Goal: Task Accomplishment & Management: Use online tool/utility

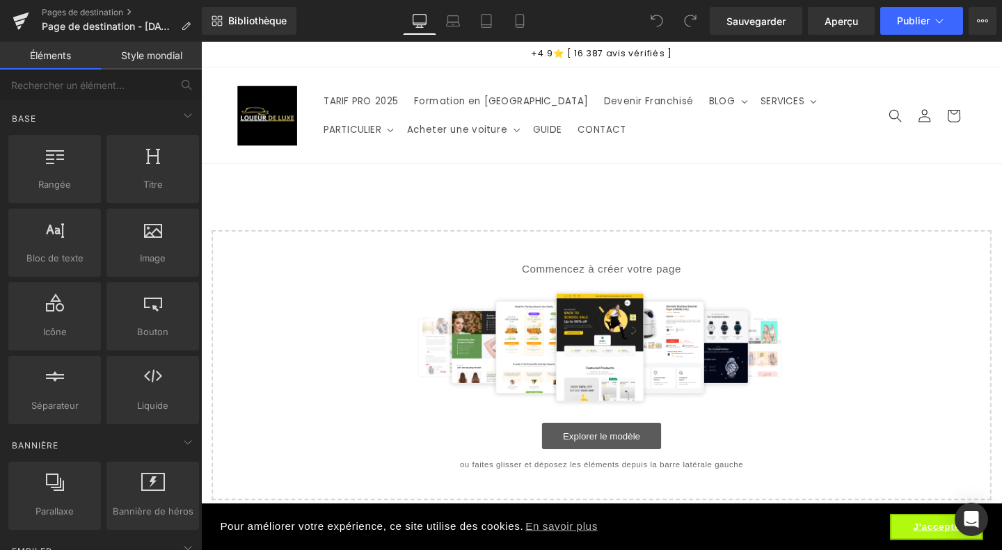
click at [567, 458] on link "Explorer le modèle" at bounding box center [621, 457] width 125 height 28
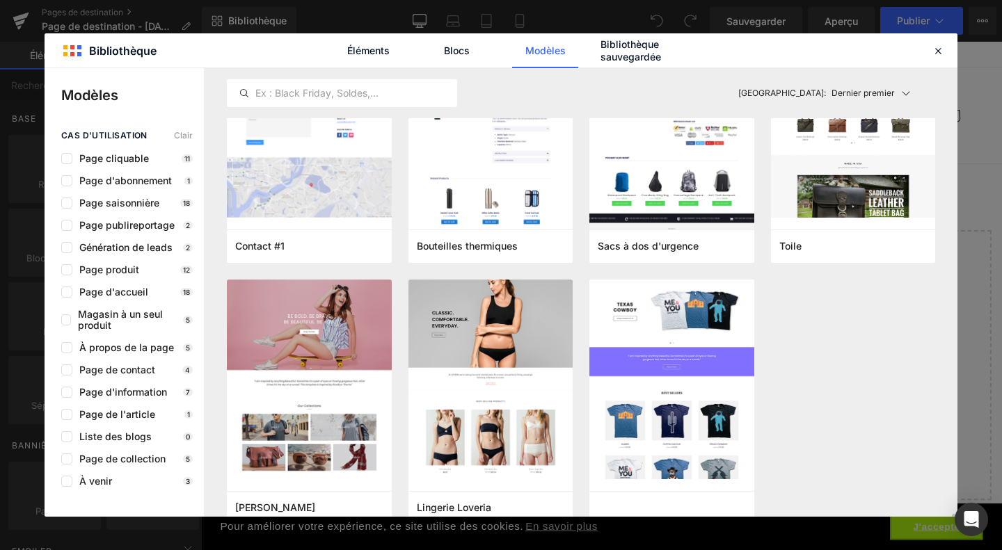
scroll to position [5893, 0]
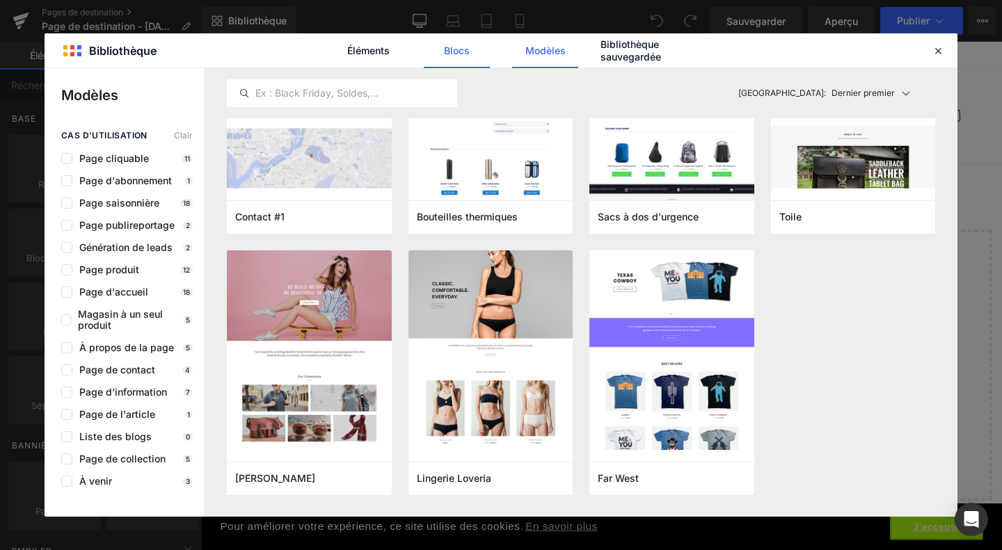
click at [461, 47] on font "Blocs" at bounding box center [457, 51] width 26 height 12
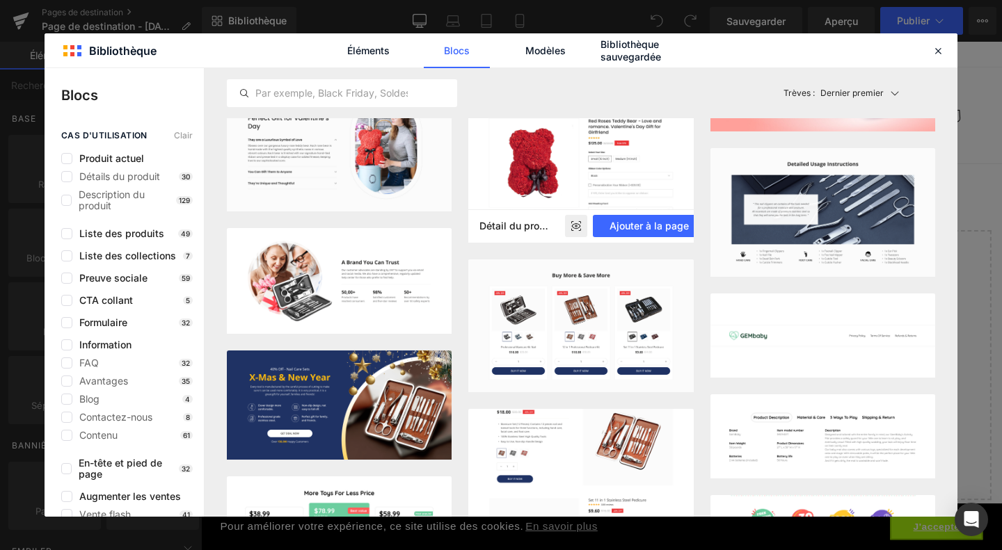
scroll to position [3734, 0]
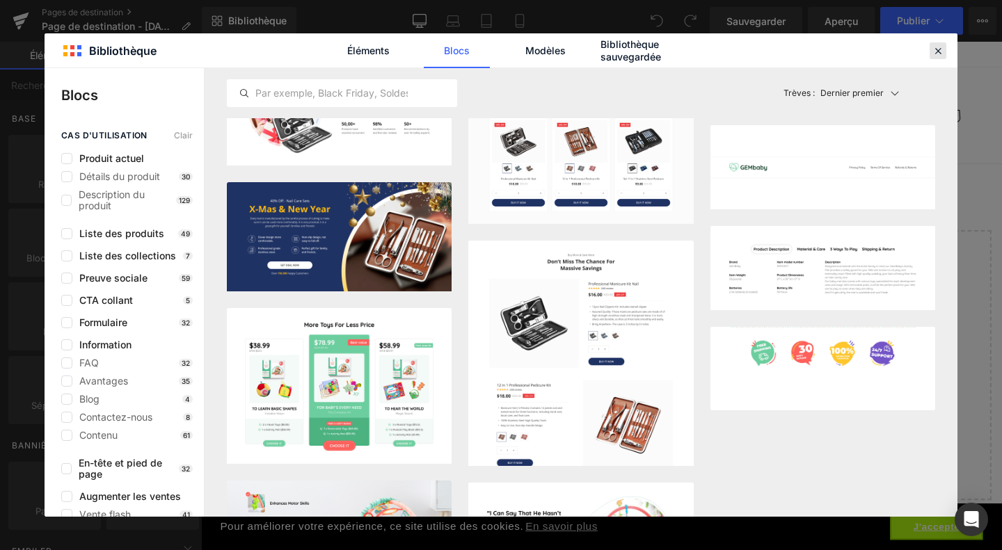
click at [934, 54] on icon at bounding box center [938, 51] width 13 height 13
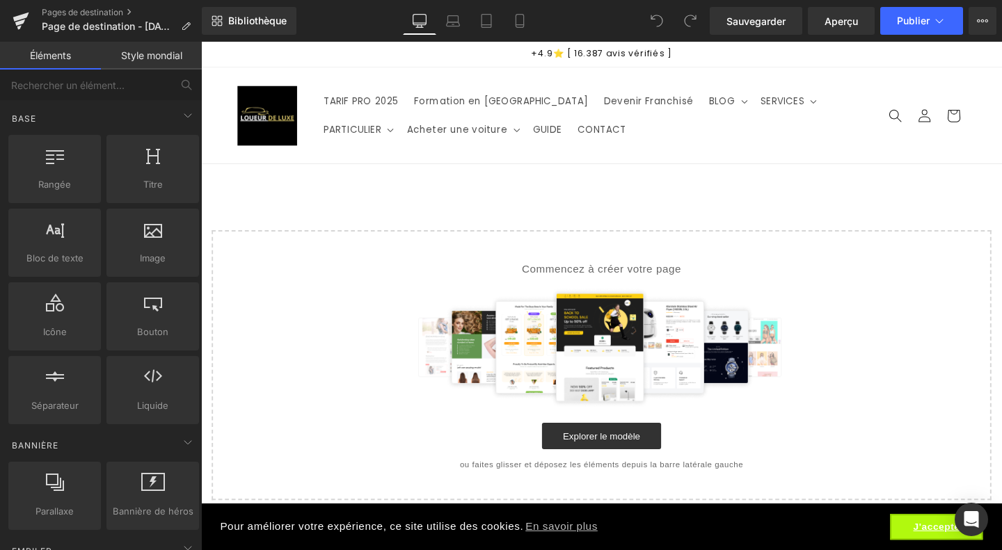
click at [794, 202] on main "Sélectionnez votre mise en page" at bounding box center [622, 357] width 842 height 374
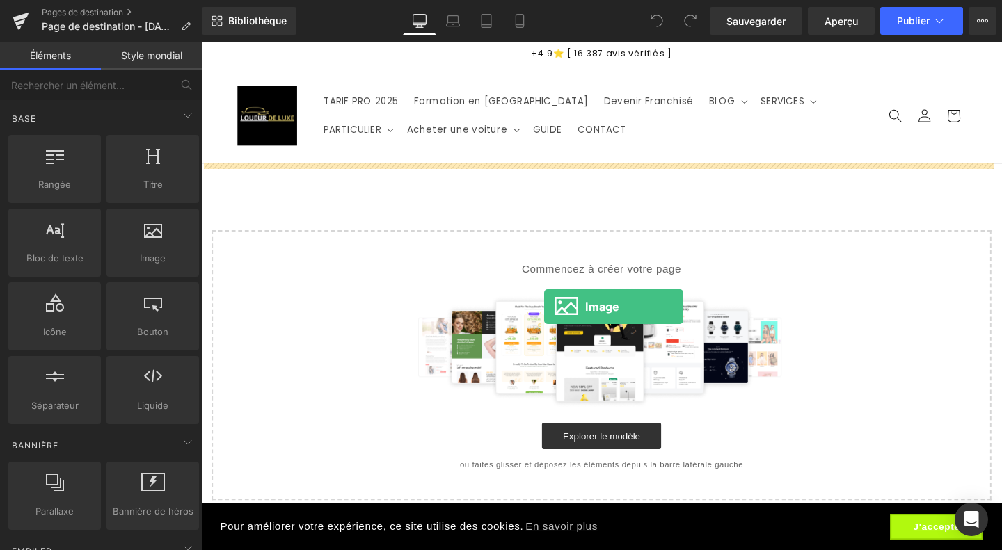
drag, startPoint x: 326, startPoint y: 303, endPoint x: 561, endPoint y: 321, distance: 235.9
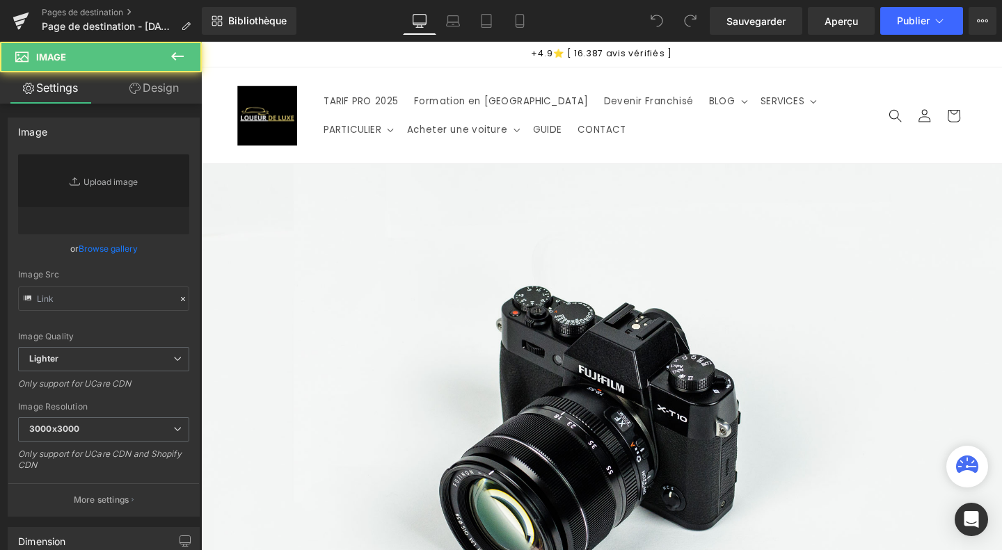
type input "//[DOMAIN_NAME][URL]"
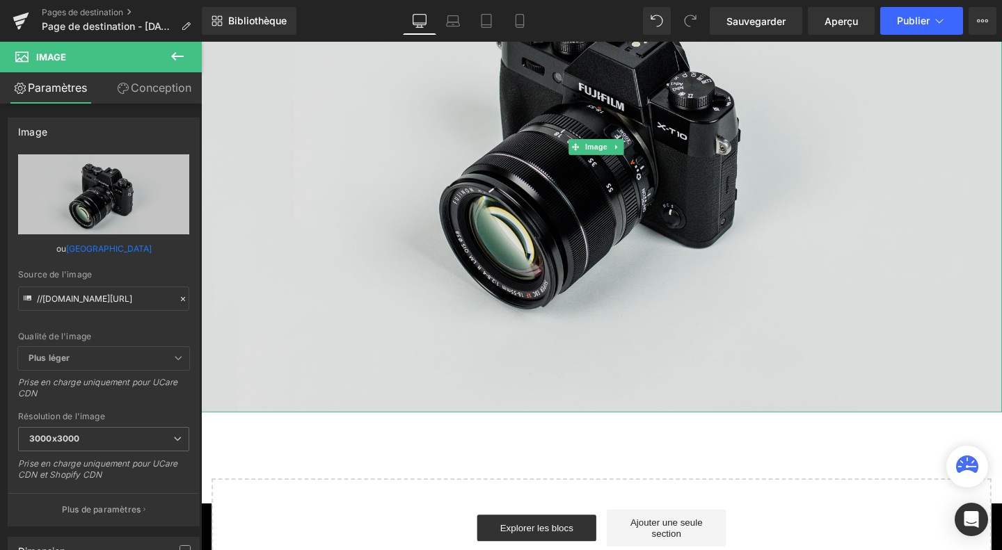
scroll to position [298, 0]
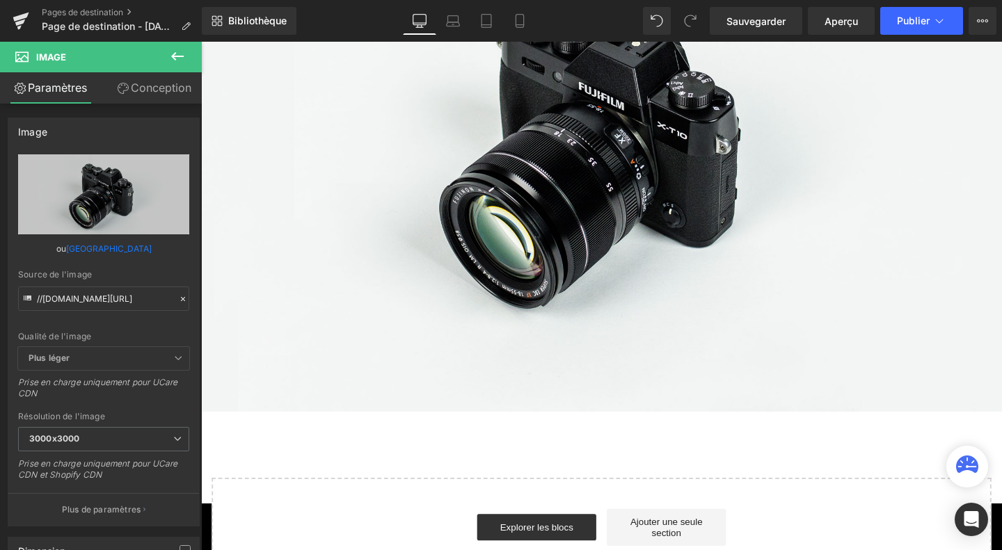
click at [168, 62] on button at bounding box center [177, 57] width 49 height 31
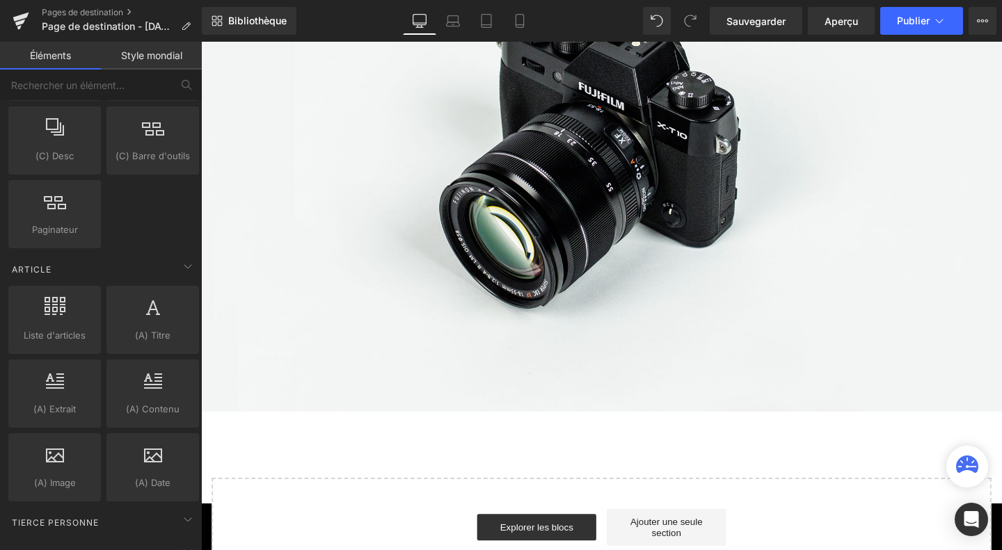
scroll to position [2599, 0]
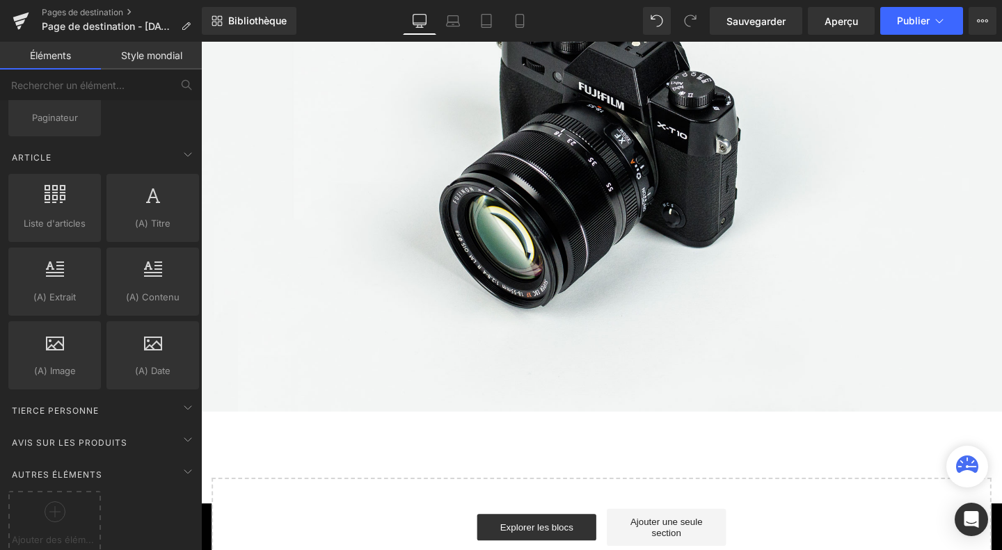
click at [134, 62] on link "Style mondial" at bounding box center [151, 56] width 101 height 28
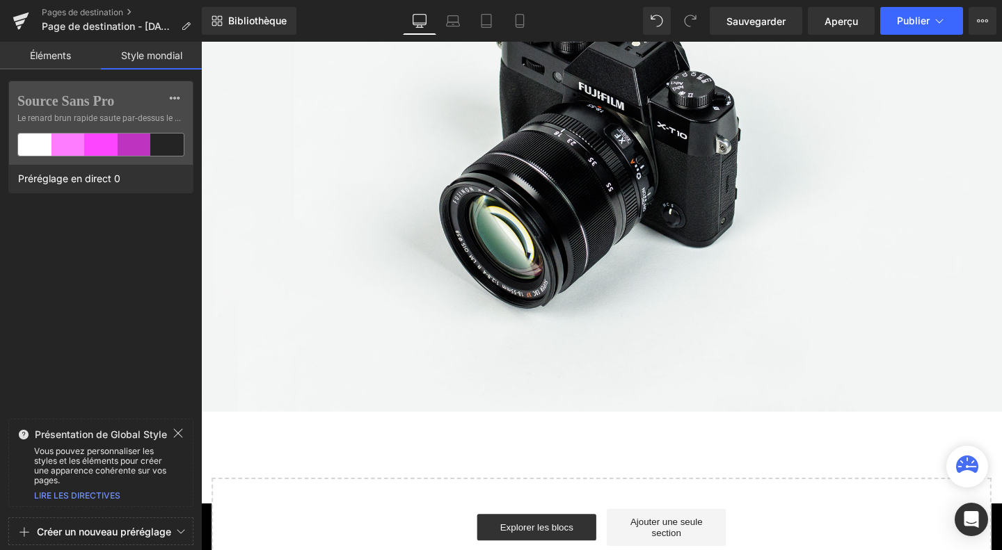
click at [63, 60] on font "Éléments" at bounding box center [50, 55] width 41 height 12
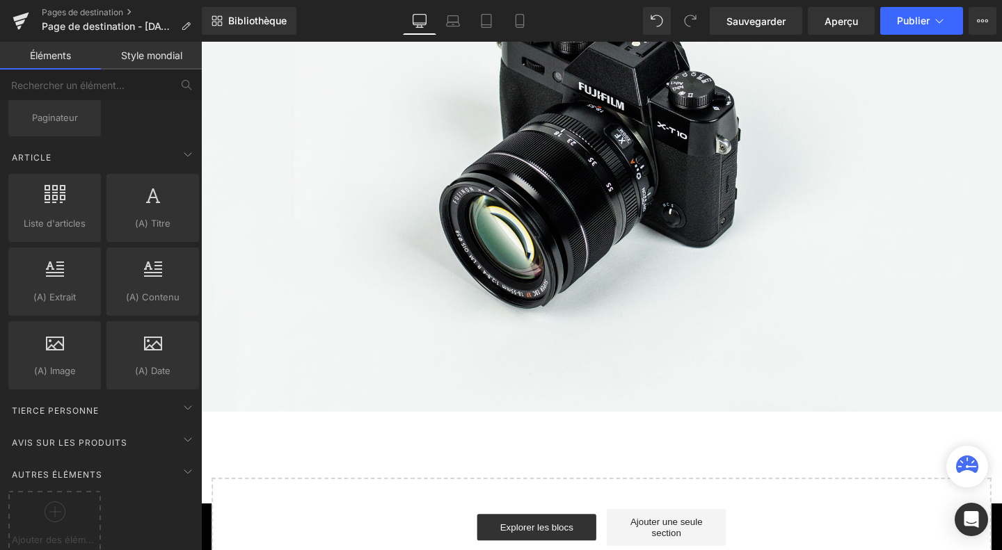
click at [146, 58] on font "Style mondial" at bounding box center [151, 55] width 61 height 12
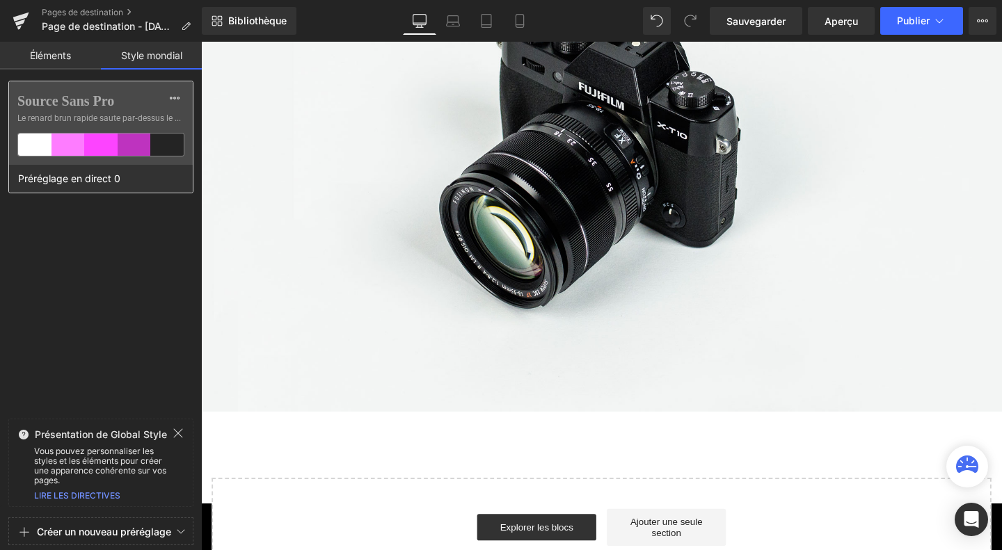
click at [173, 143] on div at bounding box center [166, 145] width 33 height 22
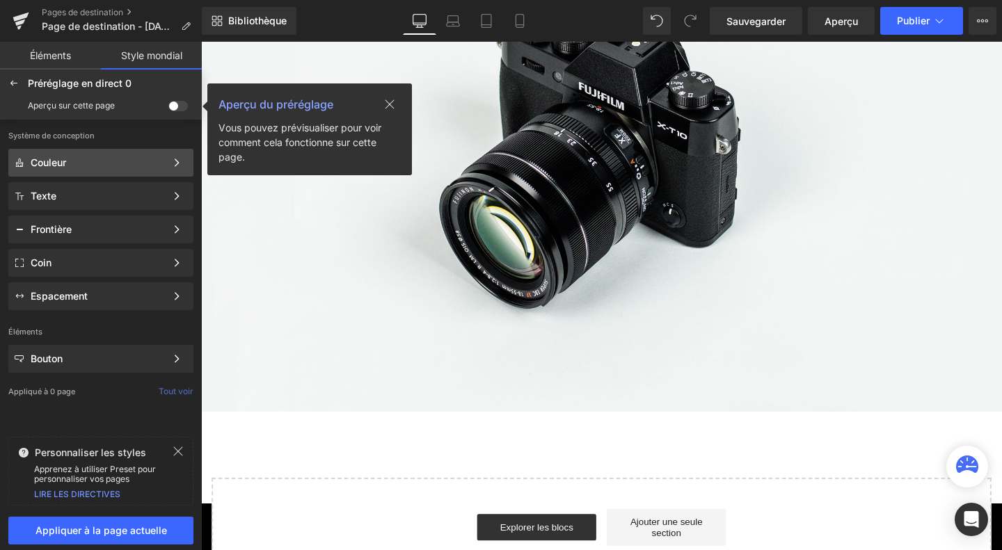
click at [109, 164] on div "Couleur" at bounding box center [98, 162] width 135 height 11
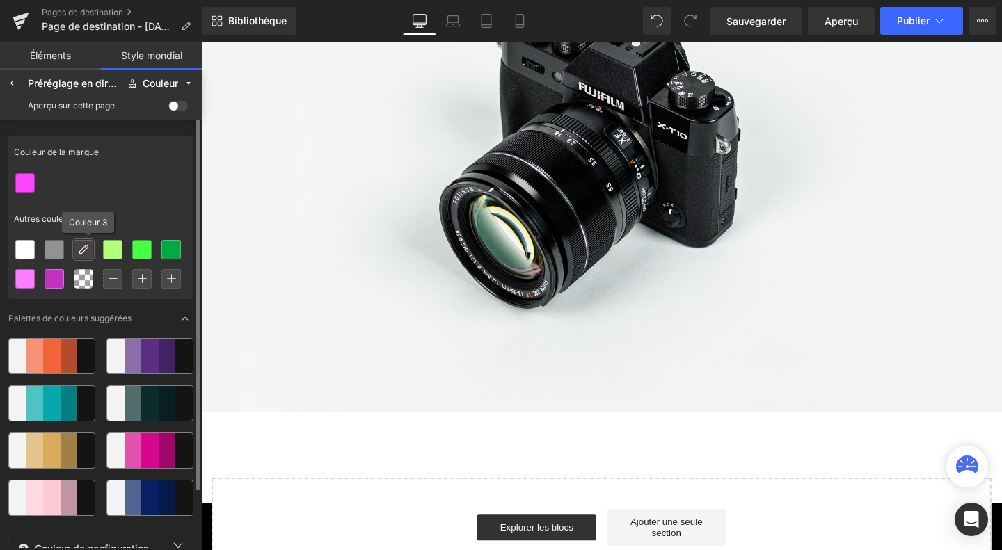
click at [79, 257] on div at bounding box center [83, 250] width 18 height 18
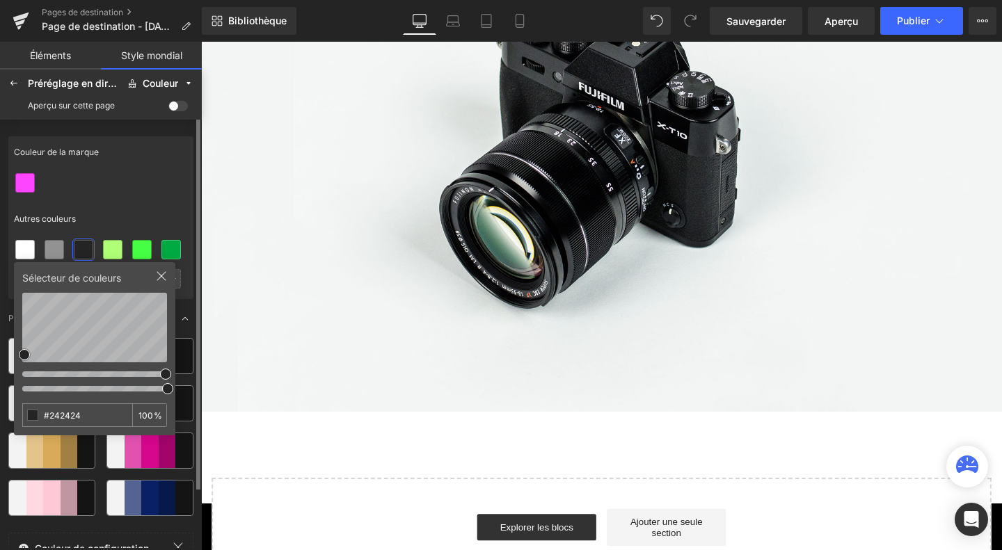
type input "#080808"
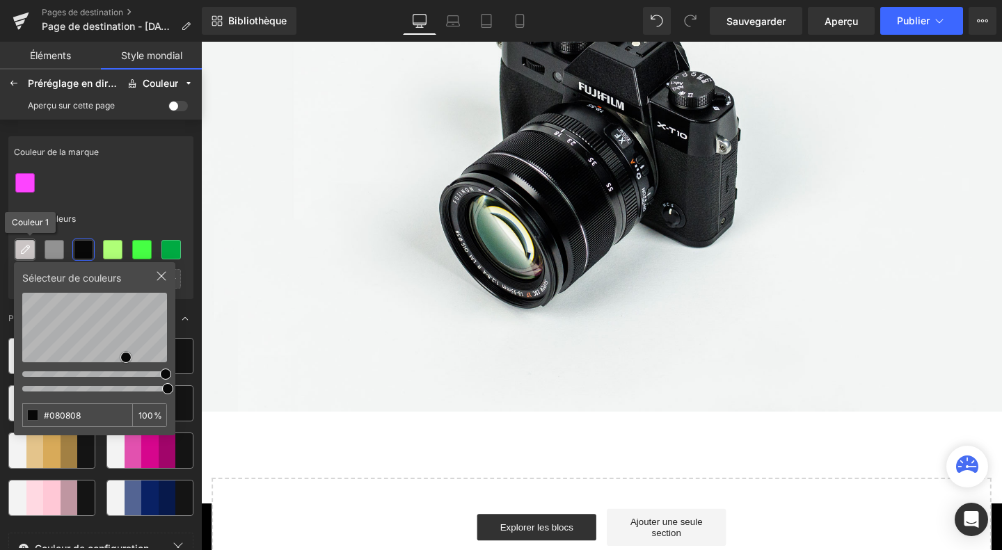
click at [31, 247] on div at bounding box center [25, 250] width 18 height 18
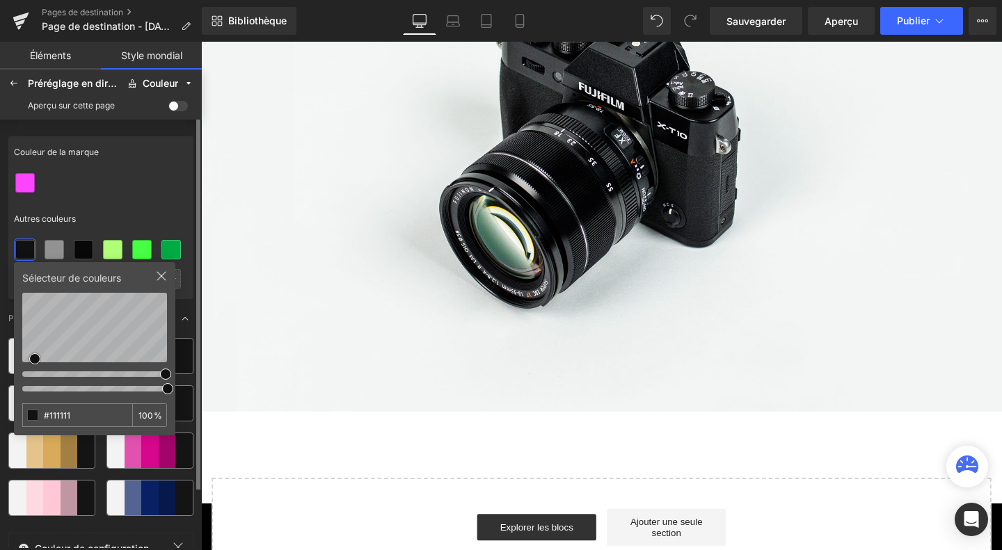
type input "#F6F6F6"
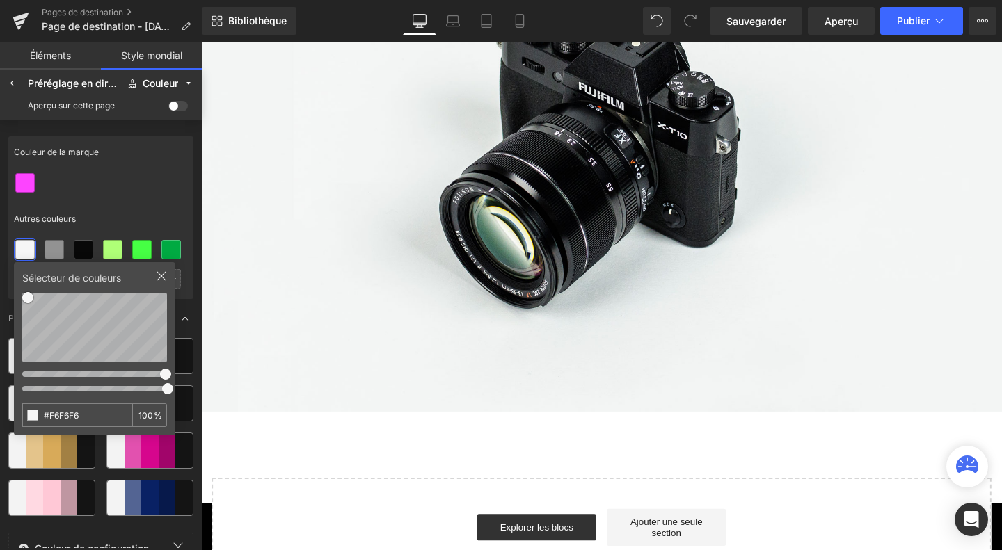
click at [161, 143] on div "Couleur de la marque" at bounding box center [100, 152] width 185 height 32
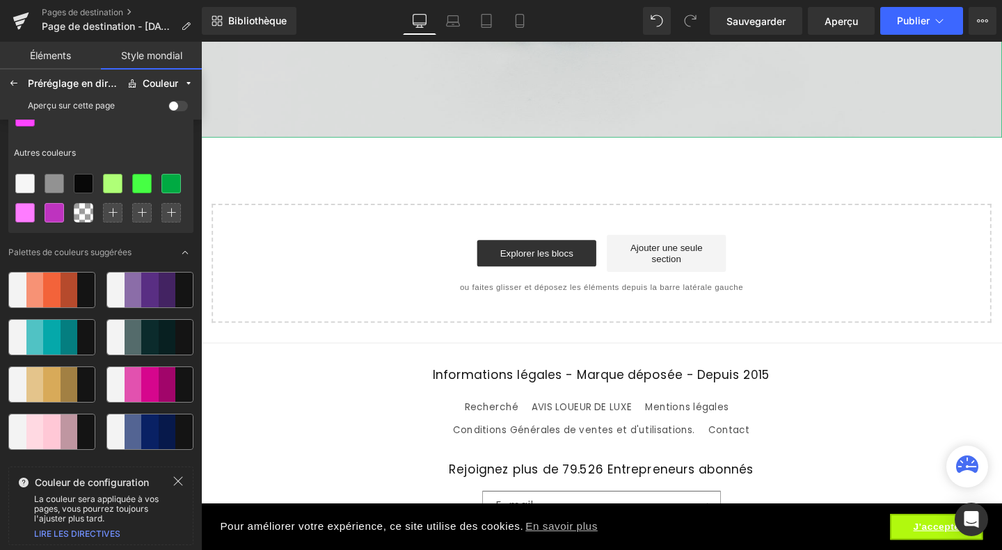
scroll to position [587, 0]
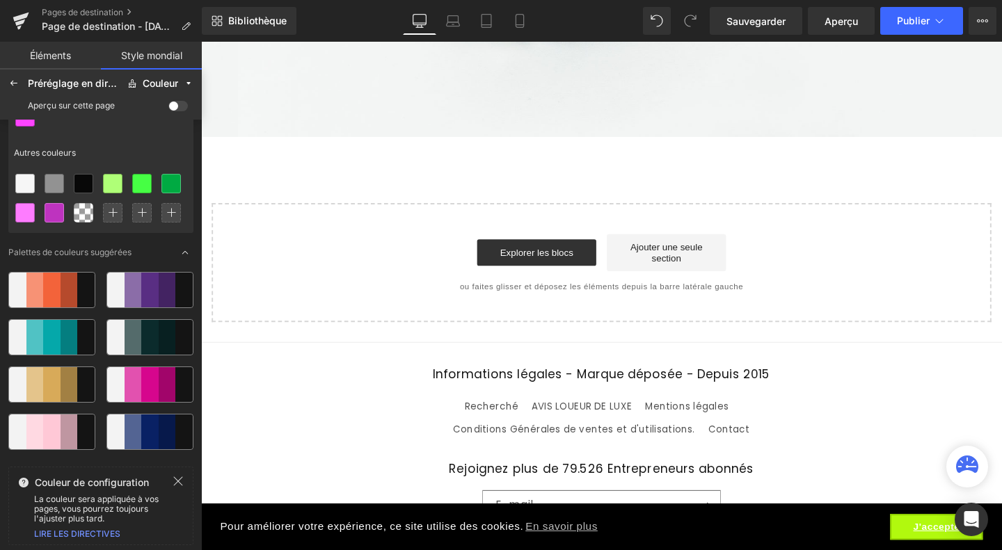
click at [40, 61] on font "Éléments" at bounding box center [50, 55] width 41 height 12
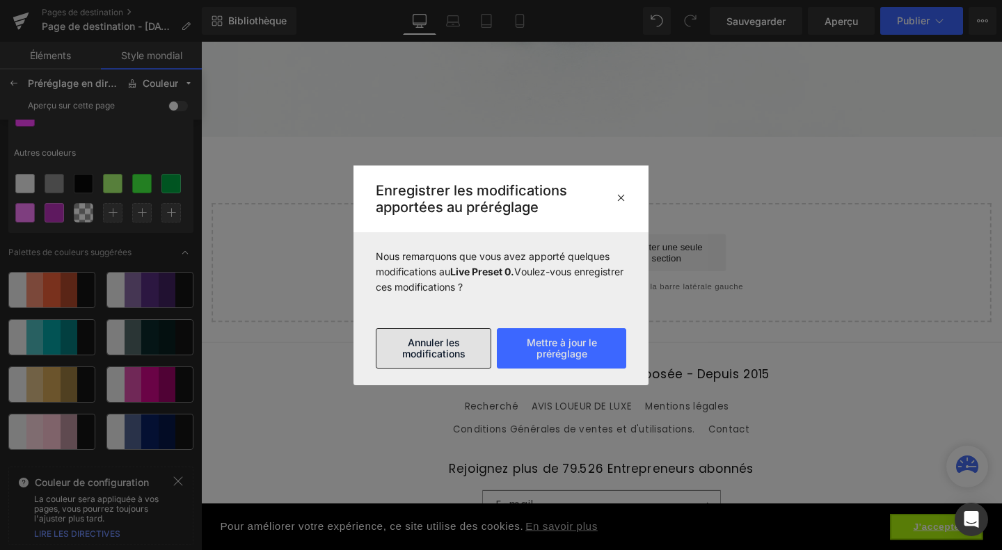
click at [472, 352] on button "Annuler les modifications" at bounding box center [434, 348] width 116 height 40
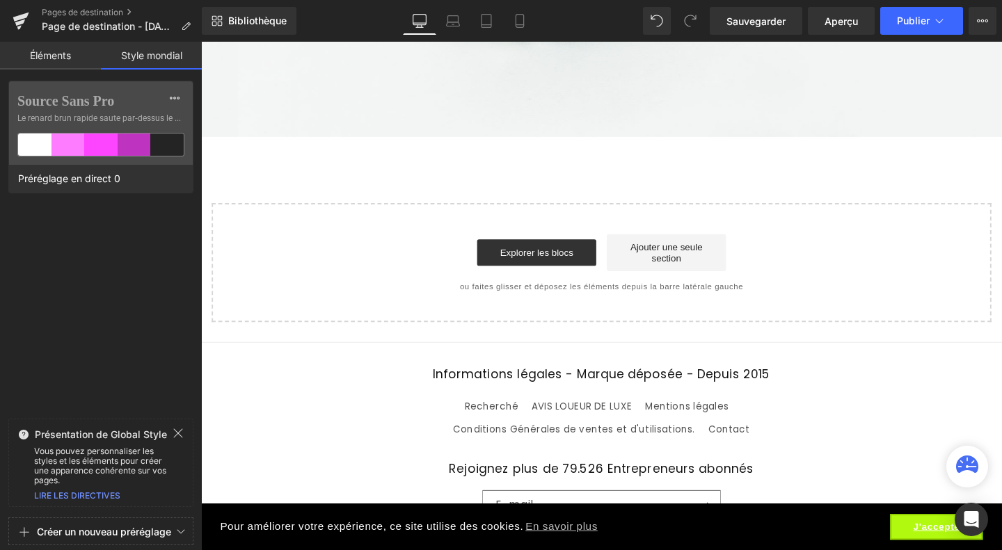
click at [42, 64] on link "Éléments" at bounding box center [50, 56] width 101 height 28
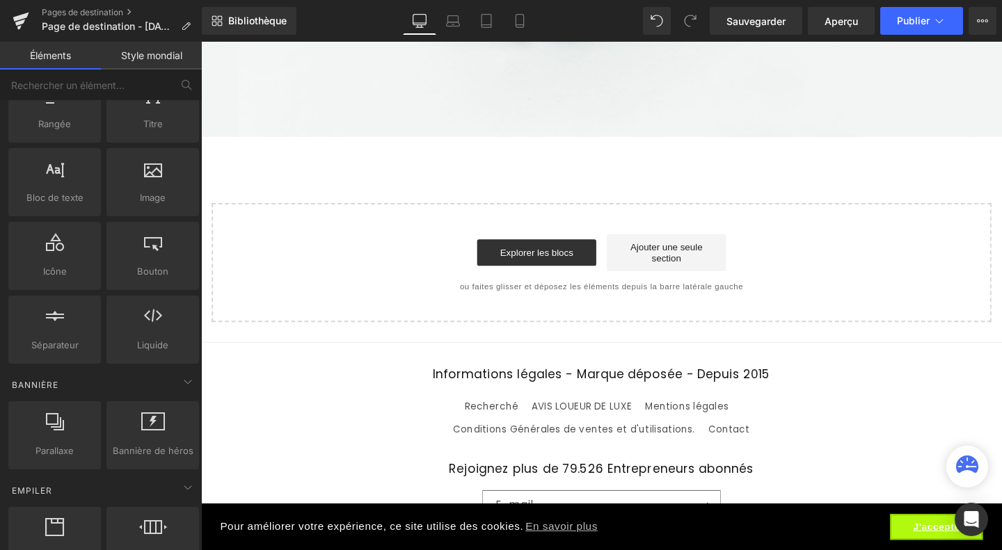
scroll to position [71, 0]
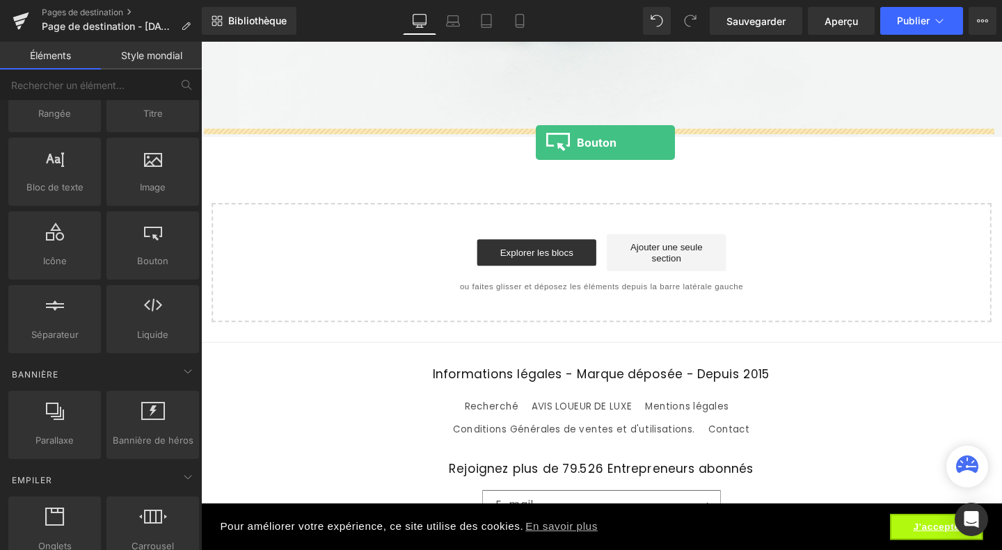
drag, startPoint x: 347, startPoint y: 278, endPoint x: 554, endPoint y: 148, distance: 243.8
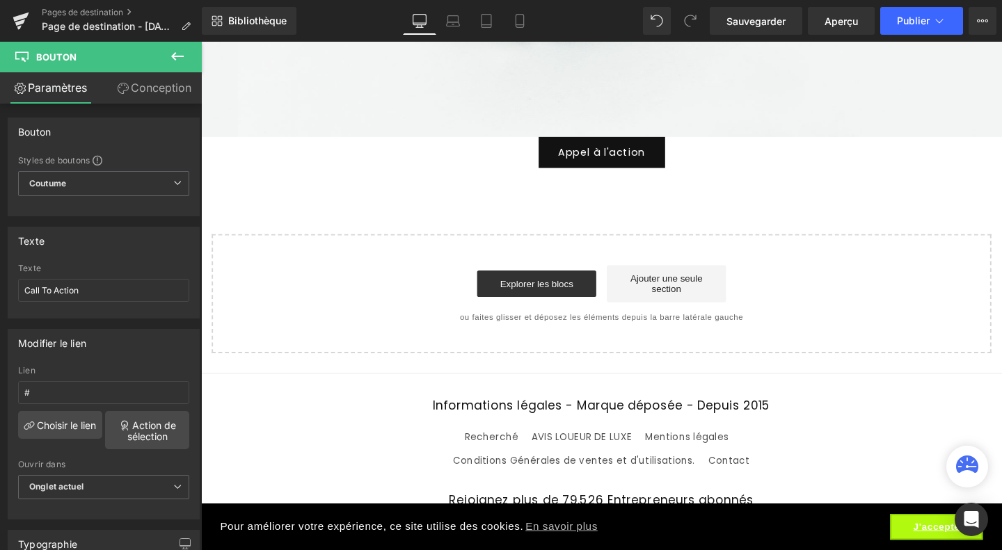
scroll to position [560, 0]
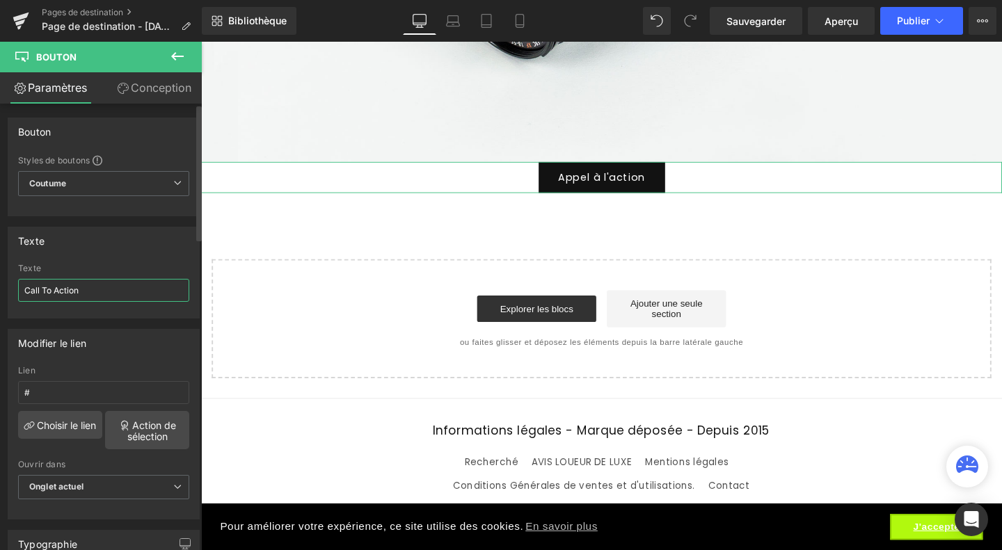
click at [86, 289] on input "Call To Action" at bounding box center [103, 290] width 171 height 23
drag, startPoint x: 86, startPoint y: 289, endPoint x: 0, endPoint y: 281, distance: 86.7
click at [0, 281] on div "Texte Call To Action Texte Call To Action" at bounding box center [104, 267] width 208 height 102
click at [587, 184] on span at bounding box center [592, 184] width 15 height 17
click at [81, 289] on input "<font style="vertical-align: inherit;"><font style="vertical-align: inherit;">A…" at bounding box center [103, 290] width 171 height 23
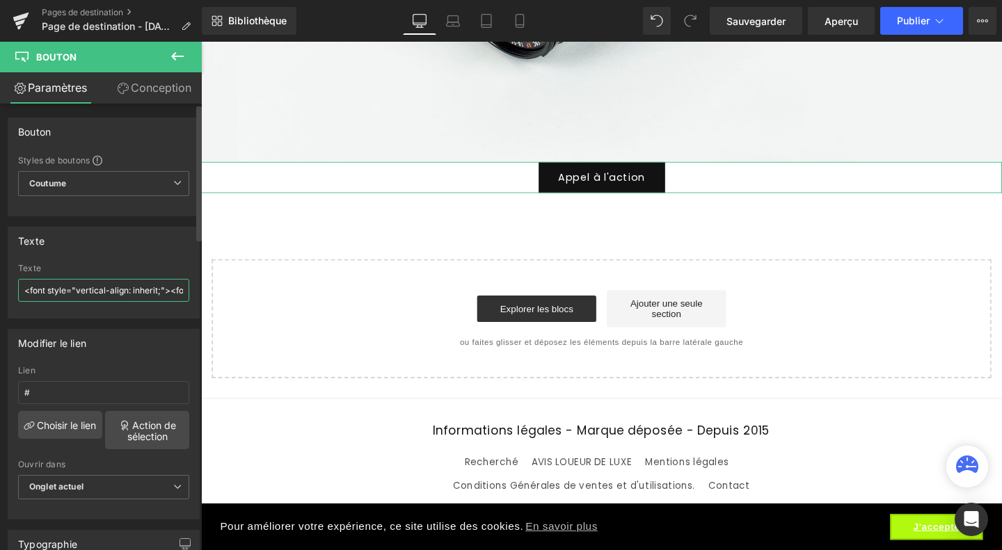
paste input "JE DÉCOUVRE DROPEAT"
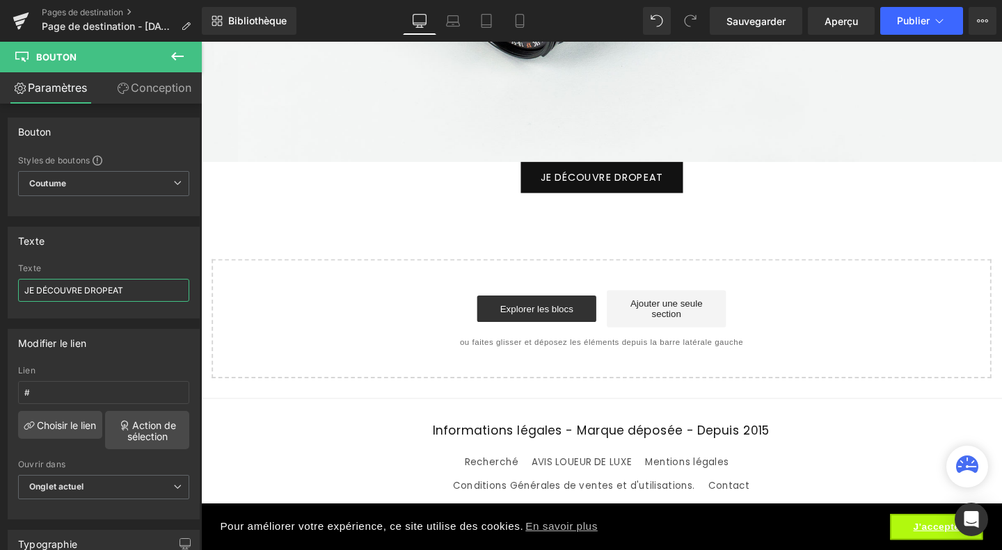
type input "JE DÉCOUVRE DROPEAT"
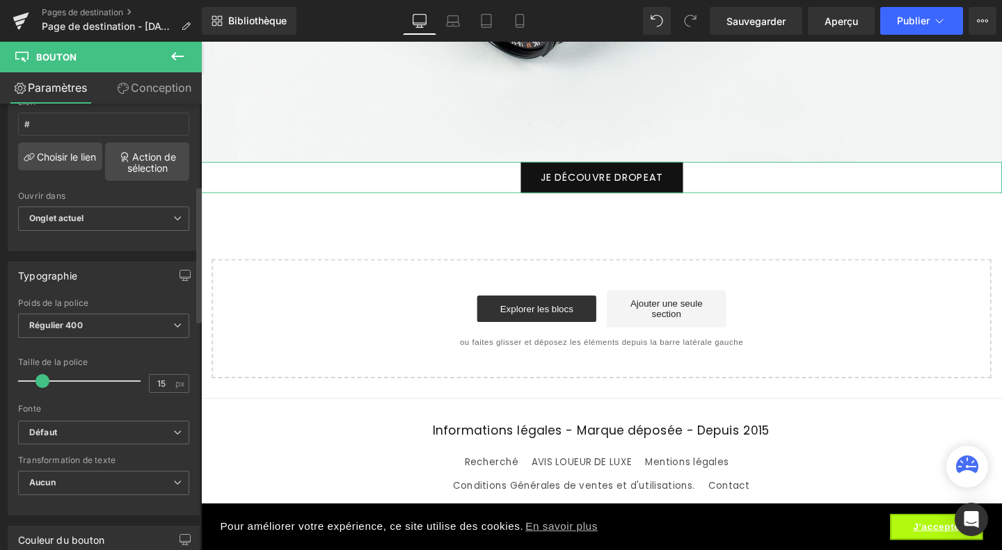
scroll to position [269, 0]
click at [31, 376] on div at bounding box center [83, 381] width 116 height 28
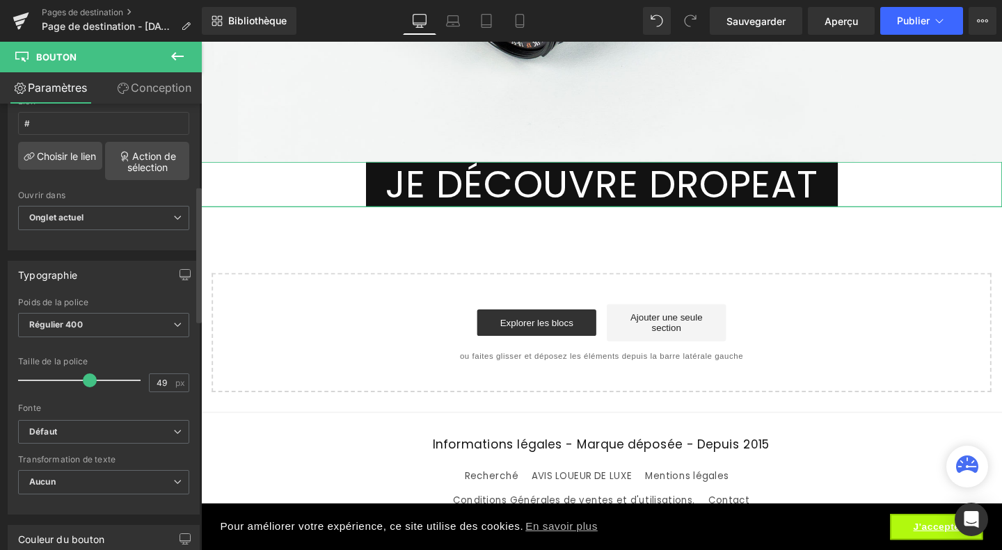
type input "43"
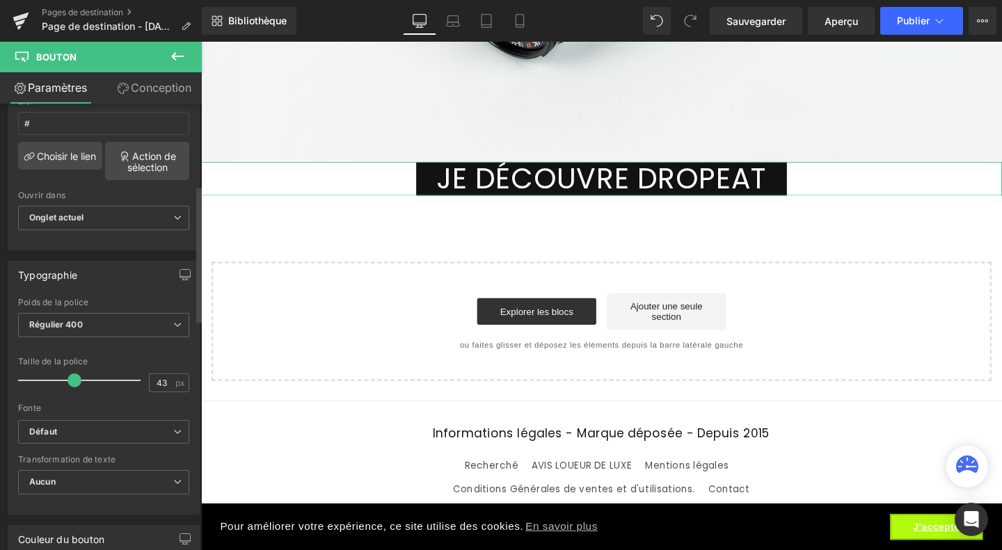
drag, startPoint x: 31, startPoint y: 376, endPoint x: 72, endPoint y: 379, distance: 41.8
click at [72, 379] on span at bounding box center [74, 381] width 14 height 14
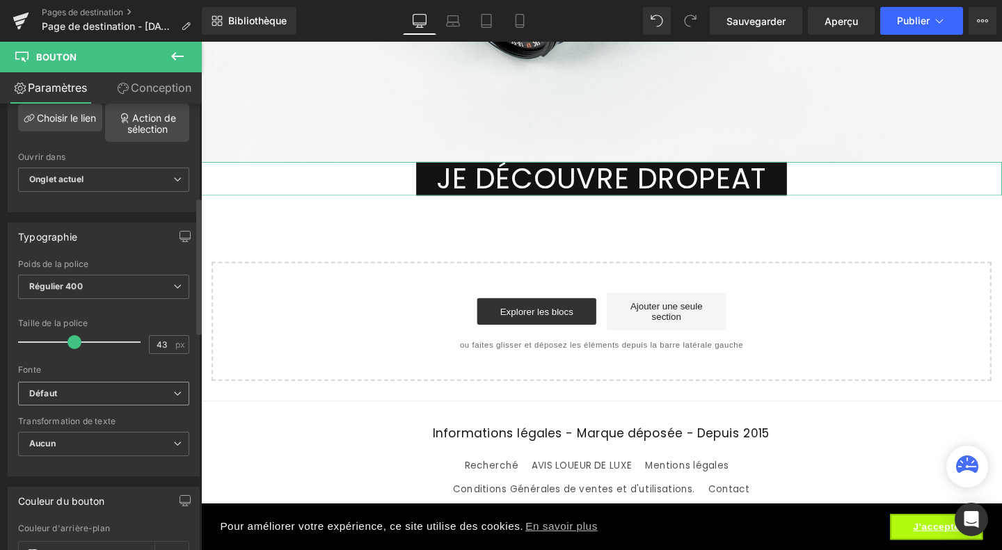
scroll to position [308, 0]
click at [129, 393] on b "Défaut" at bounding box center [101, 394] width 144 height 12
click at [102, 367] on div "Fonte" at bounding box center [103, 370] width 171 height 10
click at [117, 436] on span "Aucun" at bounding box center [103, 443] width 171 height 24
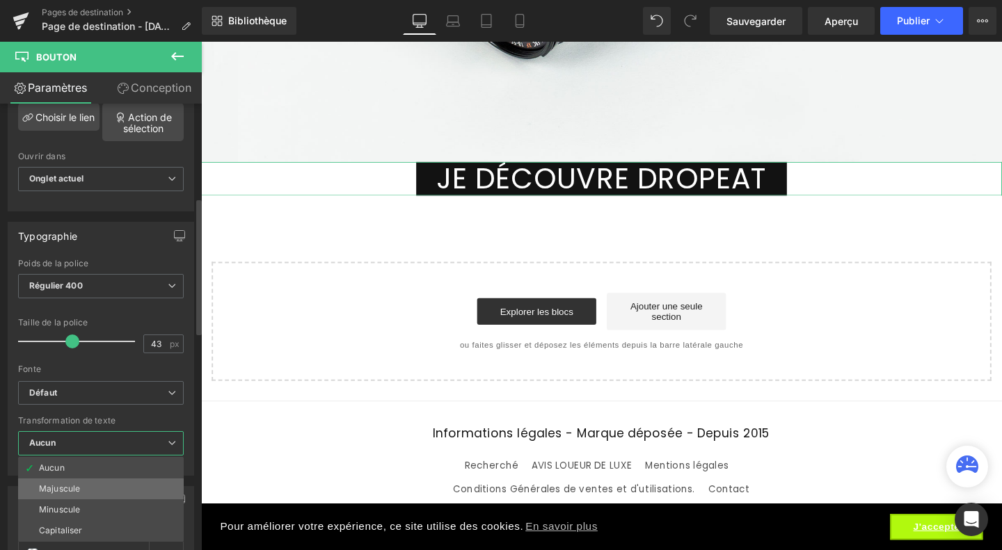
click at [100, 486] on li "Majuscule" at bounding box center [101, 489] width 166 height 21
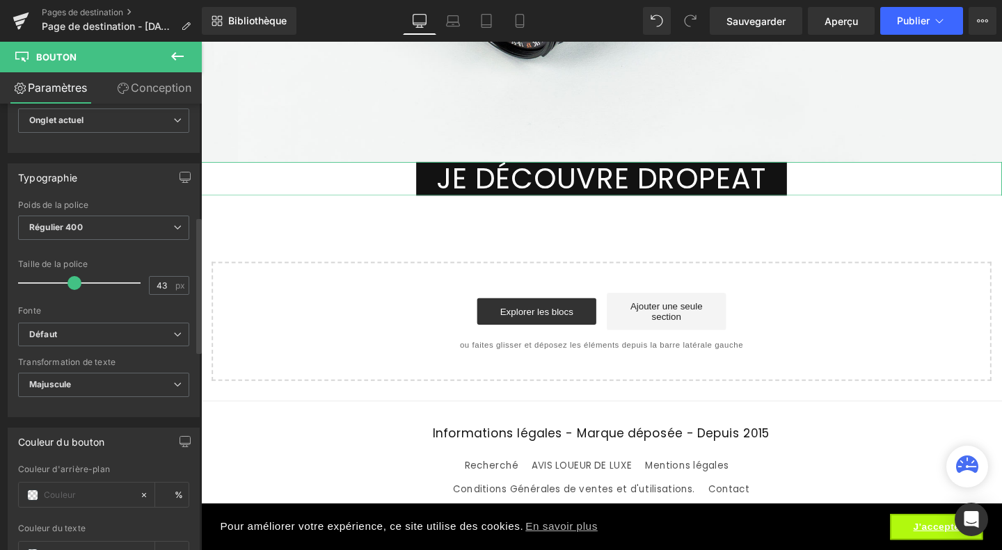
scroll to position [373, 0]
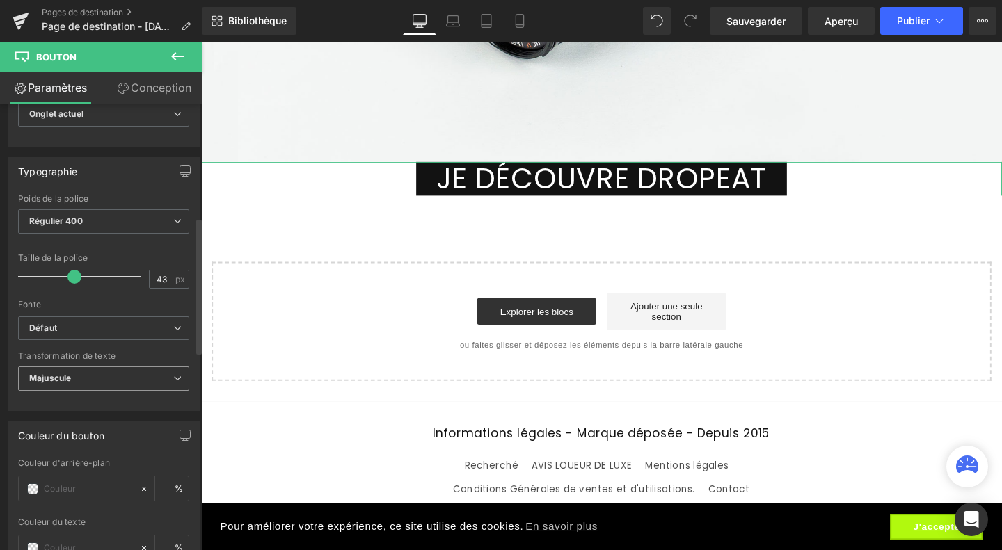
click at [122, 383] on span "Majuscule" at bounding box center [103, 379] width 171 height 24
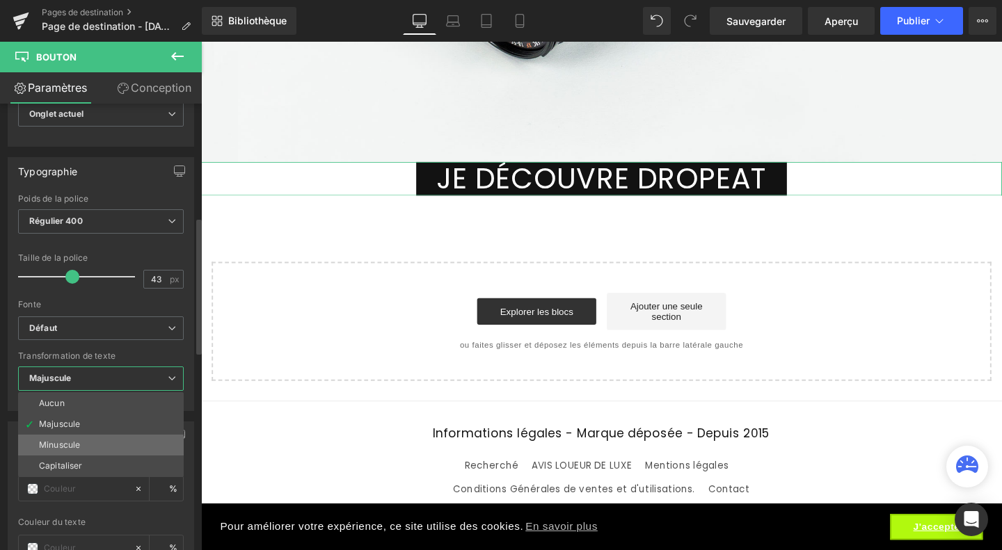
click at [109, 435] on li "Minuscule" at bounding box center [101, 445] width 166 height 21
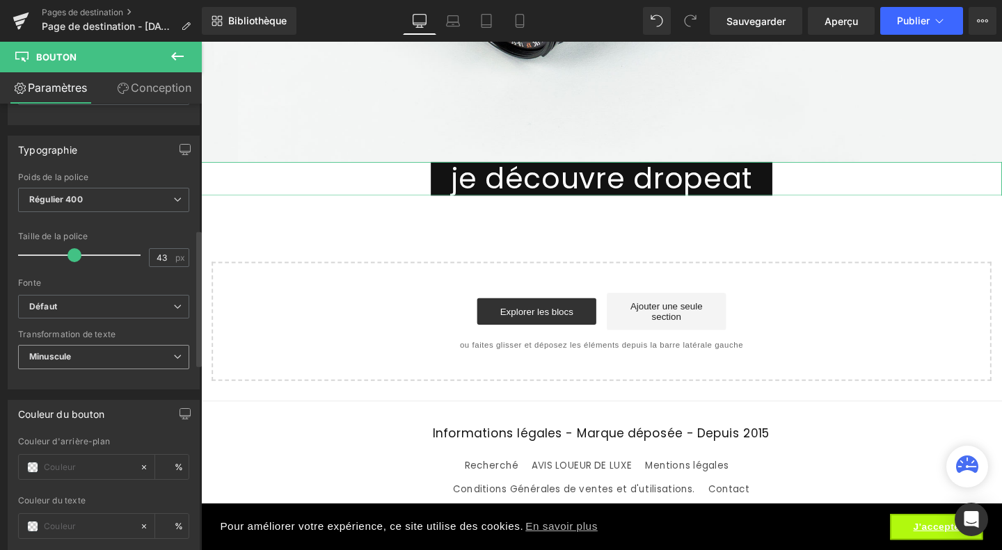
scroll to position [415, 0]
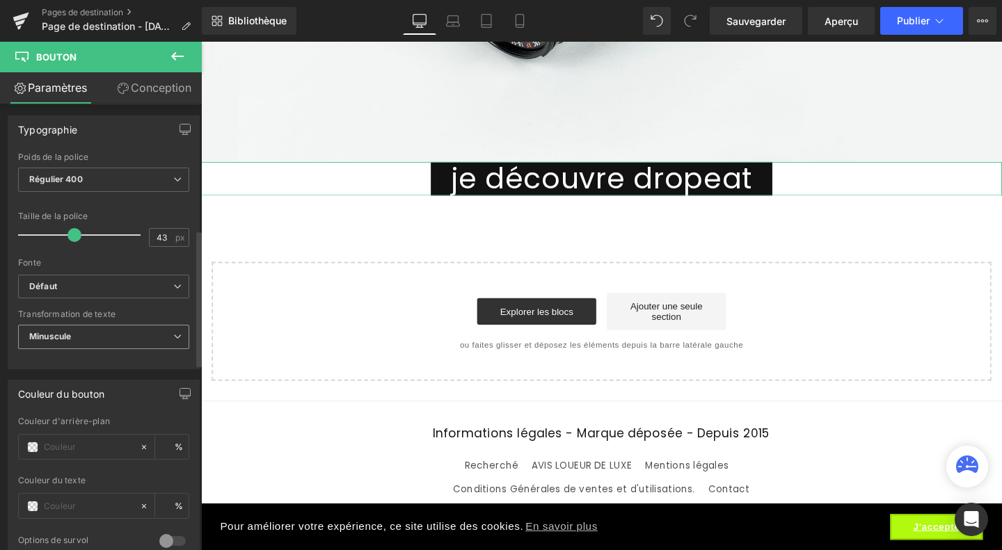
click at [125, 333] on span "Minuscule" at bounding box center [103, 337] width 171 height 24
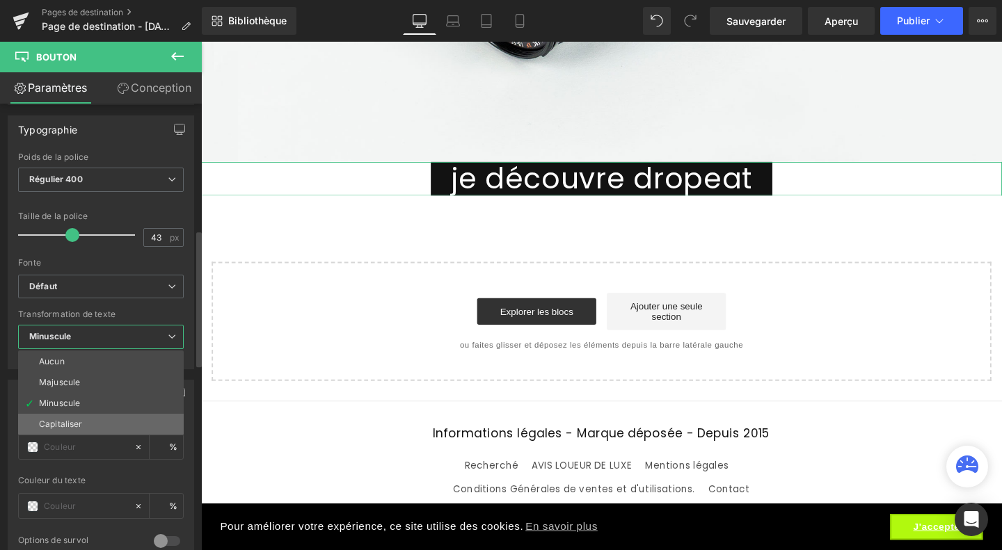
click at [99, 421] on li "Capitaliser" at bounding box center [101, 424] width 166 height 21
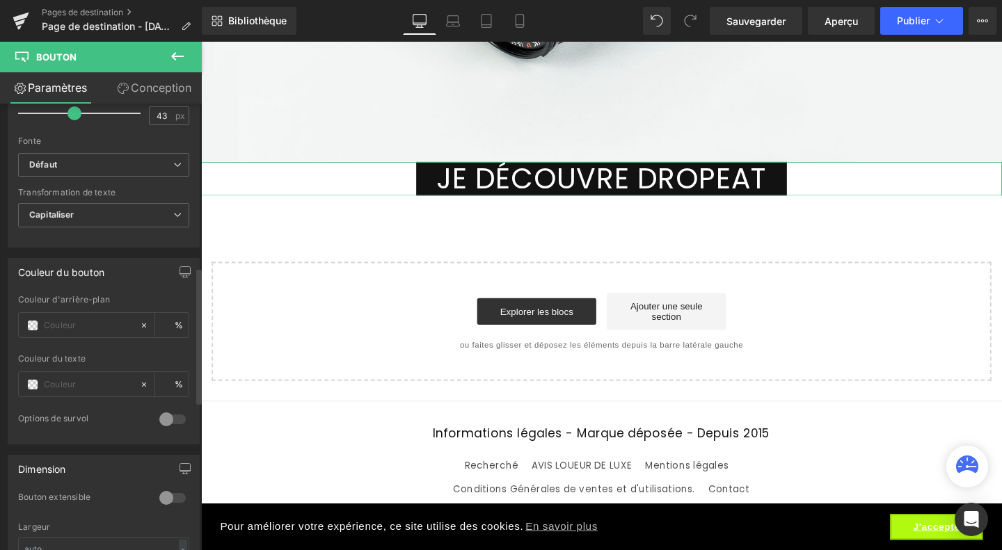
scroll to position [539, 0]
click at [141, 318] on icon at bounding box center [144, 323] width 10 height 10
type input "none"
type input "0"
click at [92, 319] on input "none" at bounding box center [88, 322] width 89 height 15
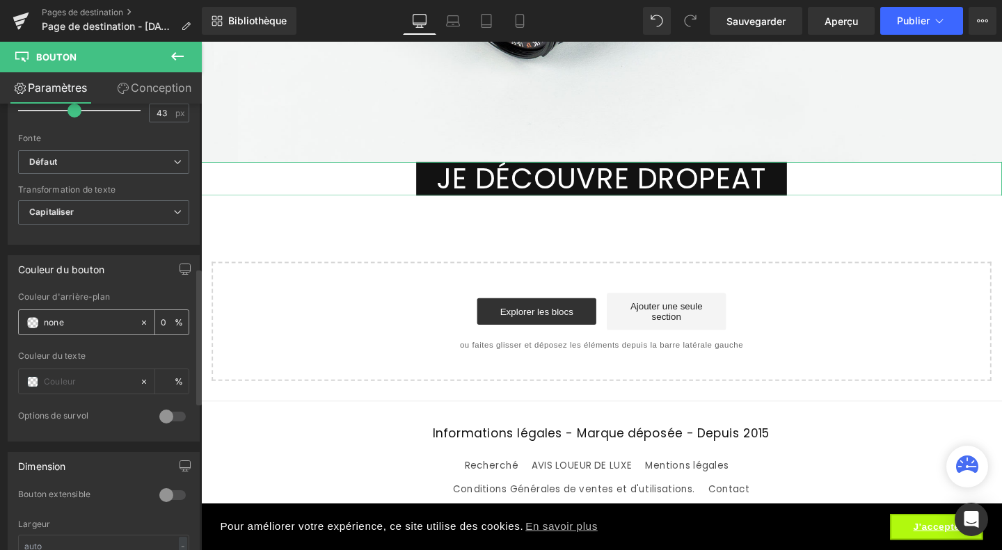
click at [31, 318] on span at bounding box center [32, 322] width 11 height 11
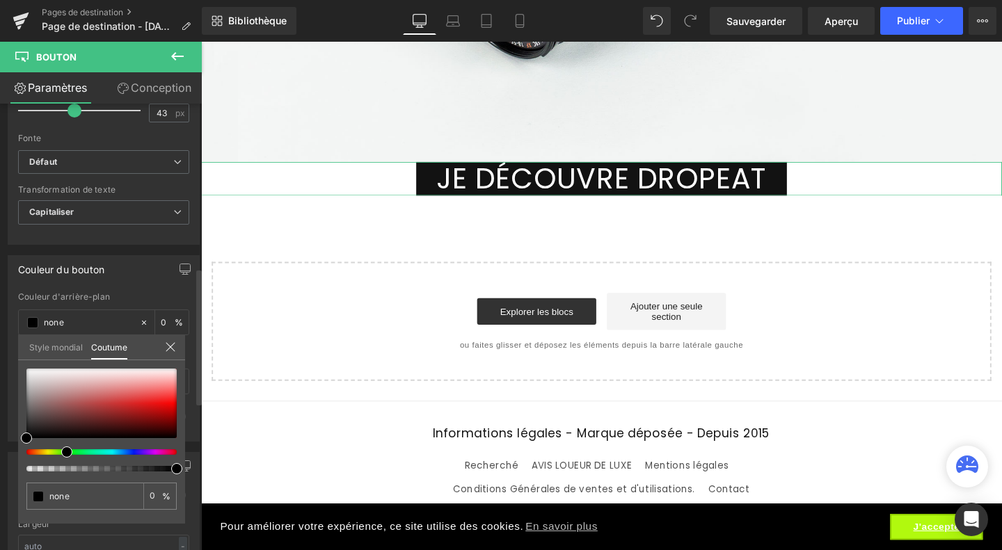
type input "#000000"
type input "100"
type input "#000000"
type input "100"
click at [61, 452] on div at bounding box center [96, 452] width 150 height 6
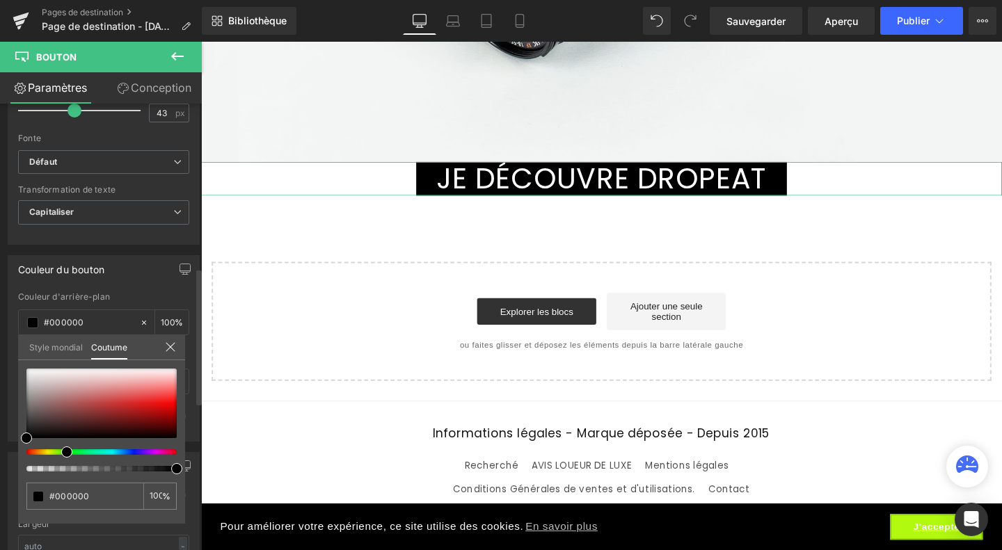
click at [70, 454] on span at bounding box center [66, 452] width 11 height 11
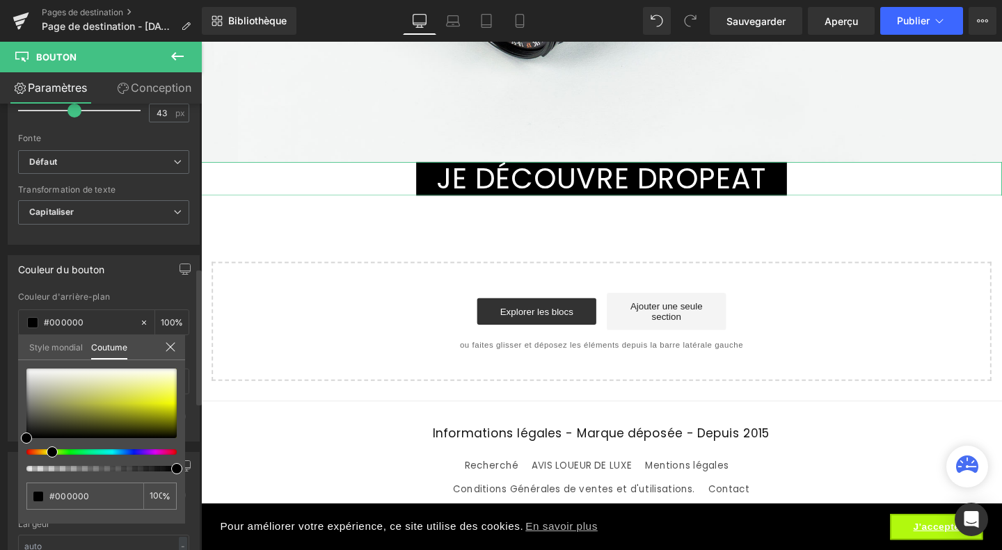
click at [47, 449] on div at bounding box center [96, 452] width 150 height 6
click at [38, 449] on div at bounding box center [96, 452] width 150 height 6
click at [38, 449] on span at bounding box center [43, 452] width 11 height 11
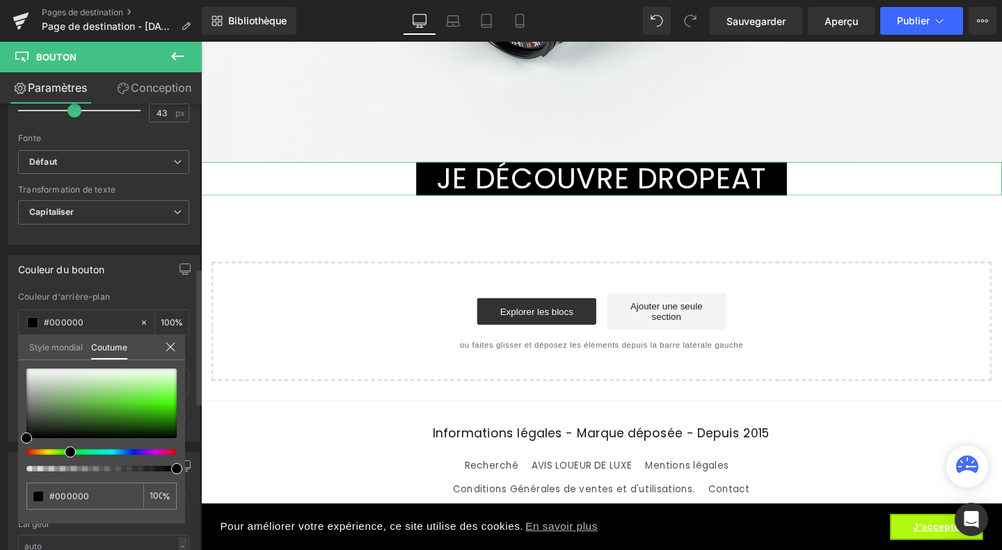
drag, startPoint x: 38, startPoint y: 449, endPoint x: 60, endPoint y: 450, distance: 22.3
click at [60, 450] on div at bounding box center [96, 452] width 150 height 6
type input "#3ca11b"
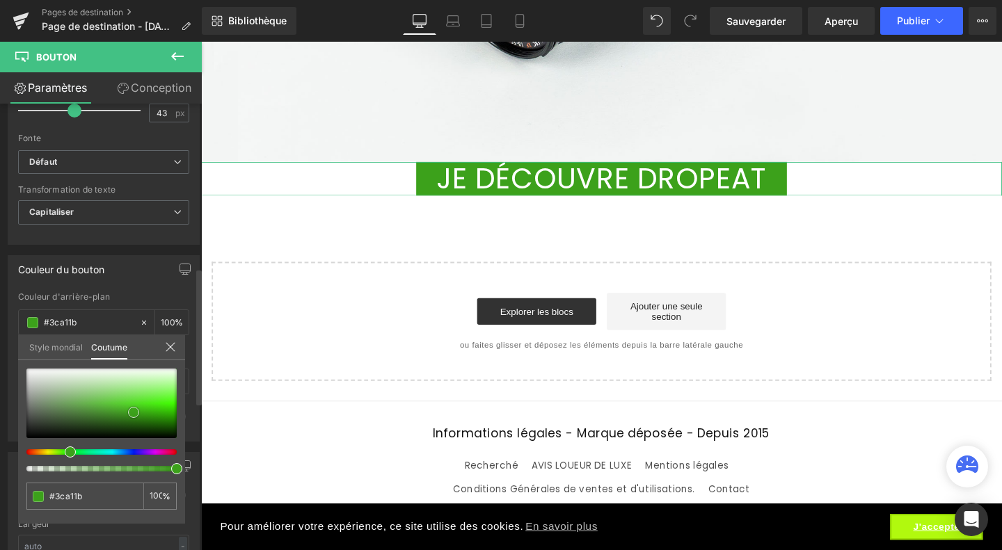
click at [134, 413] on div at bounding box center [101, 404] width 150 height 70
type input "#3da01c"
type input "#3a881f"
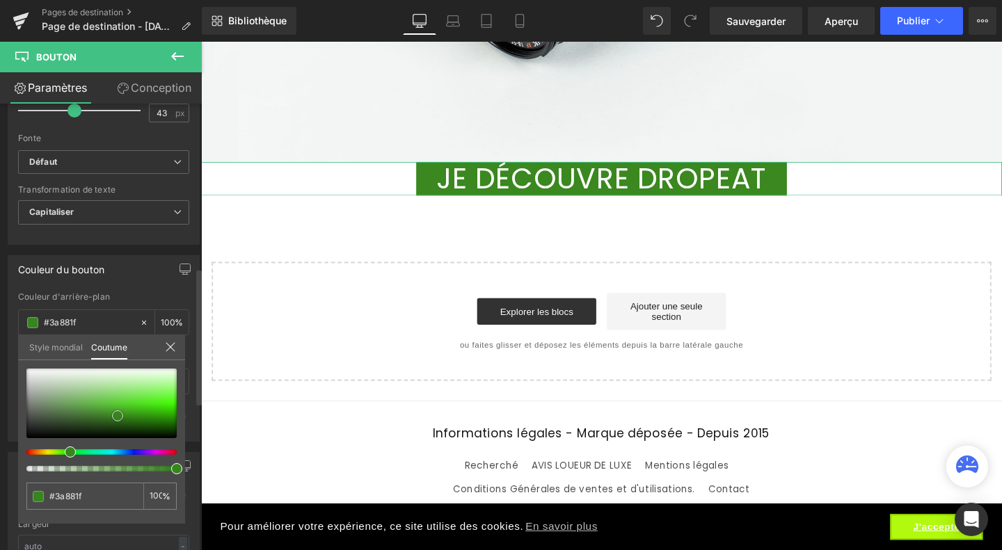
type input "#387c21"
type input "#316a1e"
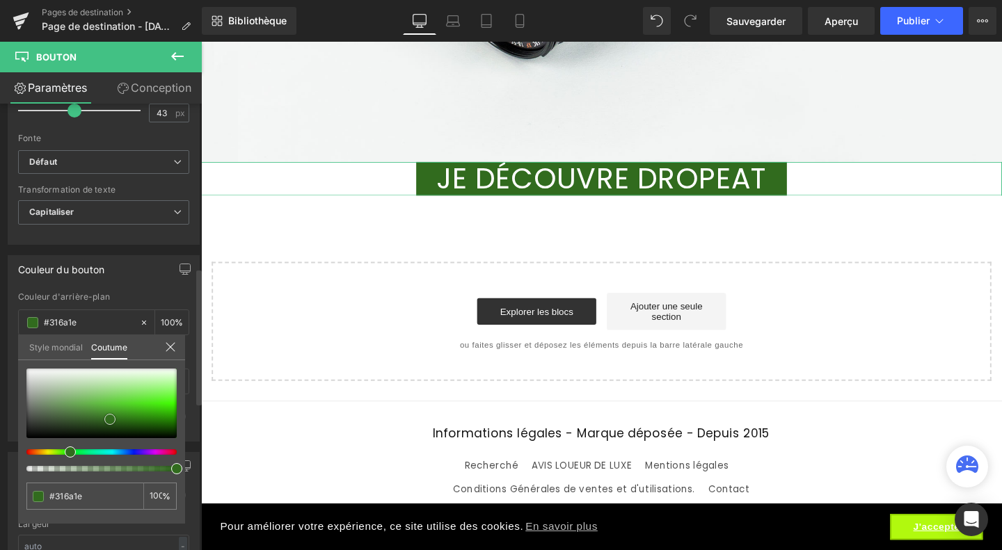
type input "#316b1e"
type input "#2f671d"
type input "#2e691b"
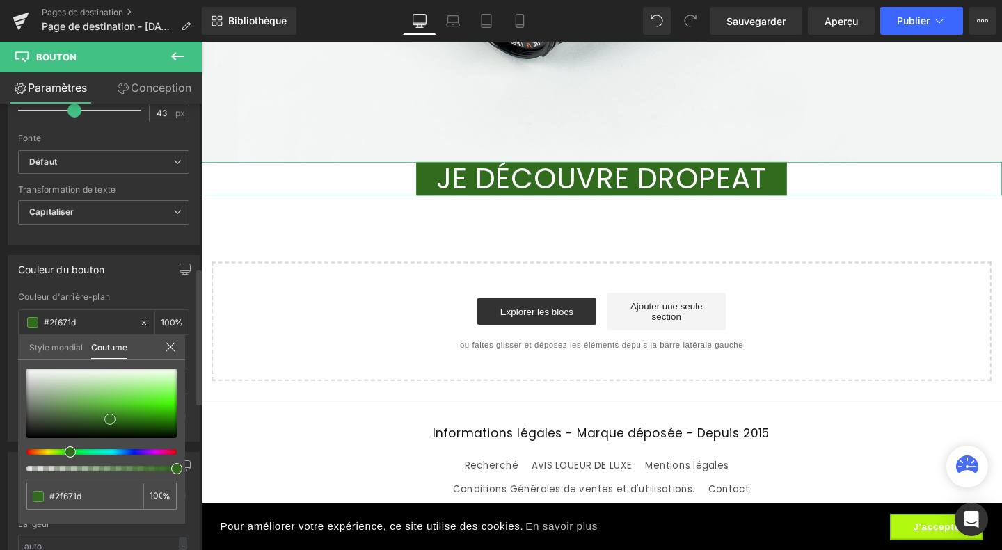
type input "#2e691b"
type input "#296217"
type input "#286317"
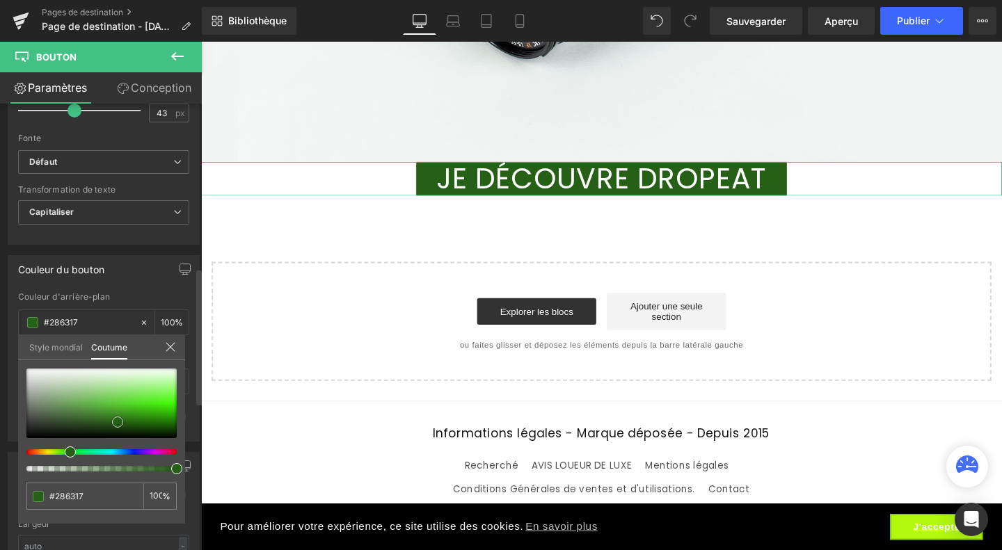
type input "#265f16"
type input "#245a15"
type input "#14370a"
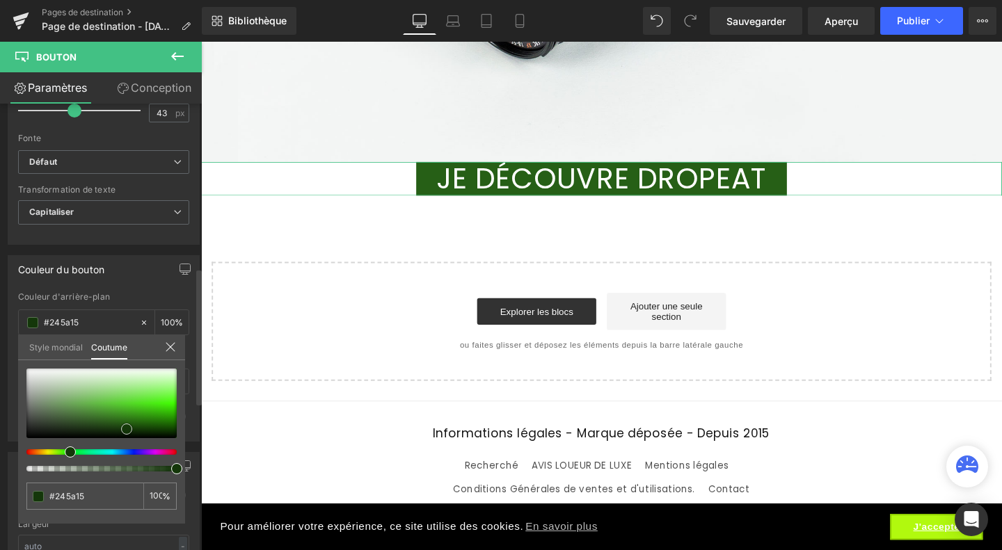
type input "#14370a"
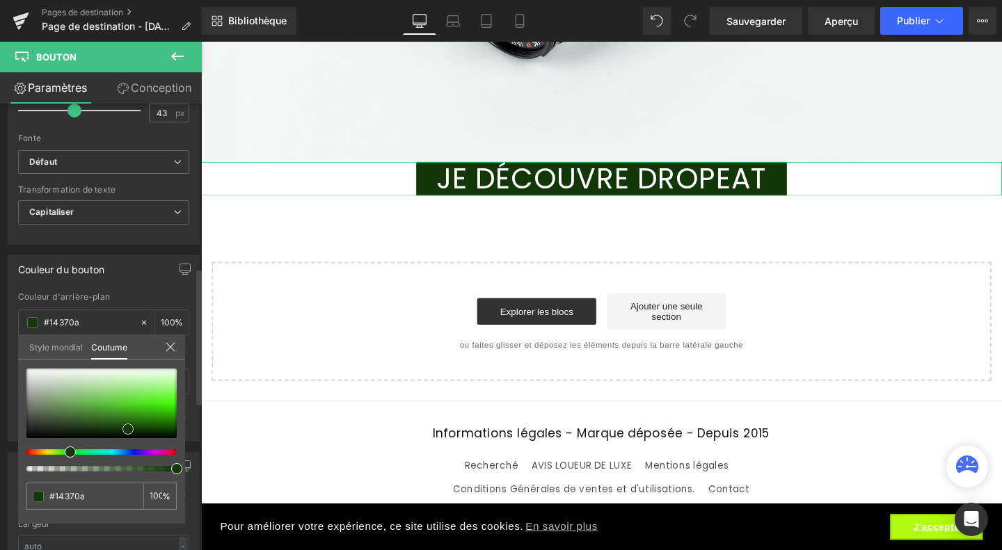
type input "#14380a"
type input "#215713"
type input "#2c6e1b"
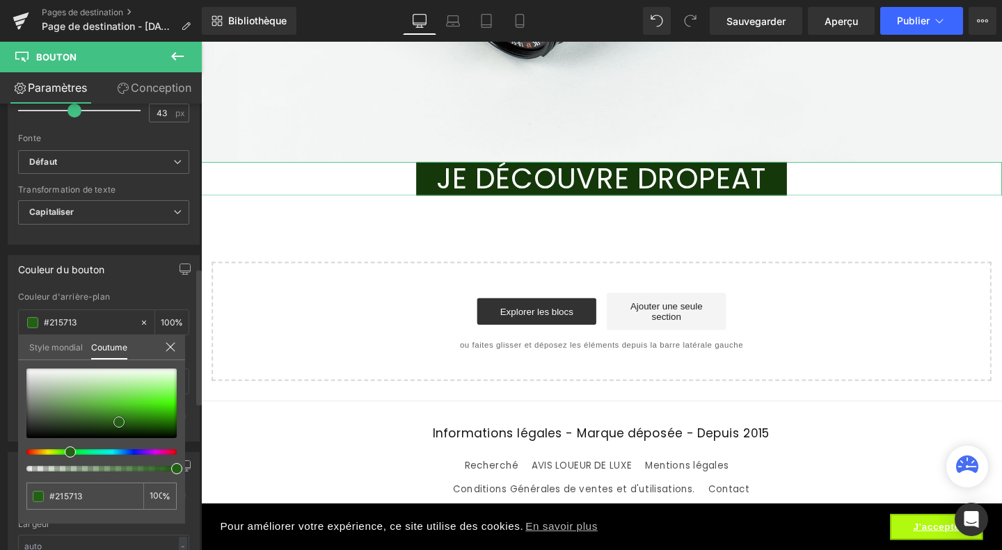
type input "#2c6e1b"
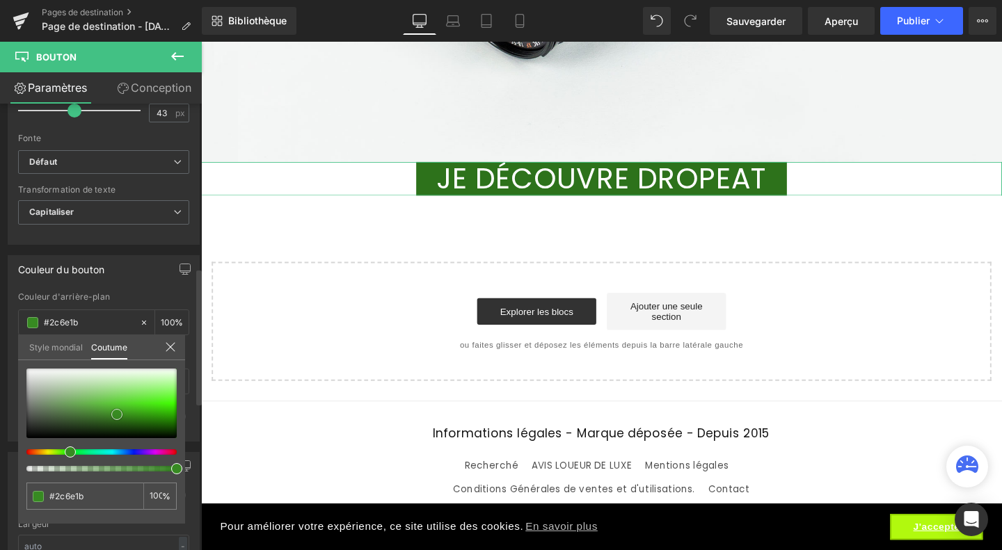
type input "#2d721b"
type input "#378a22"
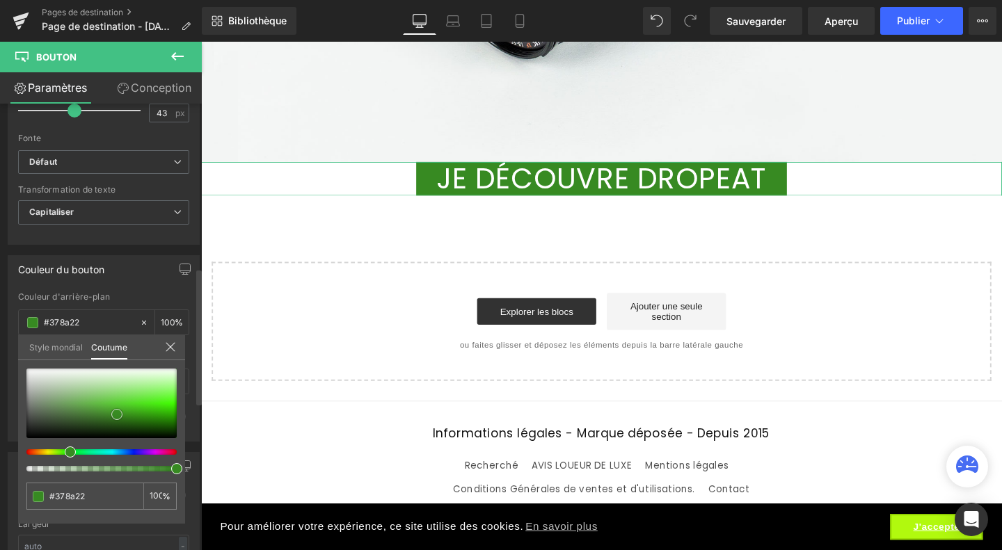
type input "#358621"
type input "#2e771c"
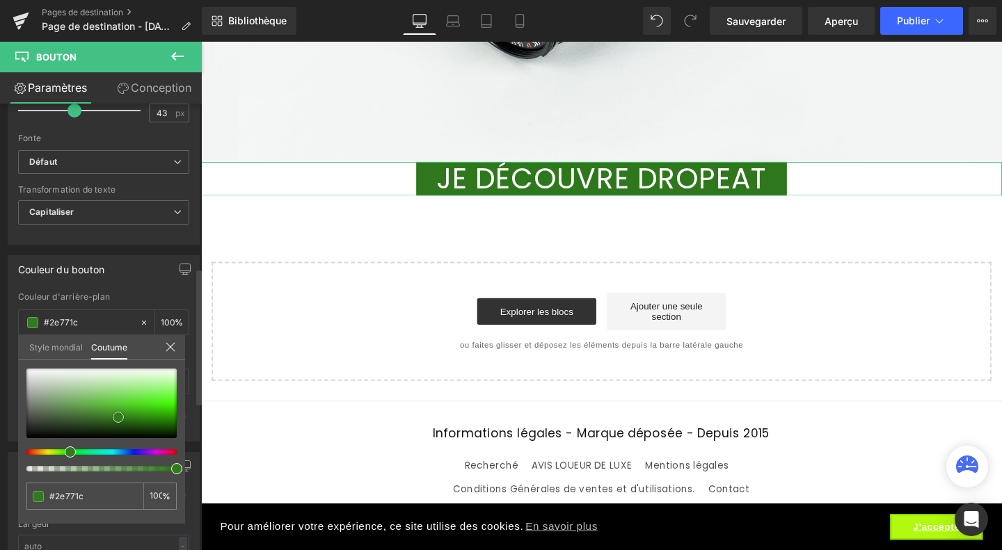
drag, startPoint x: 134, startPoint y: 413, endPoint x: 118, endPoint y: 417, distance: 16.1
click at [118, 417] on span at bounding box center [118, 417] width 11 height 11
type input "#307b1d"
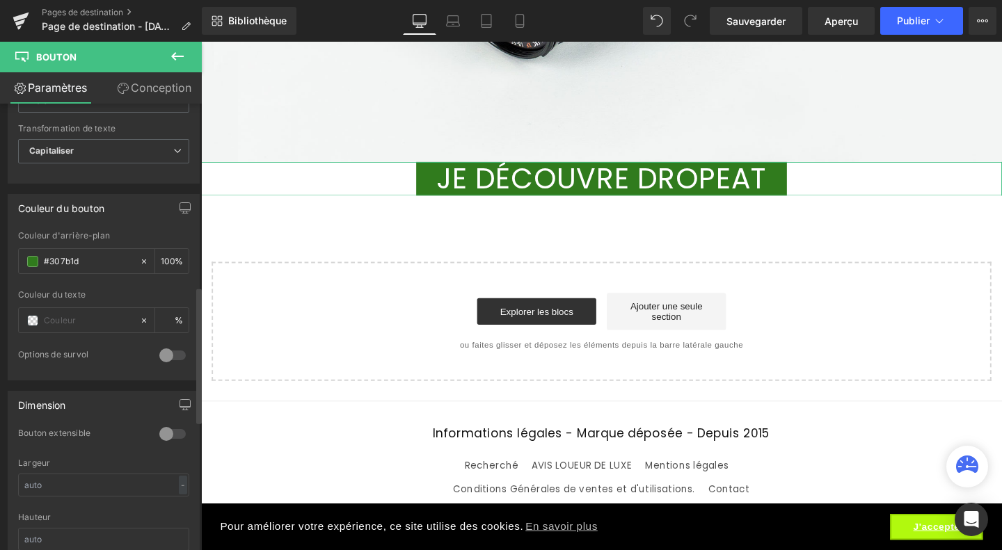
scroll to position [653, 0]
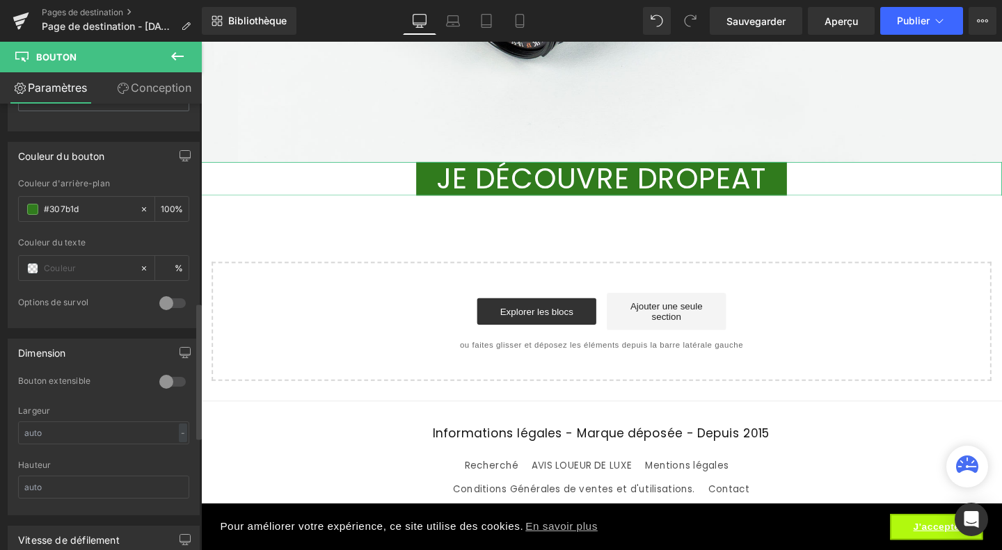
click at [163, 379] on div at bounding box center [172, 382] width 33 height 22
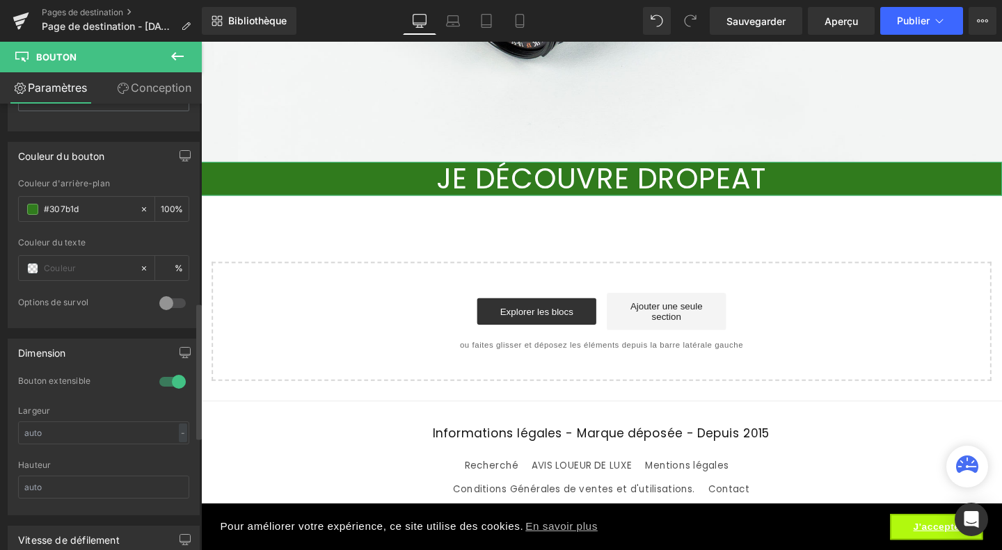
click at [163, 379] on div at bounding box center [172, 382] width 33 height 22
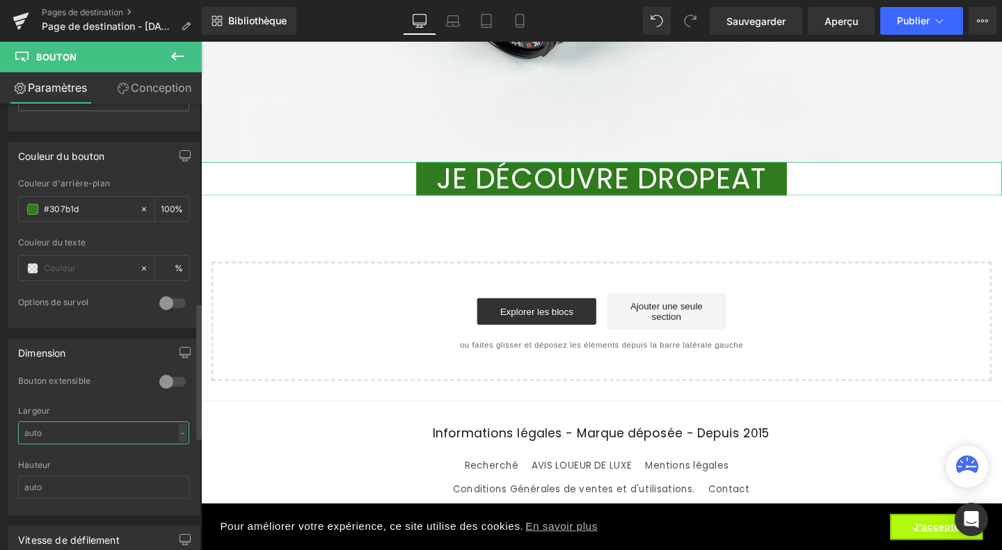
click at [114, 424] on input "text" at bounding box center [103, 433] width 171 height 23
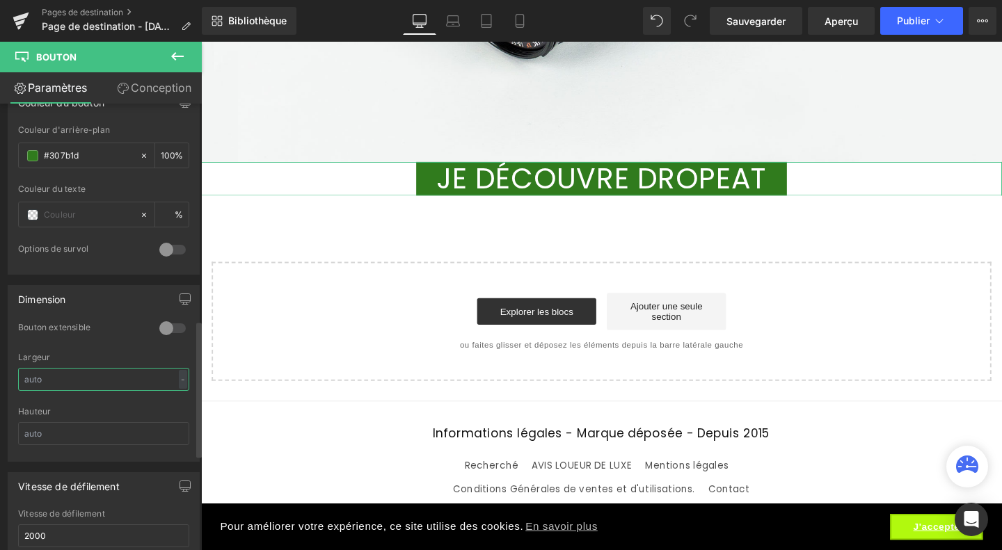
scroll to position [713, 0]
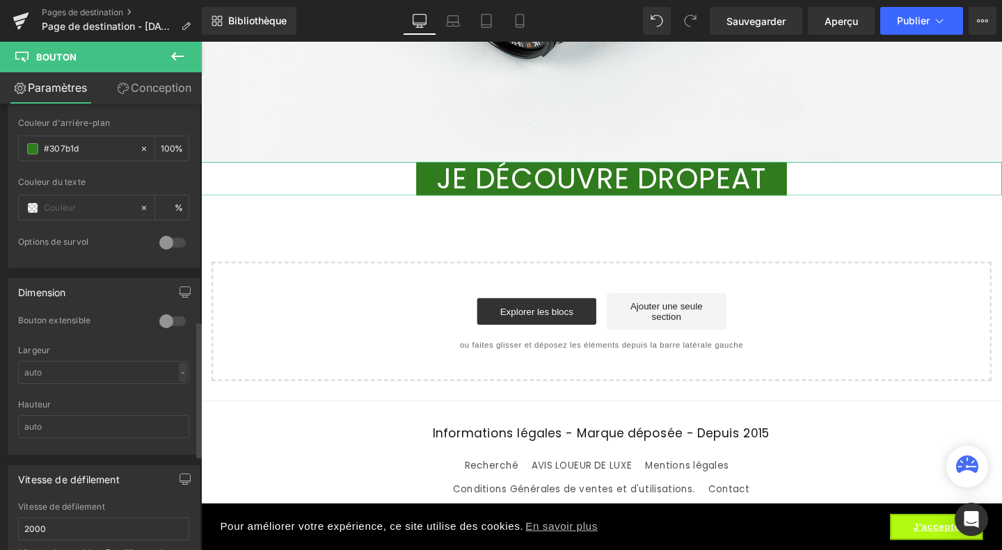
click at [181, 369] on font "-" at bounding box center [183, 372] width 4 height 10
click at [129, 365] on input "text" at bounding box center [103, 372] width 171 height 23
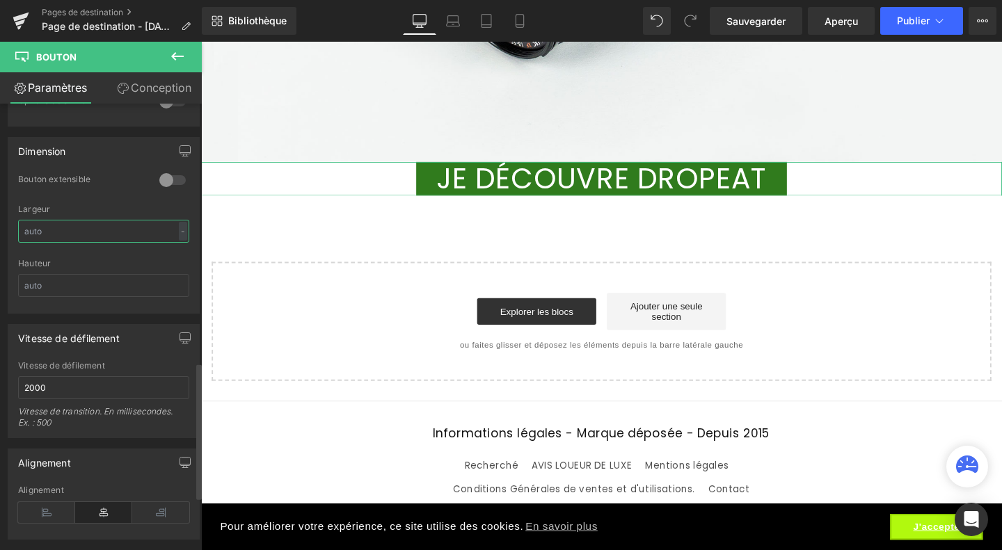
scroll to position [849, 0]
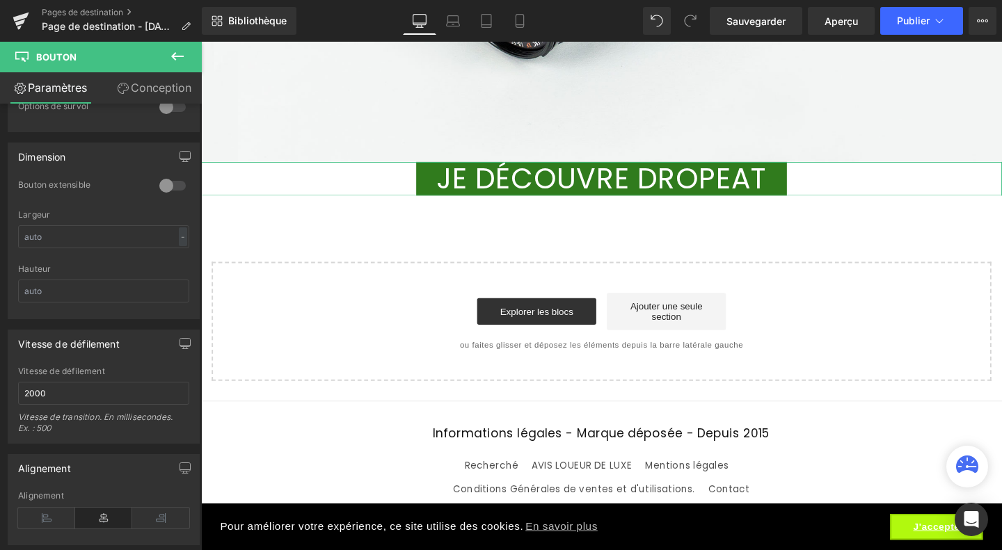
click at [153, 80] on link "Conception" at bounding box center [154, 87] width 101 height 31
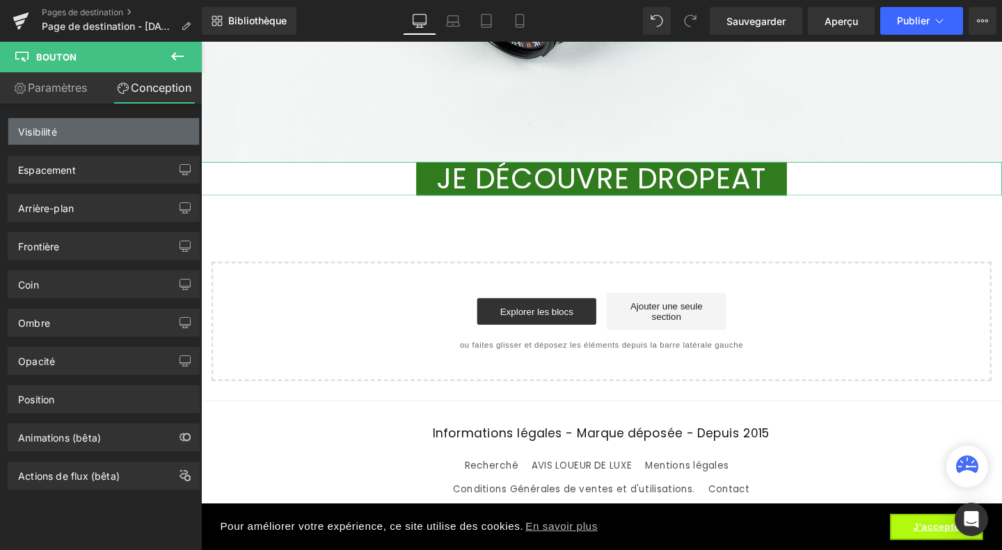
click at [89, 134] on div "Visibilité" at bounding box center [103, 131] width 191 height 26
click at [75, 140] on div "Visibilité" at bounding box center [103, 131] width 191 height 26
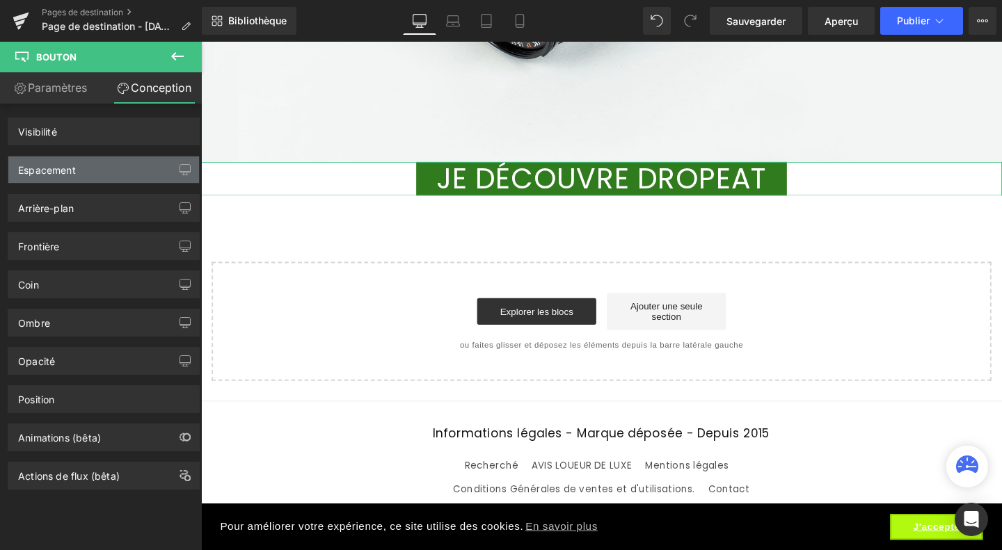
click at [64, 173] on font "Espacement" at bounding box center [47, 170] width 58 height 12
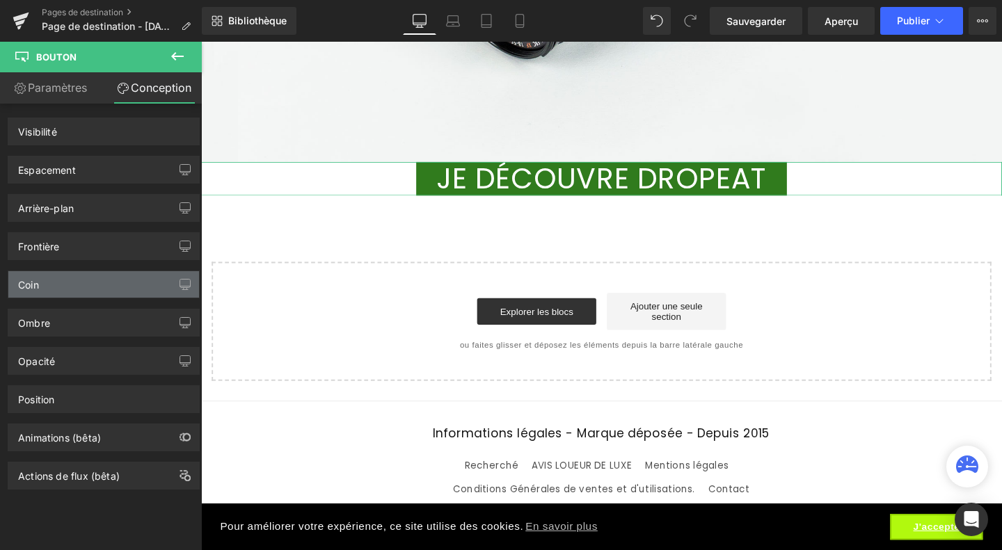
click at [57, 285] on div "Coin" at bounding box center [103, 284] width 191 height 26
click at [129, 280] on div "Coin" at bounding box center [103, 284] width 191 height 26
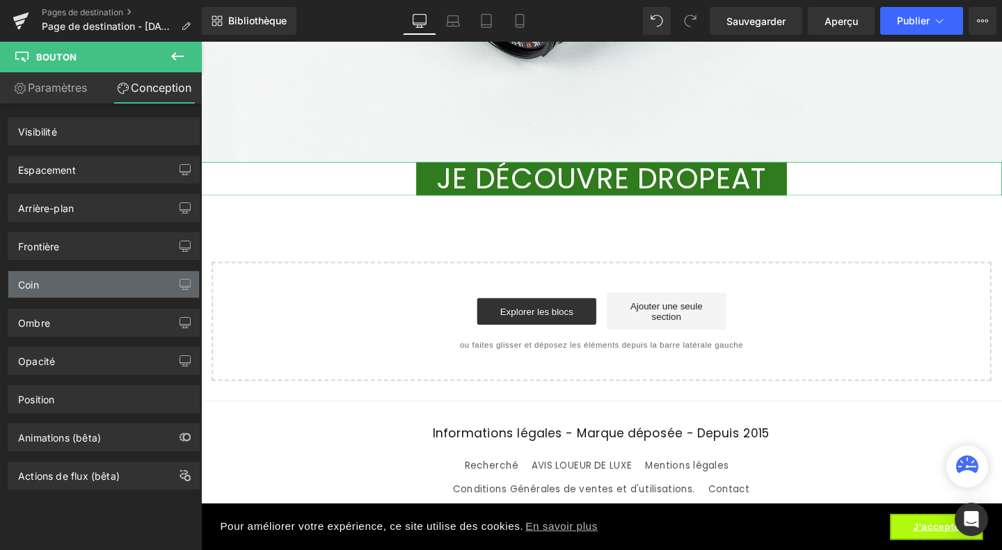
click at [129, 280] on div "Coin" at bounding box center [103, 284] width 191 height 26
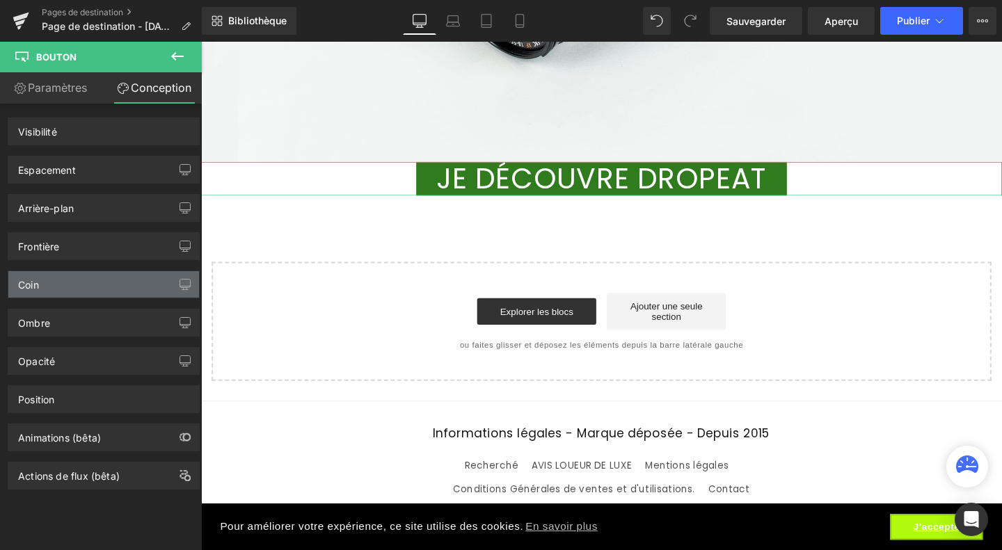
click at [129, 280] on div "Coin" at bounding box center [103, 284] width 191 height 26
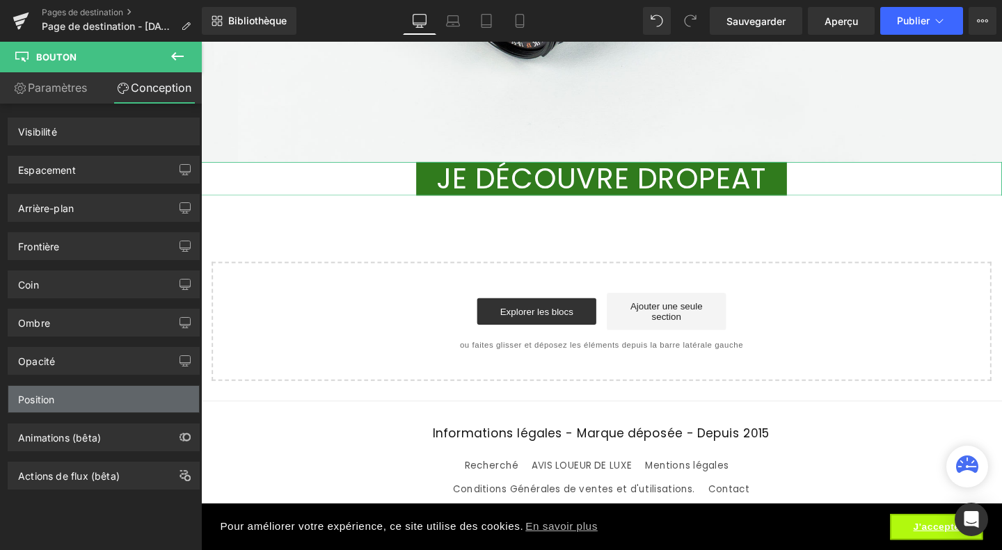
click at [72, 396] on div "Position" at bounding box center [103, 399] width 191 height 26
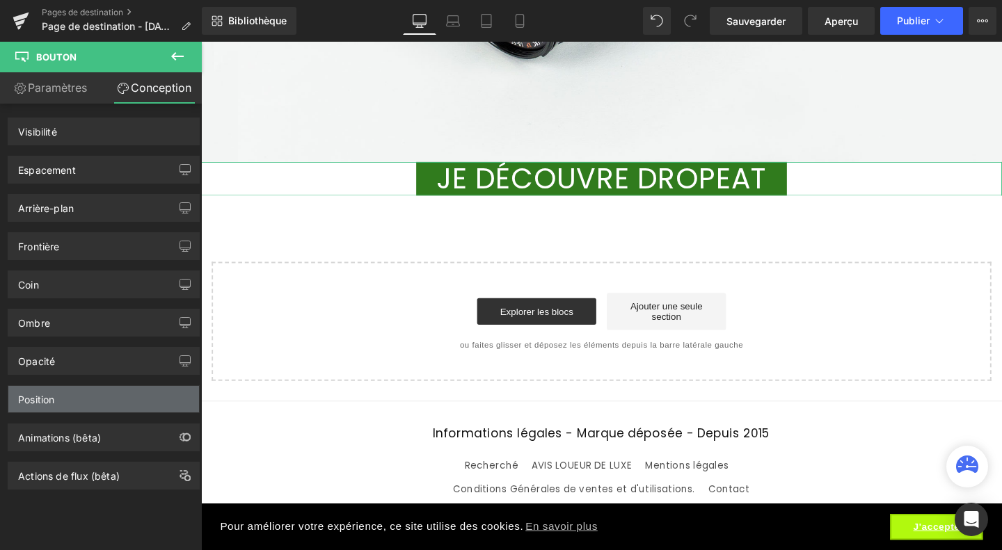
click at [72, 396] on div "Position" at bounding box center [103, 399] width 191 height 26
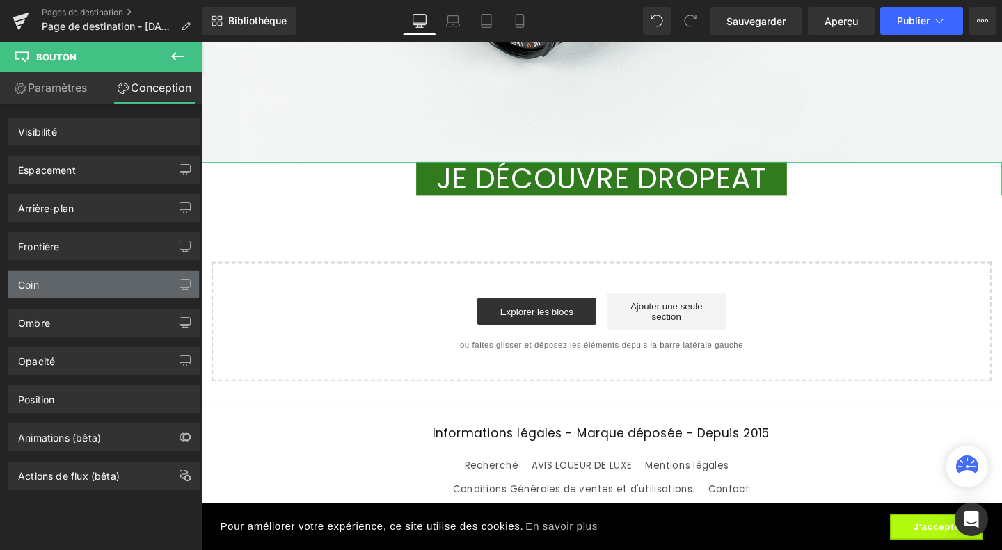
click at [67, 285] on div "Coin" at bounding box center [103, 284] width 191 height 26
click at [441, 181] on link "JE DÉCOUVRE DROPEAT" at bounding box center [622, 186] width 390 height 36
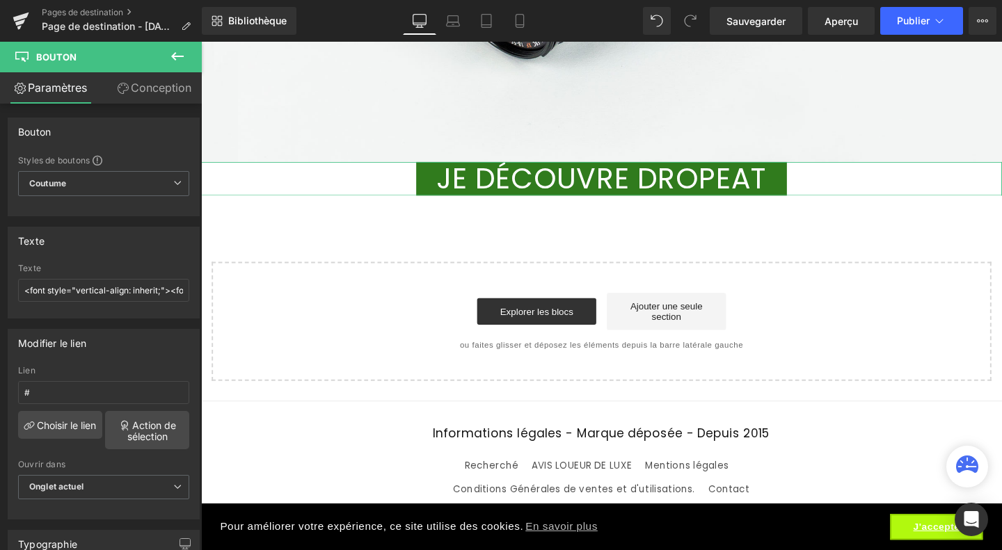
click at [134, 95] on link "Conception" at bounding box center [154, 87] width 101 height 31
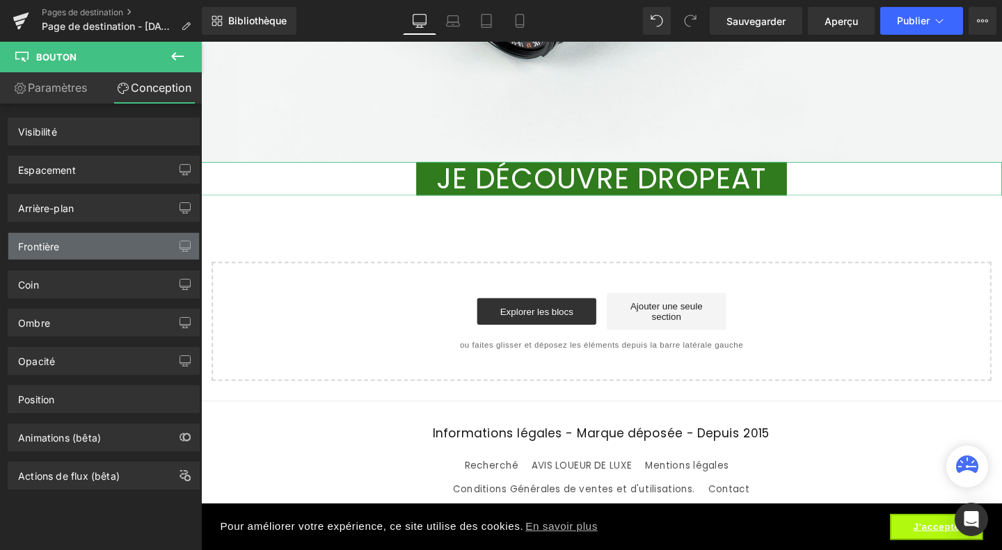
click at [62, 248] on div "Frontière" at bounding box center [103, 246] width 191 height 26
click at [63, 250] on div "Frontière" at bounding box center [103, 246] width 191 height 26
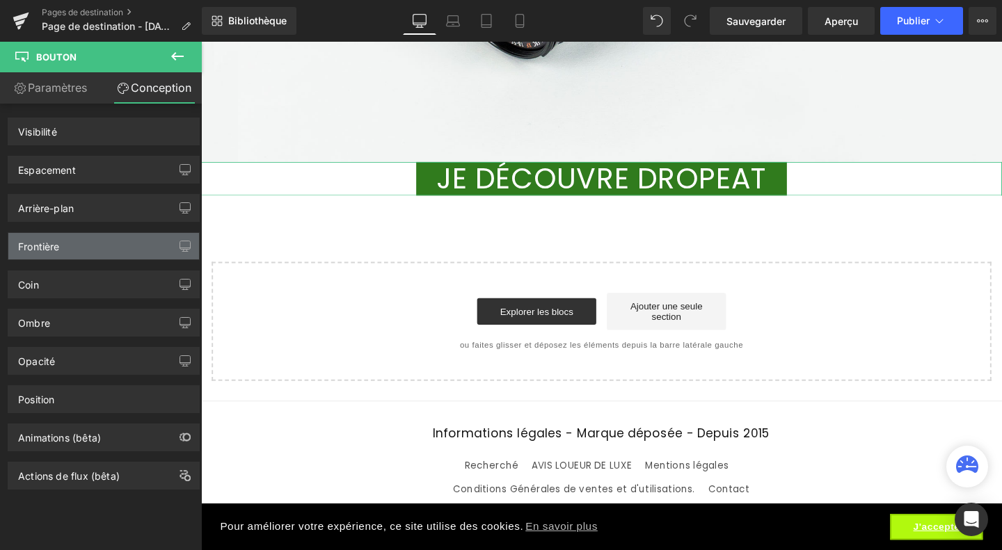
click at [63, 250] on div "Frontière" at bounding box center [103, 246] width 191 height 26
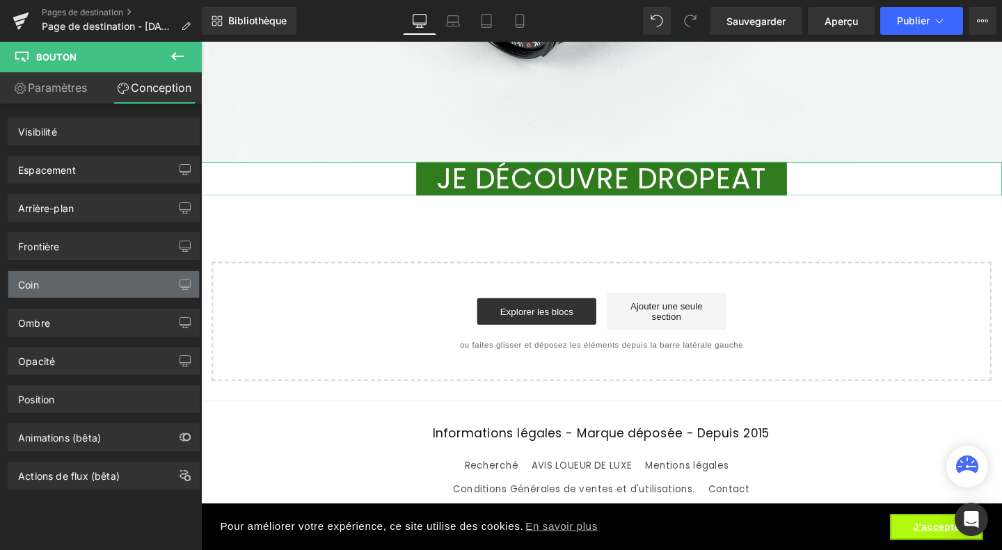
click at [55, 289] on div "Coin" at bounding box center [103, 284] width 191 height 26
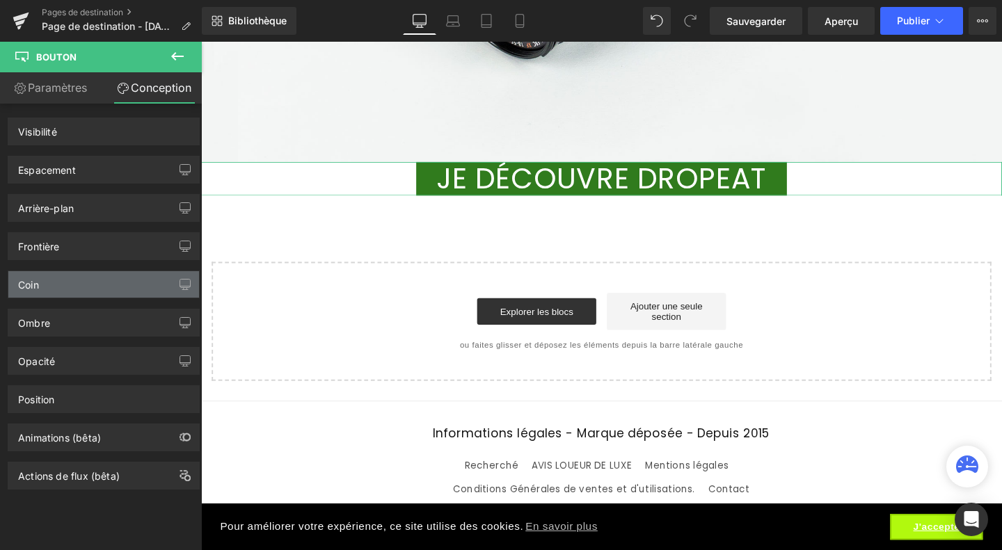
click at [55, 289] on div "Coin" at bounding box center [103, 284] width 191 height 26
click at [180, 285] on icon "button" at bounding box center [185, 284] width 10 height 8
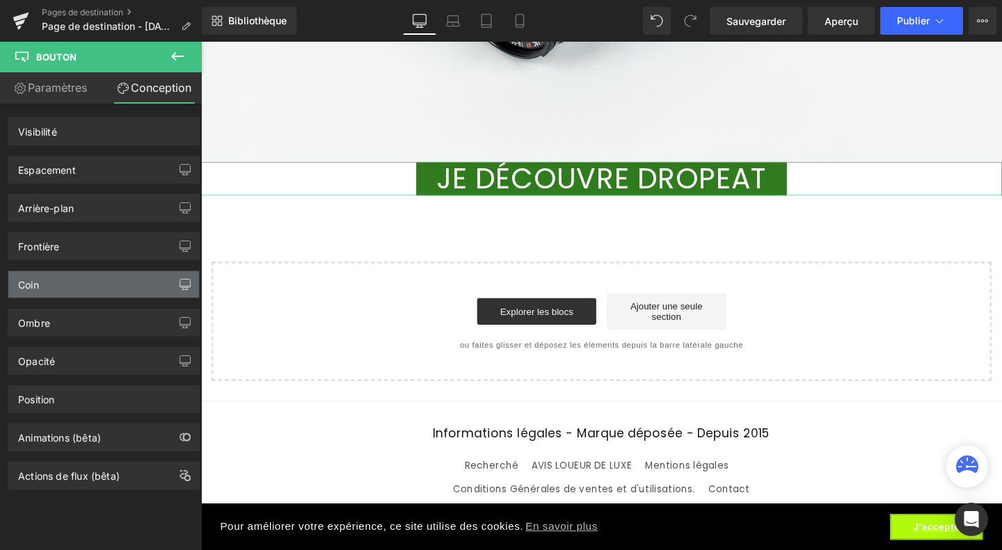
click at [180, 285] on icon "button" at bounding box center [185, 284] width 10 height 8
click at [58, 86] on font "Paramètres" at bounding box center [57, 88] width 59 height 14
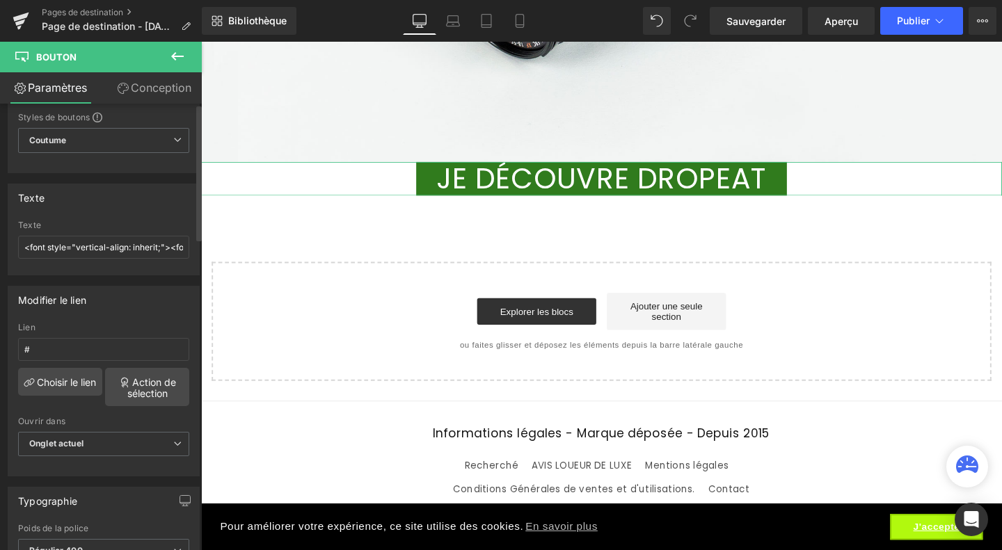
scroll to position [0, 0]
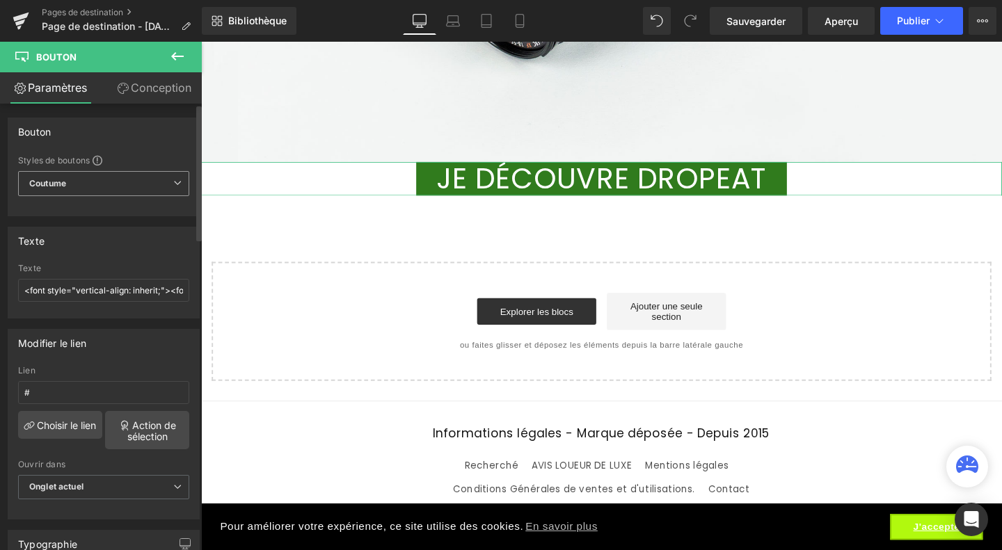
click at [148, 183] on span "Coutume Configurer le style global" at bounding box center [103, 183] width 171 height 25
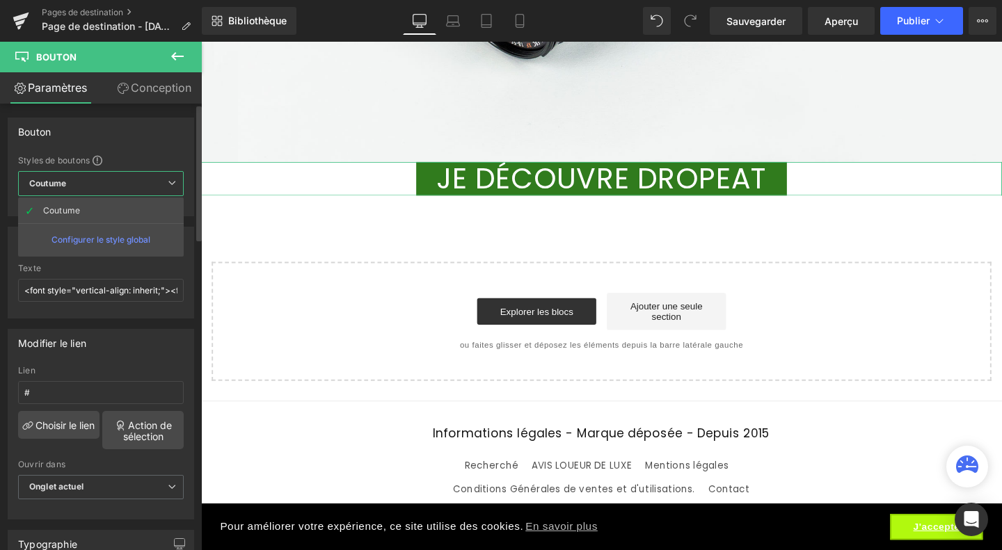
click at [119, 239] on font "Configurer le style global" at bounding box center [100, 239] width 99 height 10
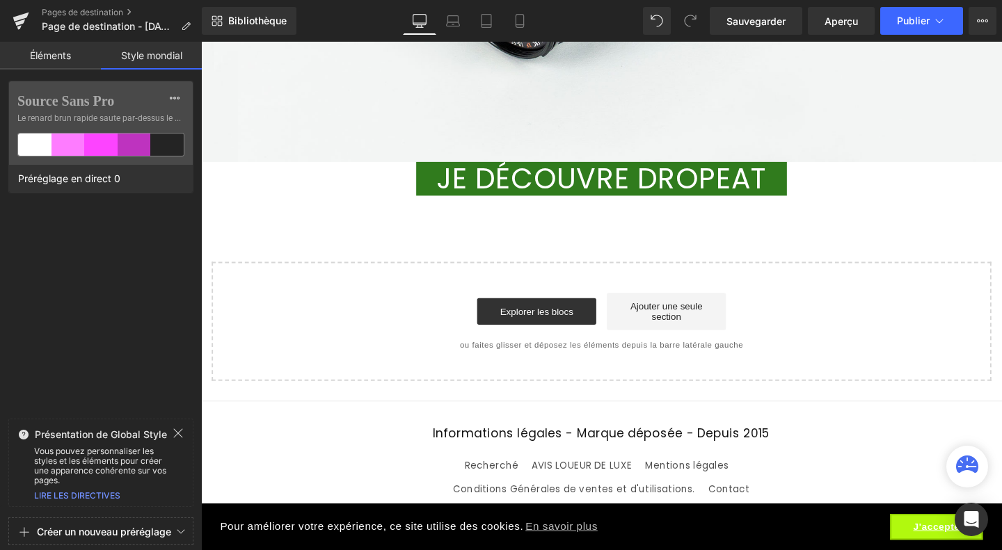
click at [44, 61] on font "Éléments" at bounding box center [50, 55] width 41 height 12
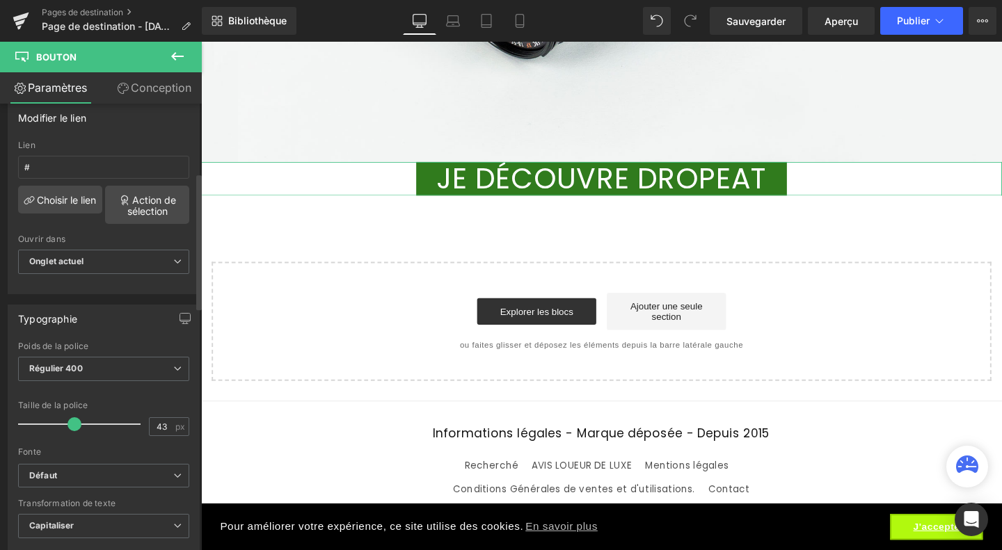
scroll to position [228, 0]
click at [138, 264] on span "Onglet actuel" at bounding box center [103, 260] width 171 height 24
click at [102, 232] on div "Ouvrir dans" at bounding box center [103, 237] width 171 height 10
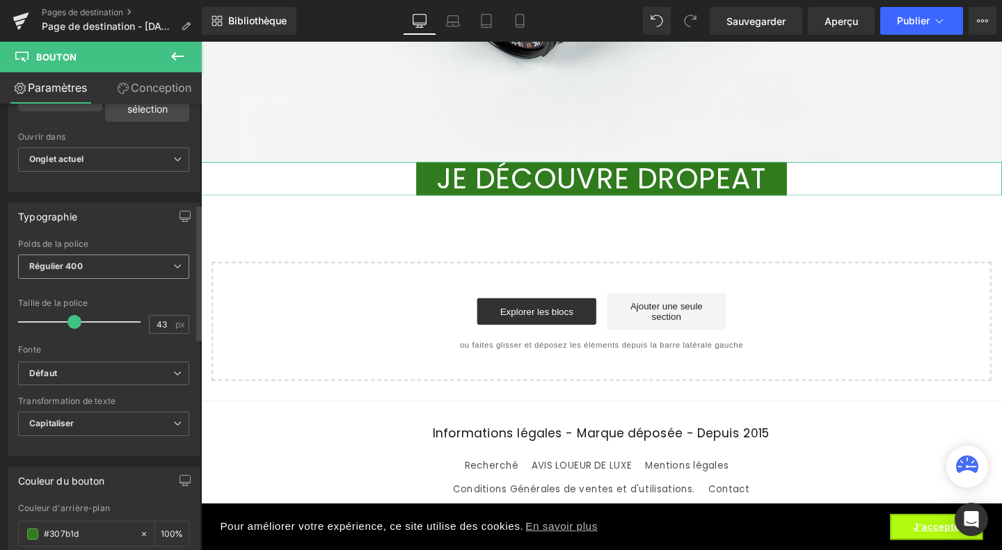
scroll to position [330, 0]
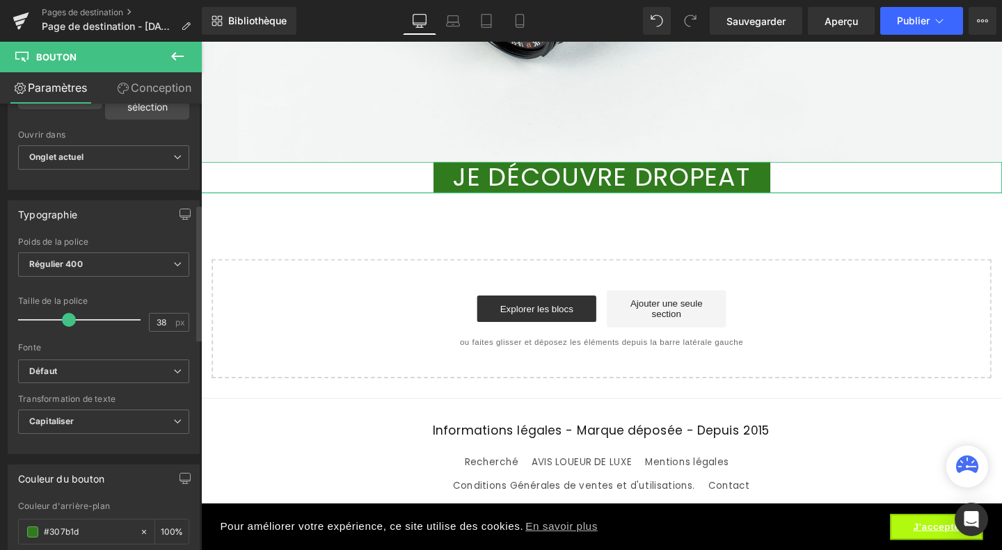
type input "39"
click at [71, 317] on span at bounding box center [70, 320] width 14 height 14
click at [103, 360] on span "Défaut" at bounding box center [103, 372] width 171 height 24
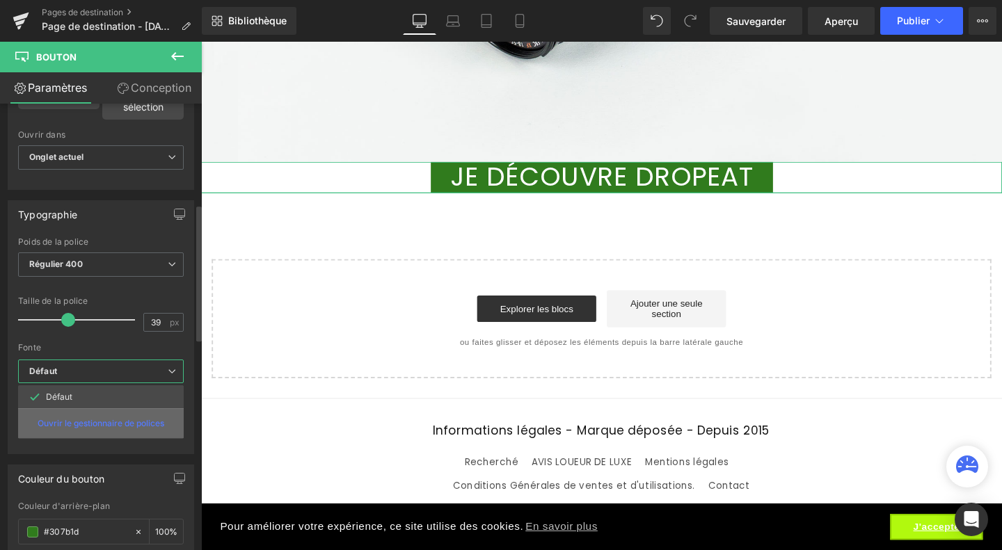
click at [75, 422] on font "Ouvrir le gestionnaire de polices" at bounding box center [101, 423] width 127 height 10
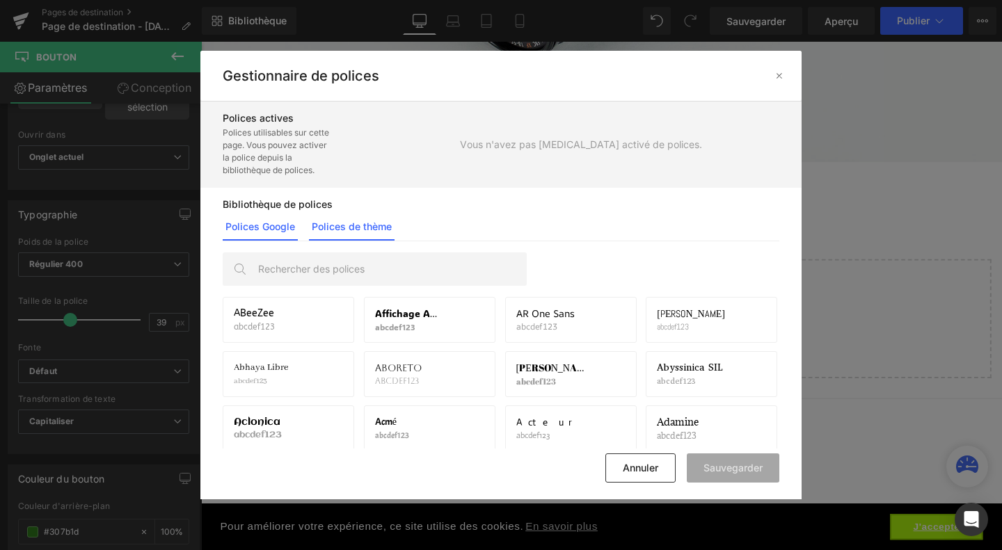
click at [369, 225] on font "Polices de thème" at bounding box center [352, 227] width 80 height 12
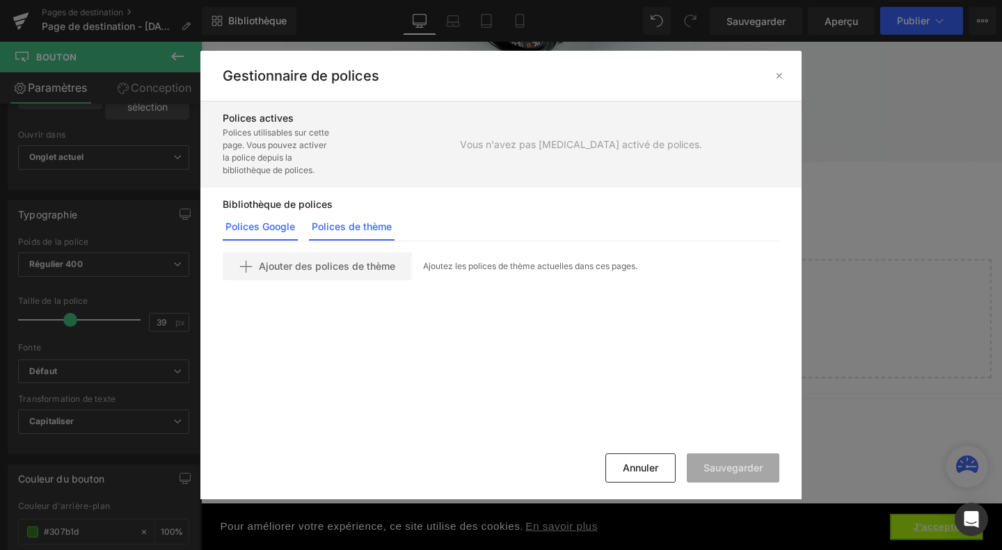
click at [274, 230] on font "Polices Google" at bounding box center [260, 227] width 70 height 12
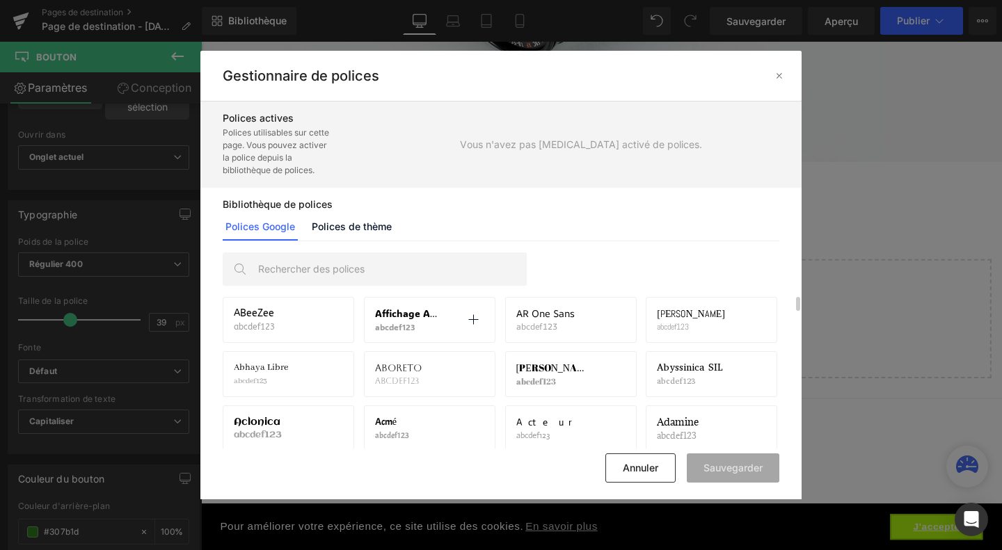
click at [400, 317] on font "Affichage ADLaM" at bounding box center [415, 313] width 81 height 13
click at [479, 319] on icon at bounding box center [473, 319] width 11 height 11
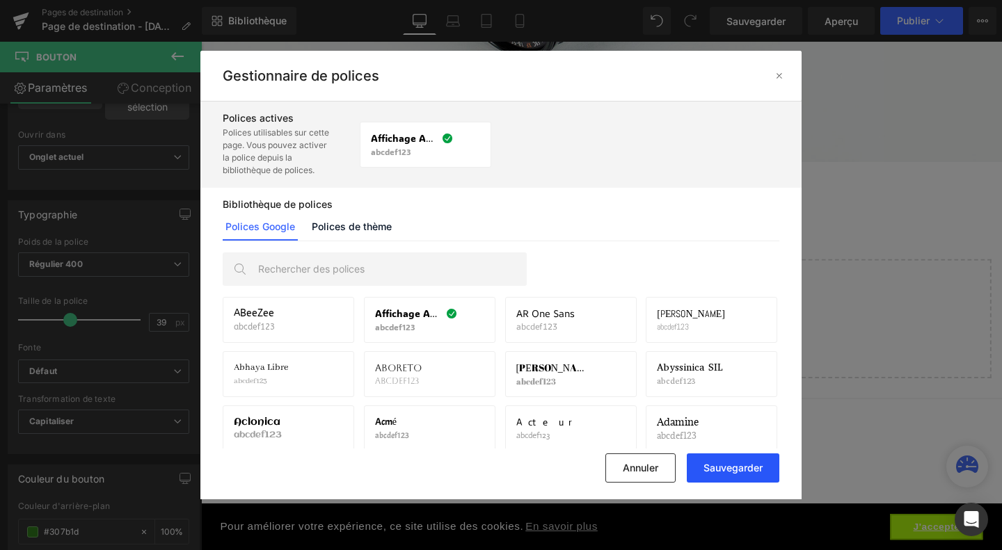
click at [749, 459] on button "Sauvegarder" at bounding box center [733, 468] width 93 height 29
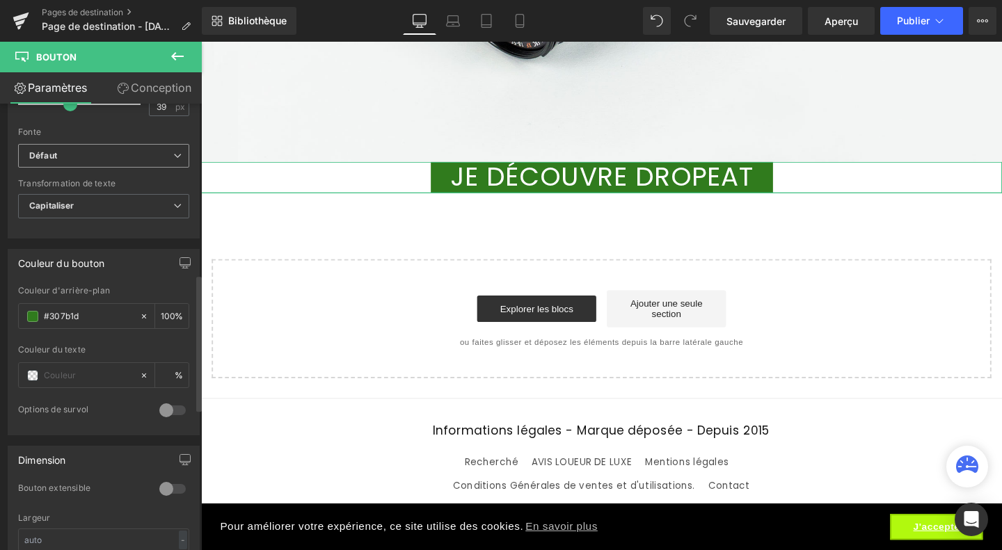
scroll to position [570, 0]
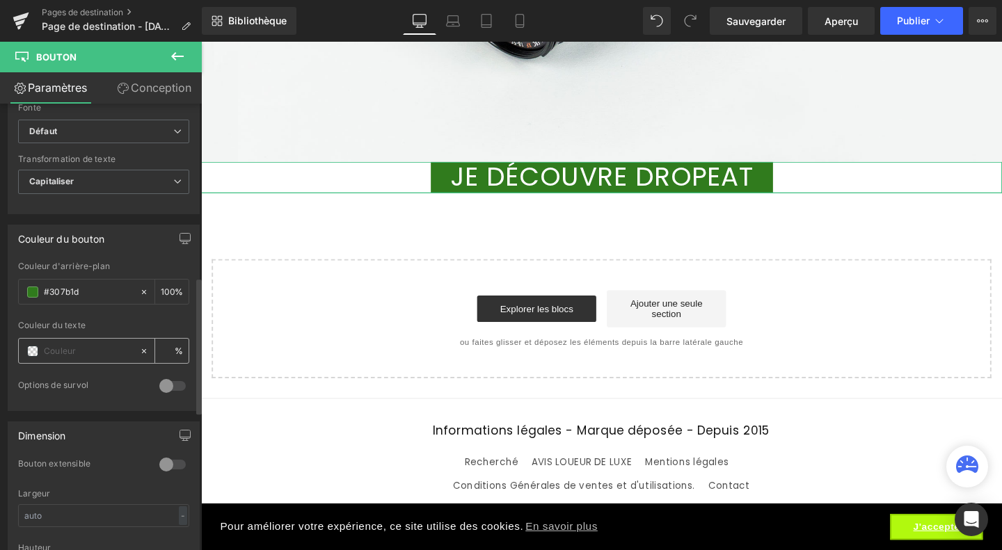
click at [29, 347] on span at bounding box center [32, 351] width 11 height 11
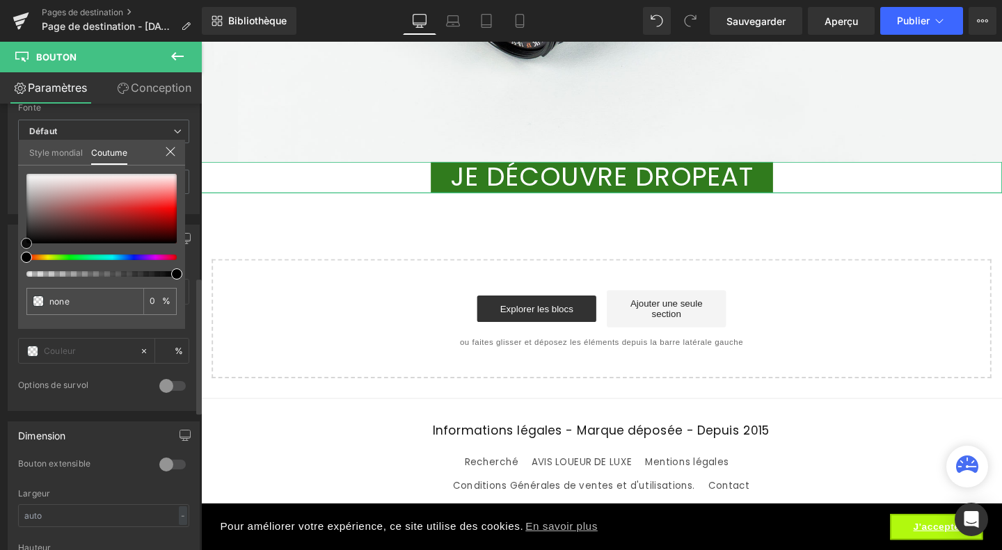
type input "#432727"
type input "100"
type input "#432727"
type input "100"
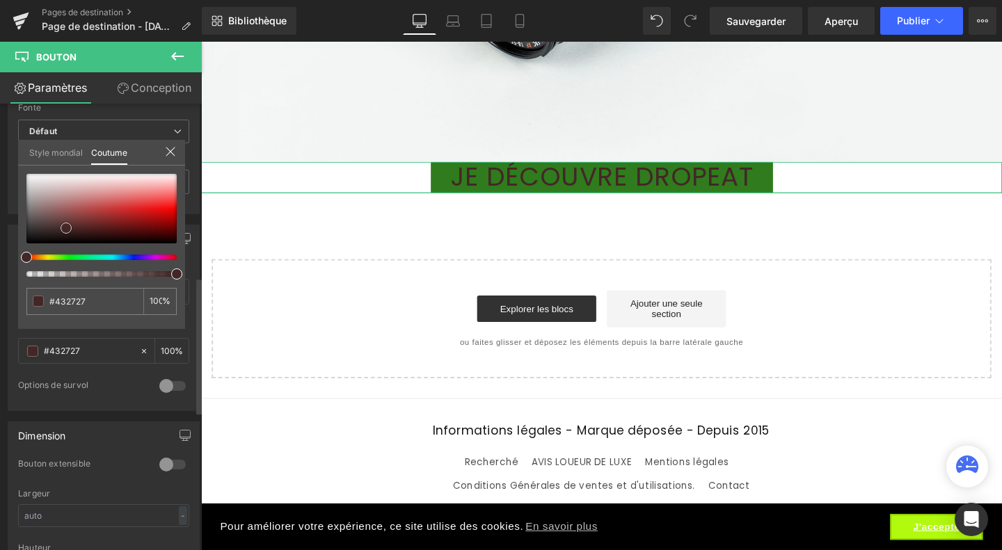
click at [66, 228] on div at bounding box center [101, 209] width 150 height 70
type input "#523131"
type input "#ffffff"
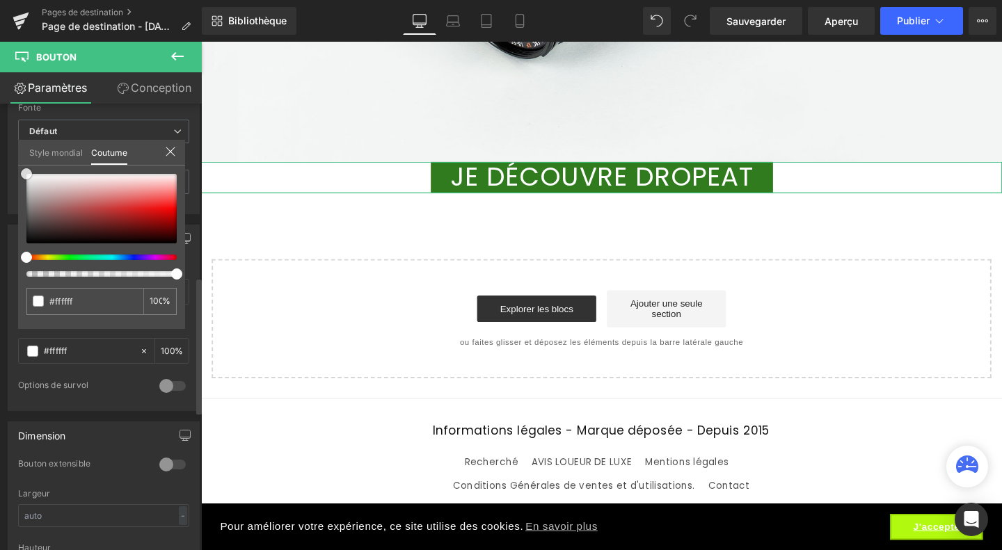
drag, startPoint x: 66, startPoint y: 228, endPoint x: 21, endPoint y: 154, distance: 86.5
click at [21, 154] on div "Style mondial Coutume Configurer le style global #ffffff 100 %" at bounding box center [101, 161] width 167 height 42
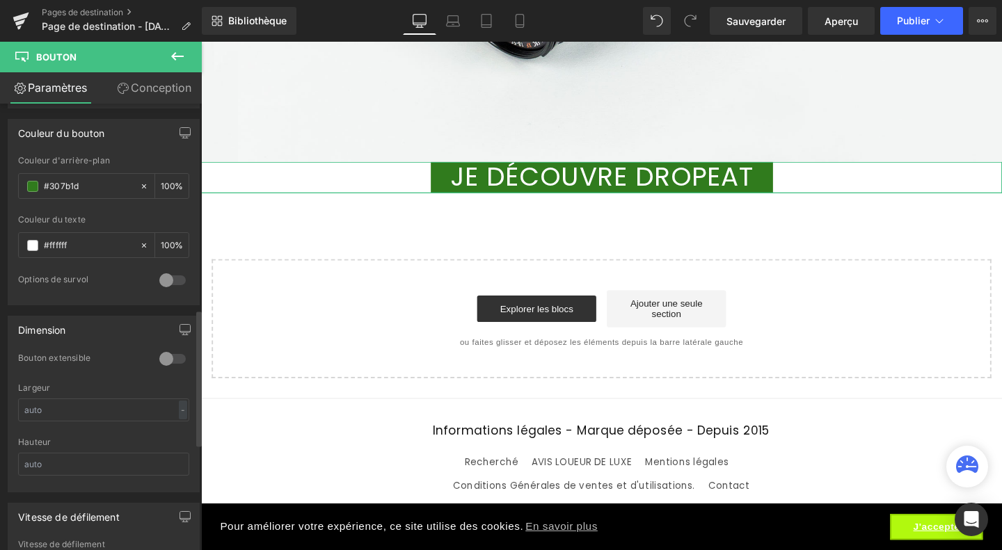
scroll to position [676, 0]
click at [73, 401] on input "text" at bounding box center [103, 410] width 171 height 23
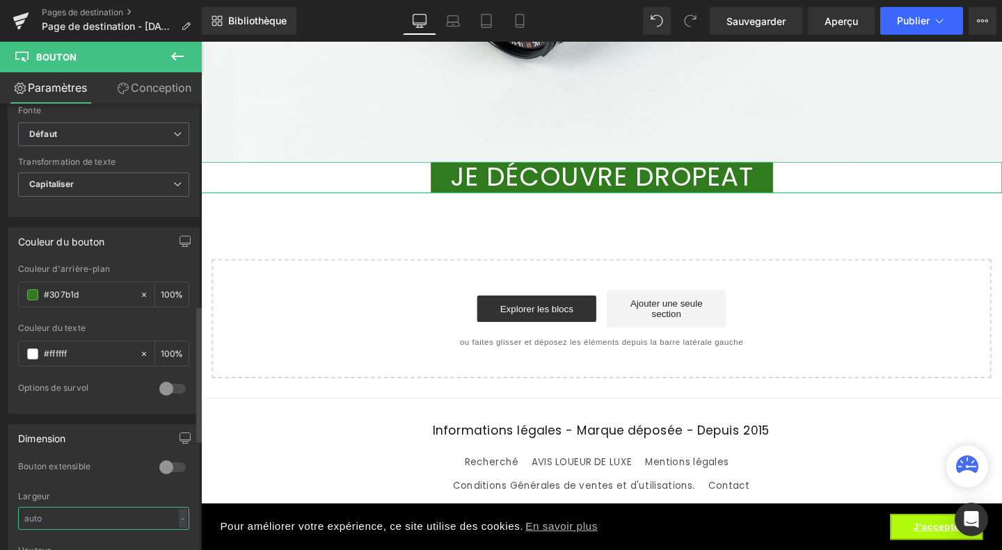
scroll to position [523, 0]
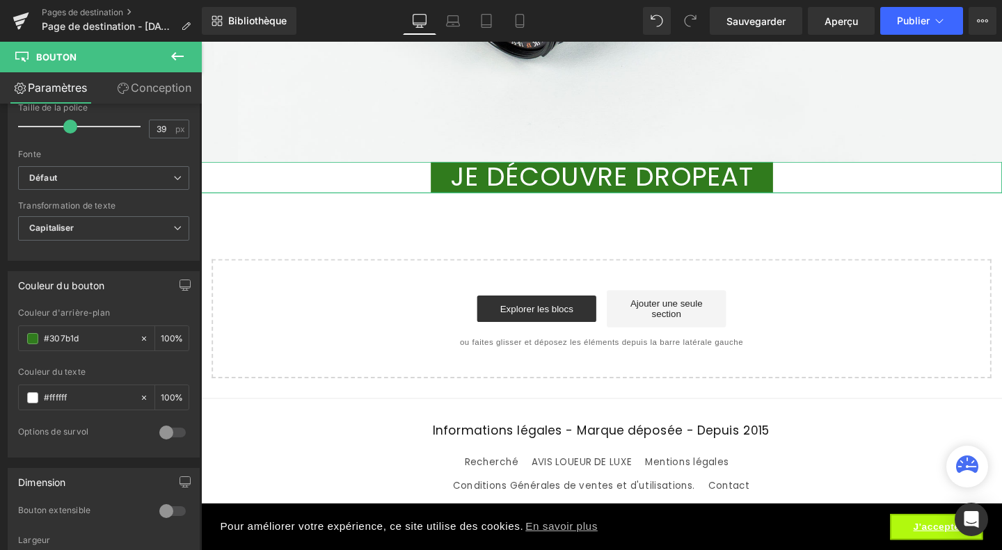
click at [161, 89] on font "Conception" at bounding box center [161, 88] width 61 height 14
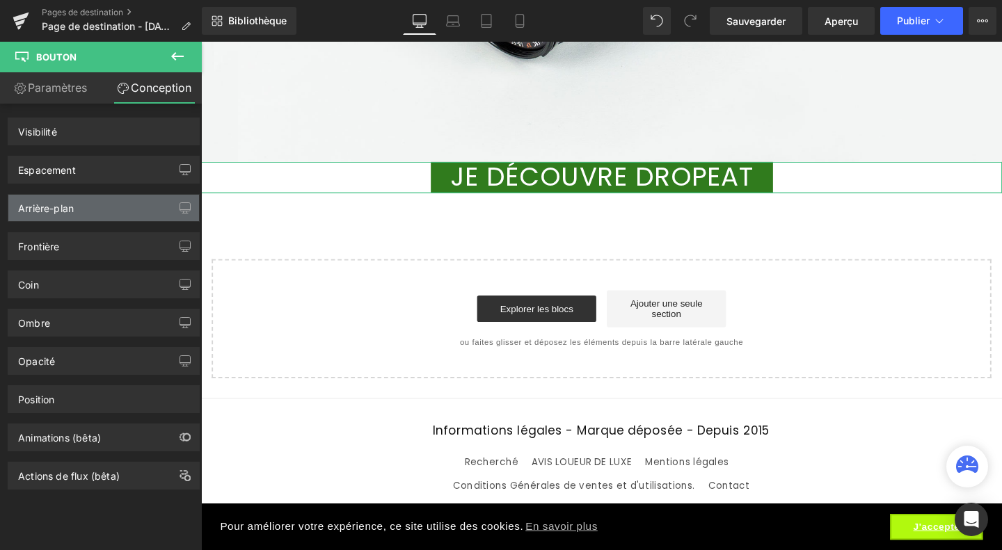
click at [77, 216] on div "Arrière-plan" at bounding box center [103, 208] width 191 height 26
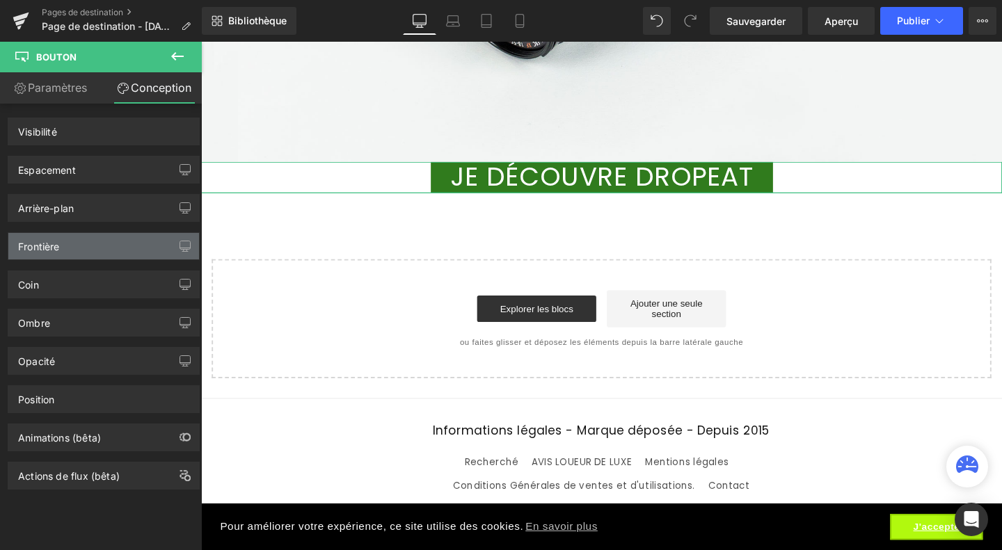
click at [65, 255] on div "Frontière" at bounding box center [103, 246] width 191 height 26
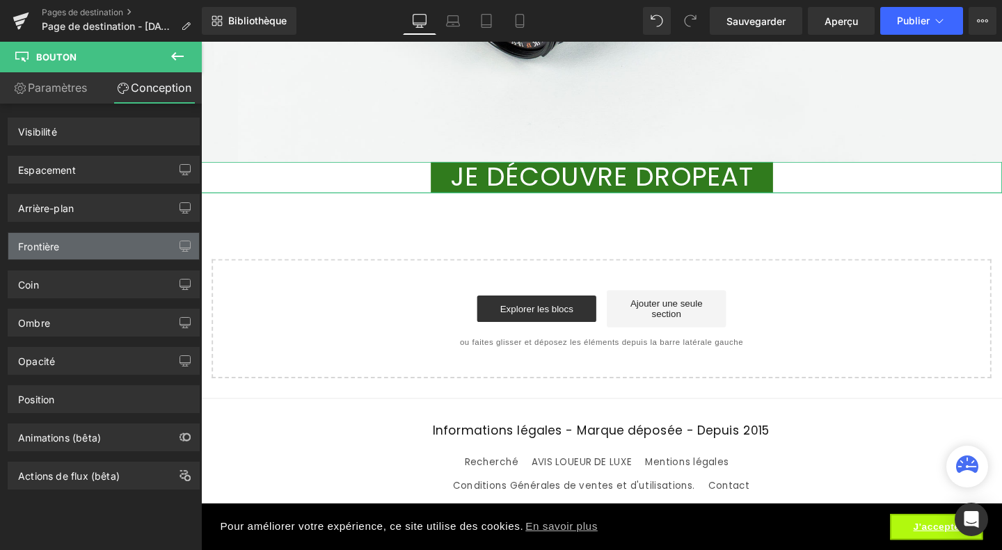
click at [65, 255] on div "Frontière" at bounding box center [103, 246] width 191 height 26
click at [57, 89] on font "Paramètres" at bounding box center [57, 88] width 59 height 14
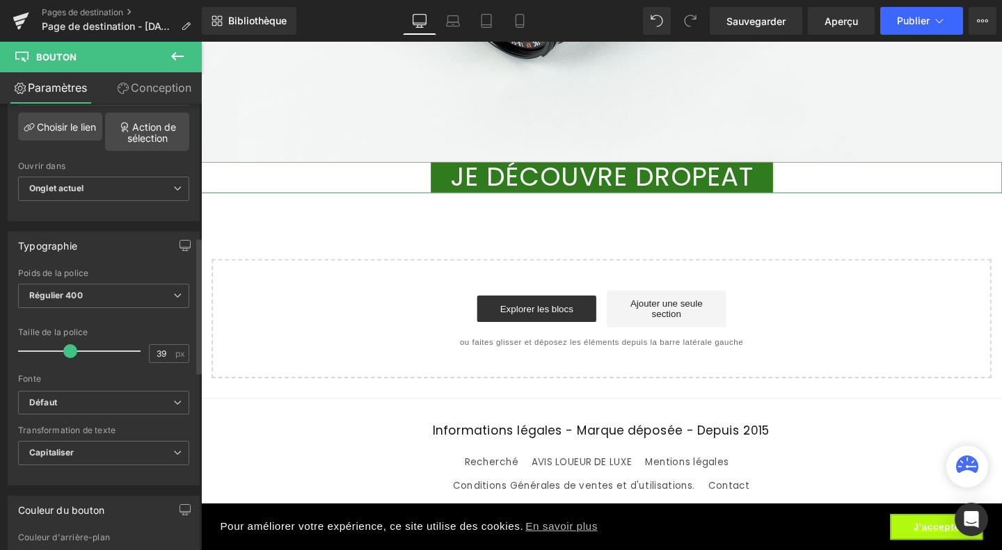
scroll to position [481, 0]
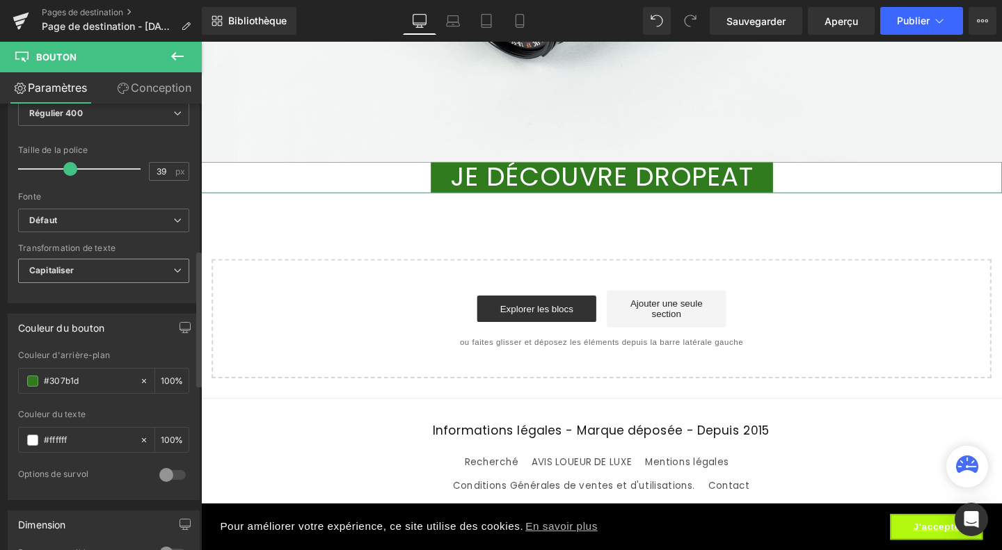
click at [166, 261] on span "Capitaliser" at bounding box center [103, 271] width 171 height 24
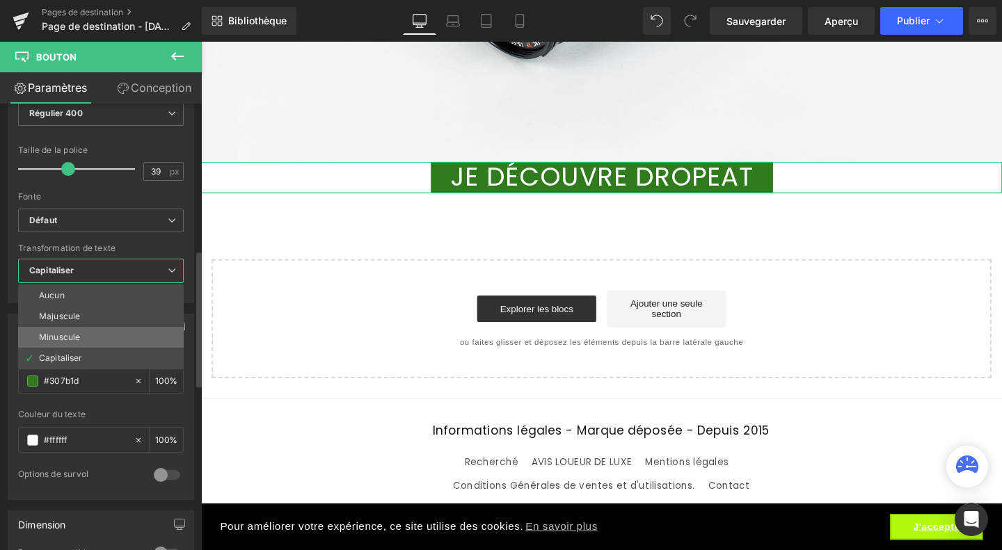
click at [96, 329] on li "Minuscule" at bounding box center [101, 337] width 166 height 21
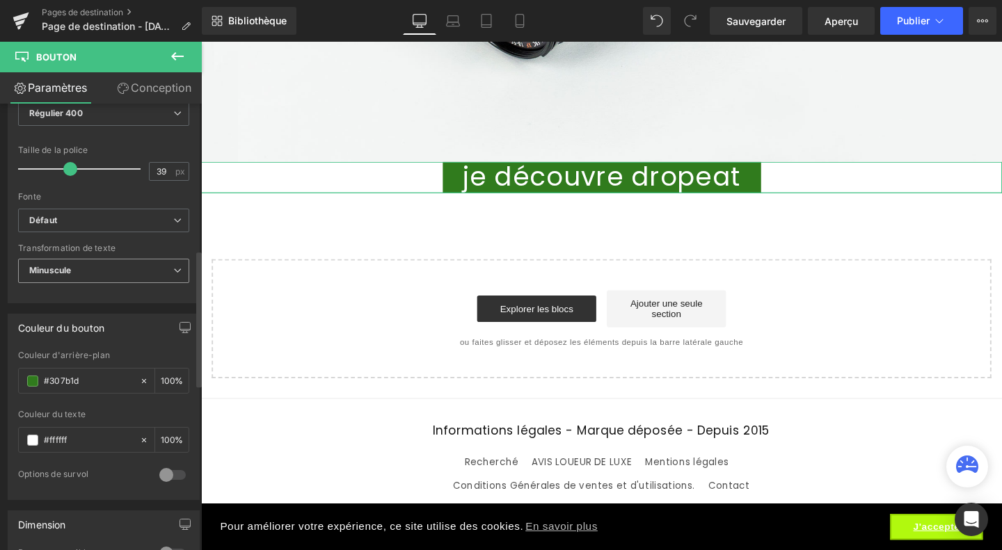
click at [102, 271] on span "Minuscule" at bounding box center [103, 271] width 171 height 24
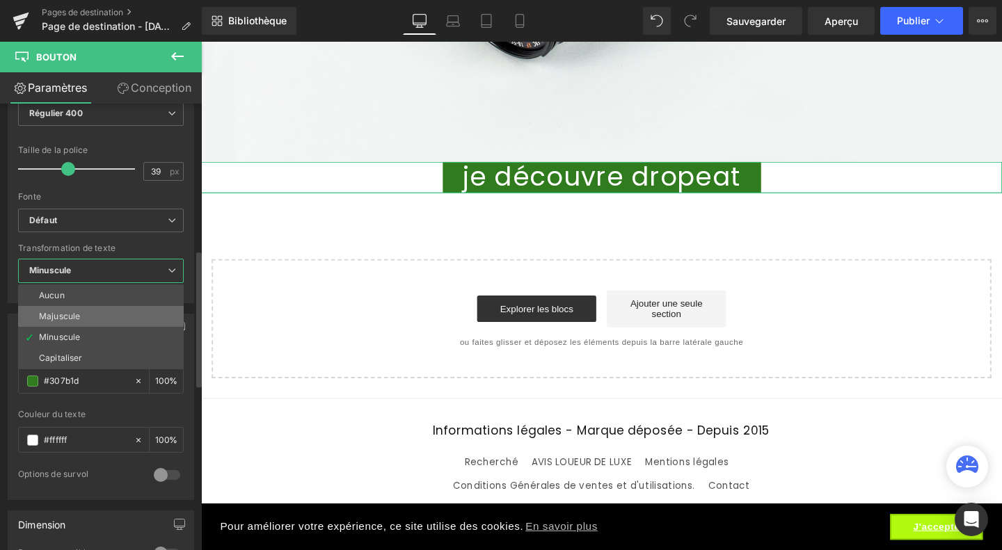
click at [86, 315] on li "Majuscule" at bounding box center [101, 316] width 166 height 21
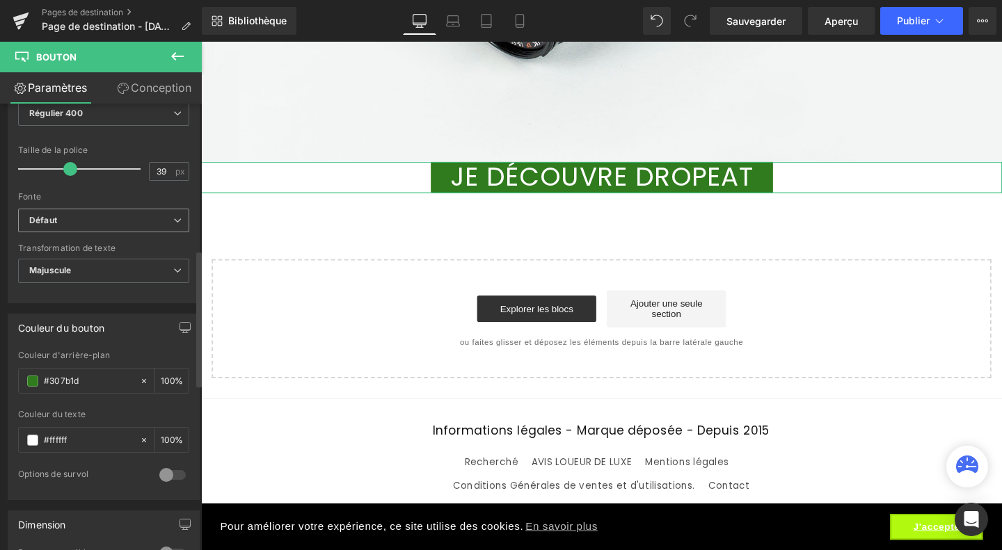
click at [149, 225] on span "Défaut" at bounding box center [103, 221] width 171 height 24
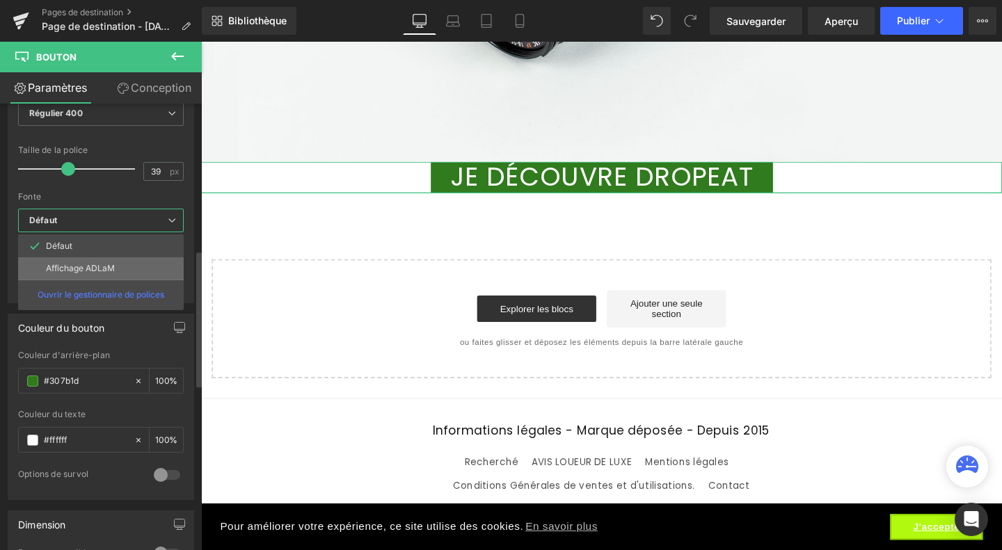
click at [99, 264] on font "Affichage ADLaM" at bounding box center [80, 268] width 69 height 10
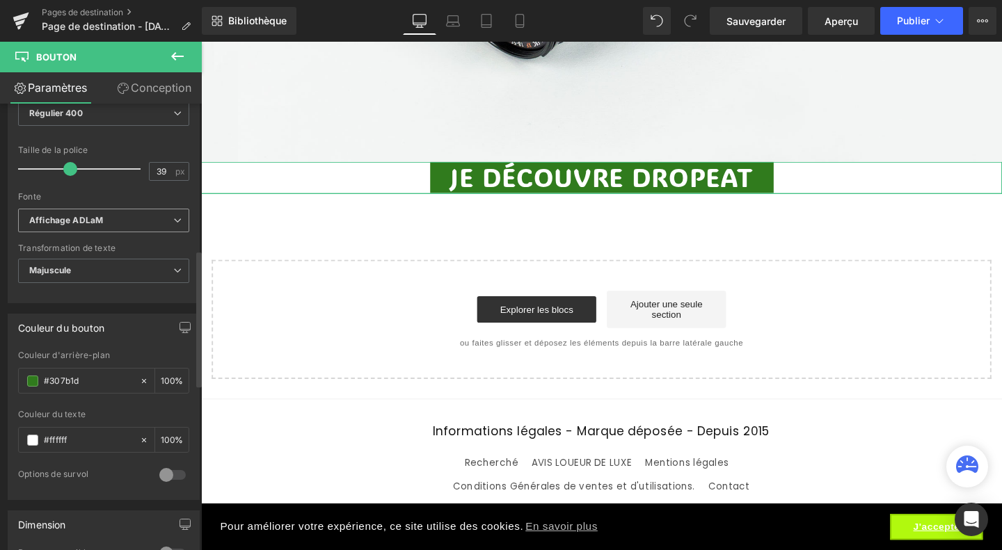
click at [146, 217] on b "Affichage ADLaM" at bounding box center [101, 221] width 144 height 12
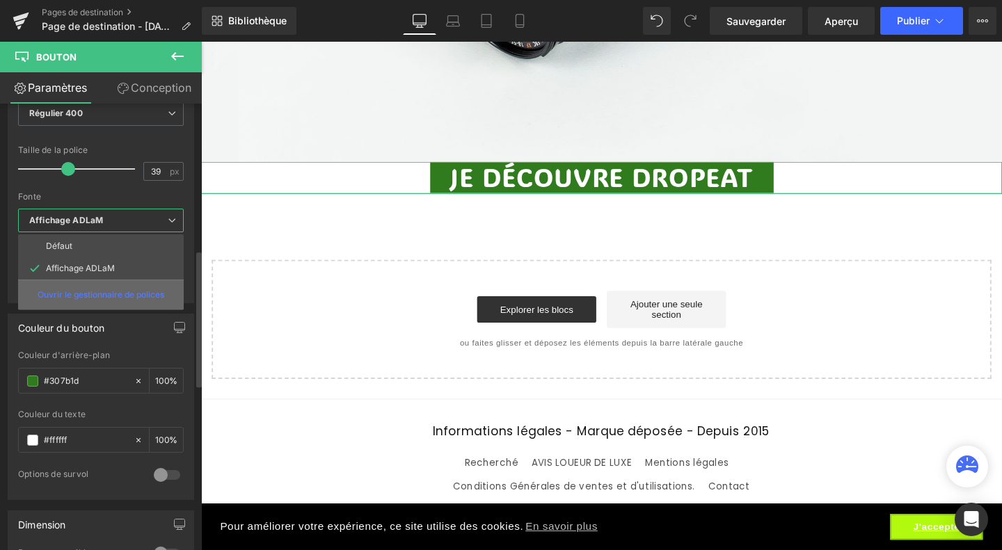
click at [102, 289] on font "Ouvrir le gestionnaire de polices" at bounding box center [101, 294] width 127 height 10
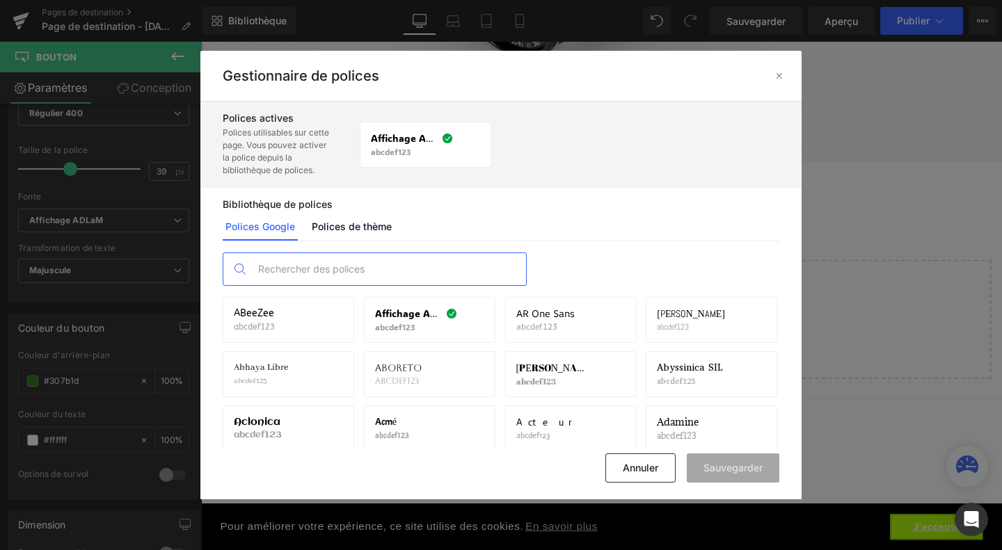
click at [292, 269] on input "text" at bounding box center [388, 269] width 275 height 32
paste input "SemiBold/Bold"
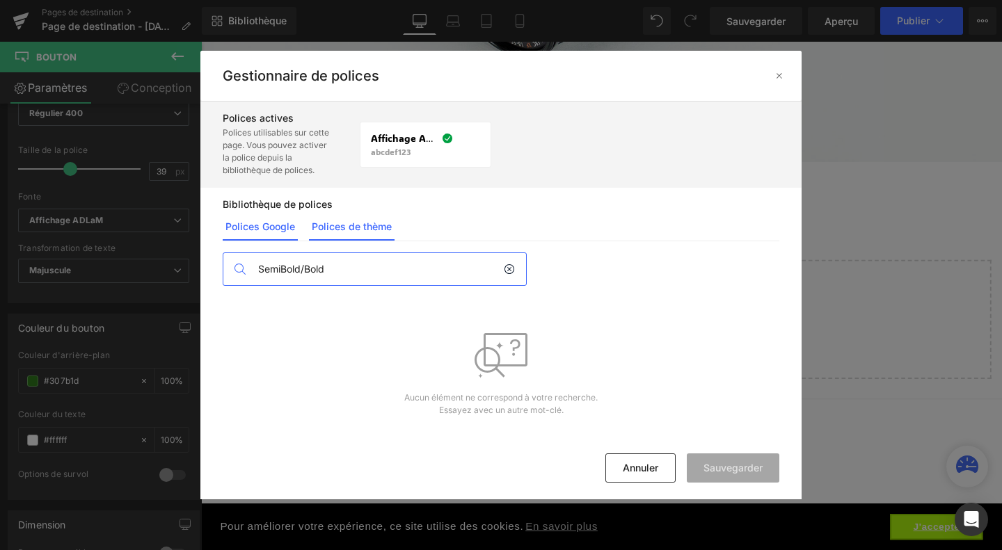
type input "SemiBold/Bold"
click at [351, 233] on link "Polices de thème" at bounding box center [352, 227] width 86 height 28
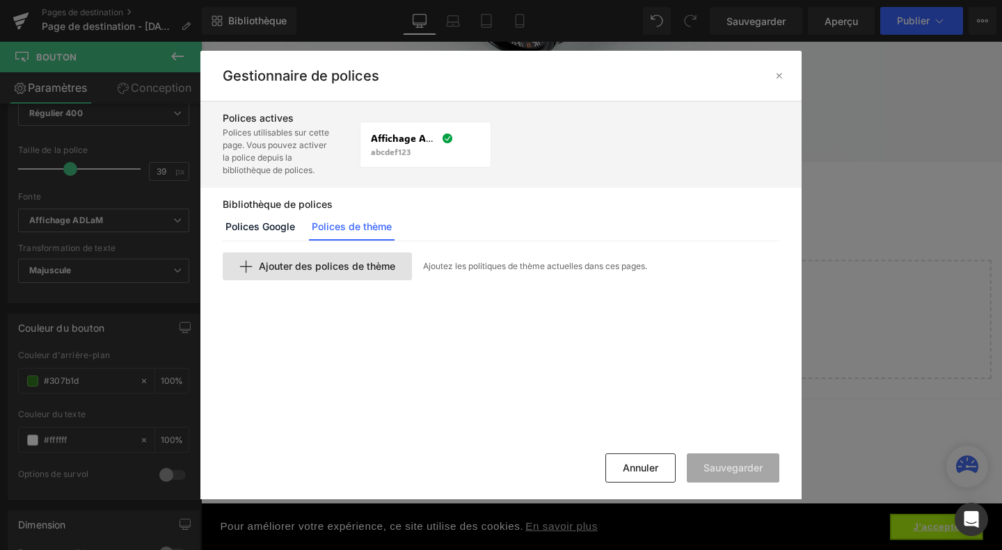
click at [289, 272] on font "Ajouter des polices de thème" at bounding box center [327, 266] width 136 height 12
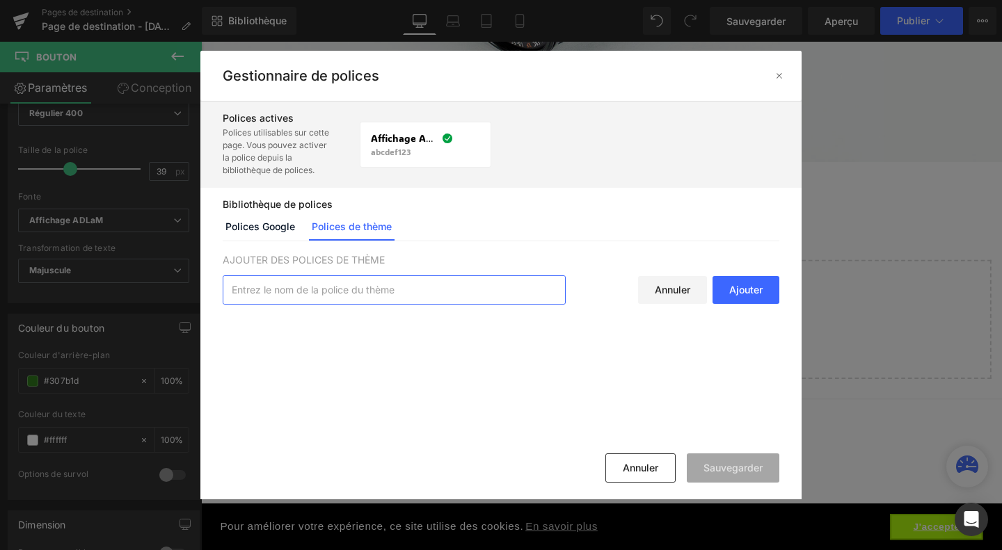
paste input "SemiBold/Bold"
click at [328, 296] on input "SemiBold/Bold" at bounding box center [394, 290] width 342 height 28
type input "SemiBold/Bold"
click at [286, 222] on font "Polices Google" at bounding box center [260, 227] width 70 height 12
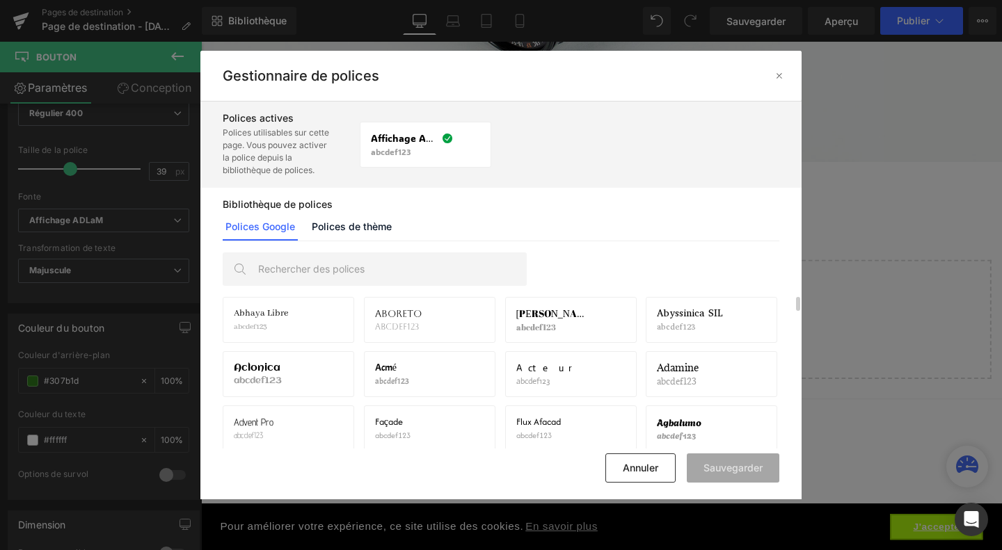
scroll to position [53, 0]
click at [473, 375] on icon at bounding box center [473, 374] width 11 height 11
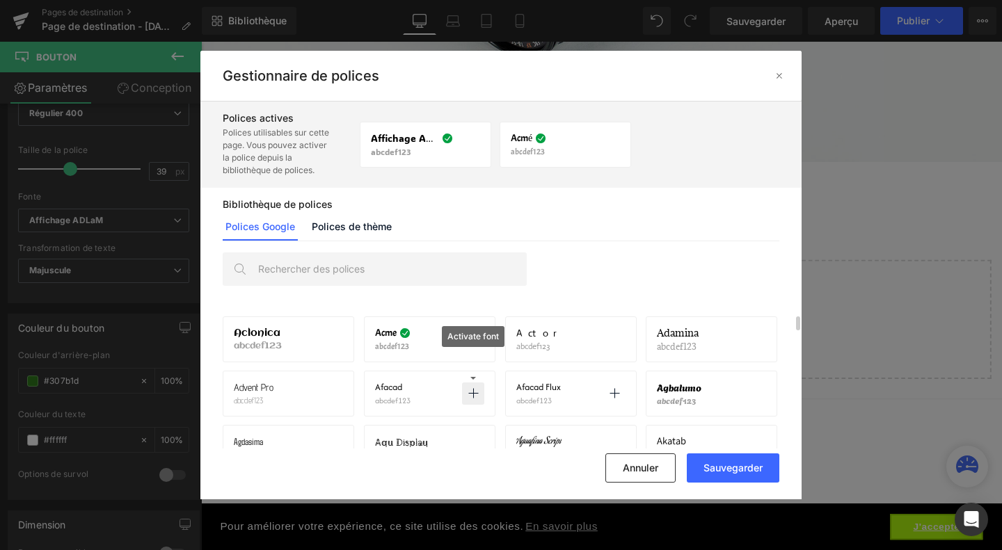
scroll to position [95, 0]
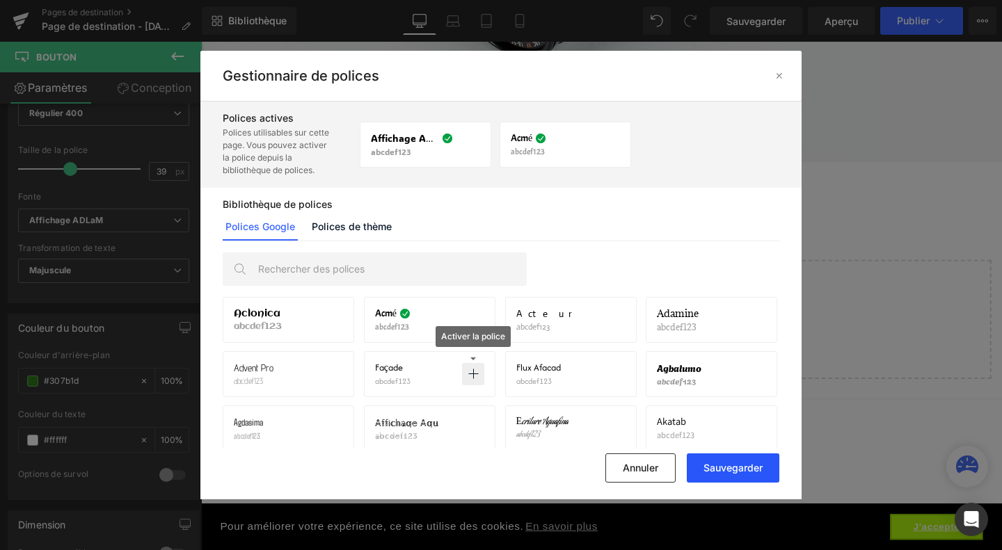
click at [703, 472] on font "Sauvegarder" at bounding box center [732, 468] width 59 height 12
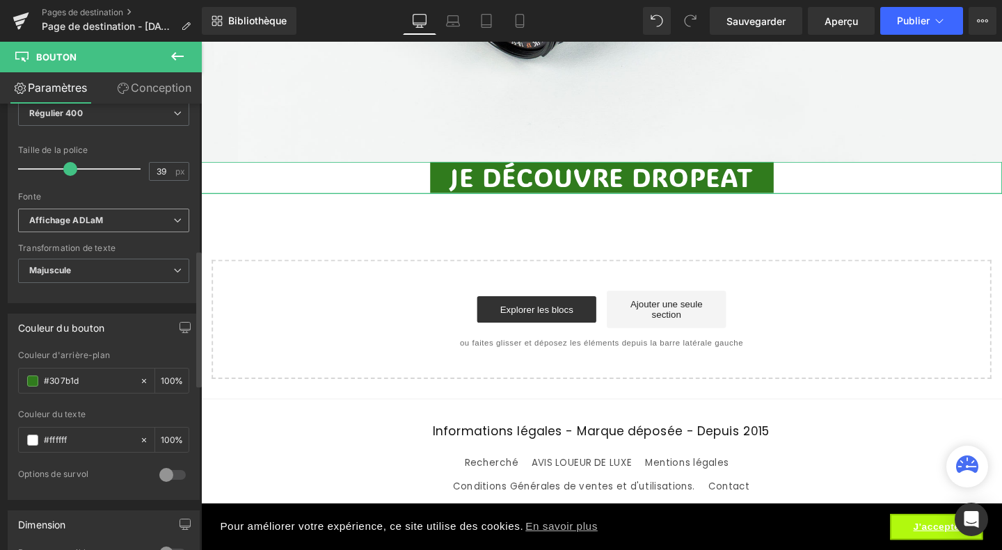
click at [121, 219] on b "Affichage ADLaM" at bounding box center [101, 221] width 144 height 12
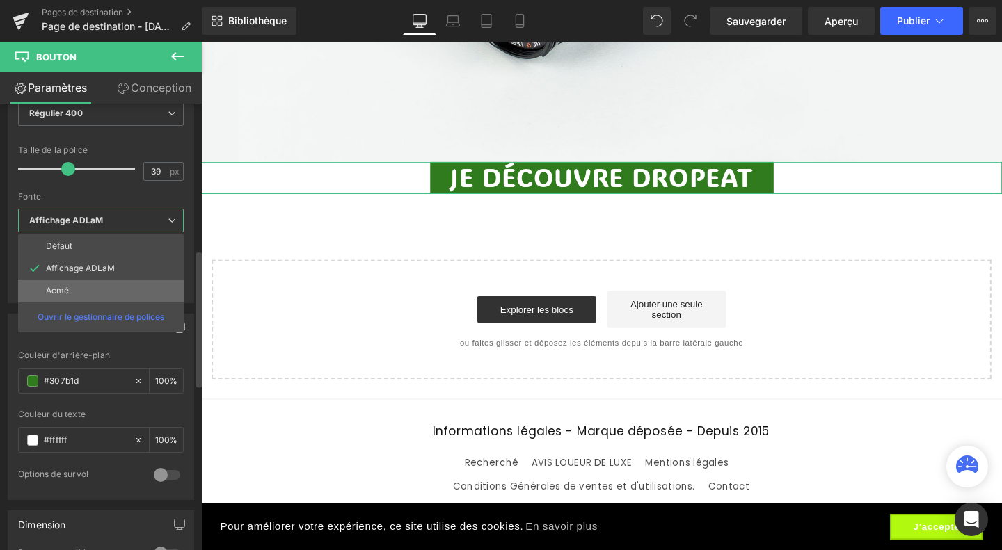
click at [92, 280] on li "Acmé" at bounding box center [101, 291] width 166 height 22
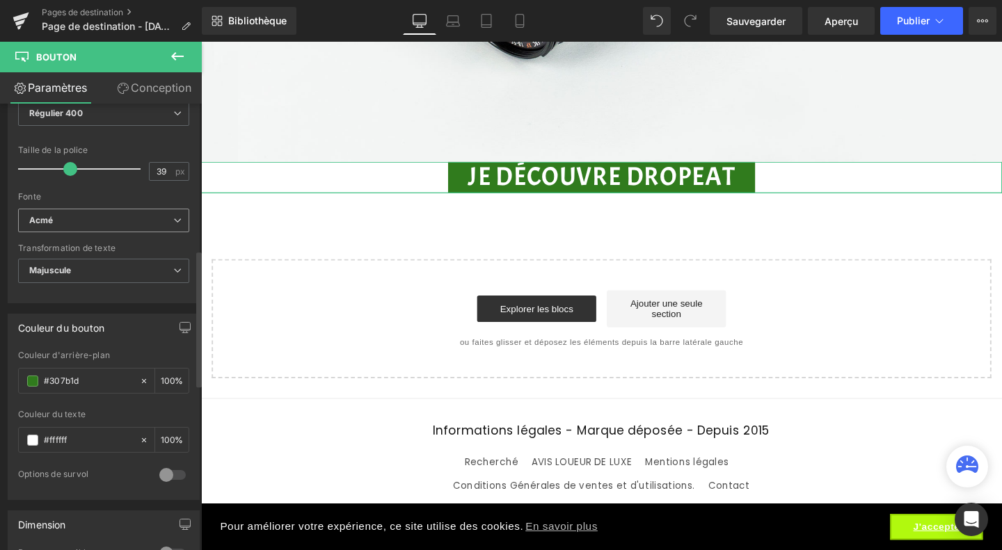
click at [102, 223] on span "Acmé" at bounding box center [103, 221] width 171 height 24
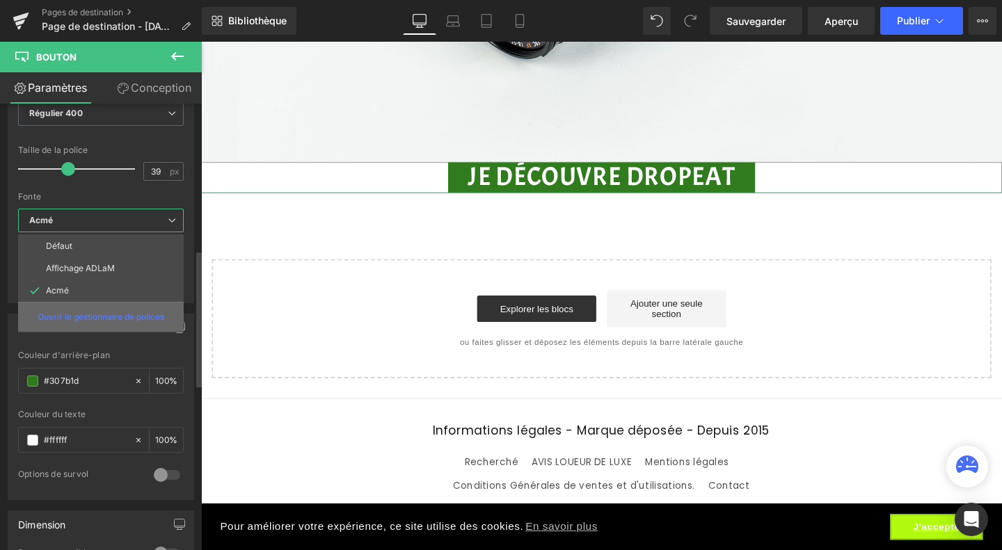
click at [102, 311] on p "Ouvrir le gestionnaire de polices" at bounding box center [101, 317] width 127 height 13
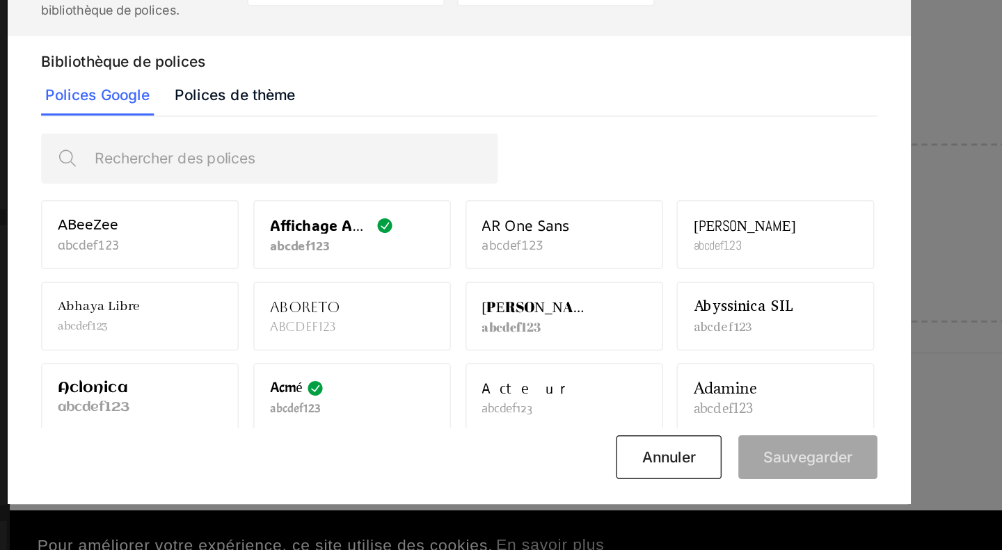
scroll to position [0, 0]
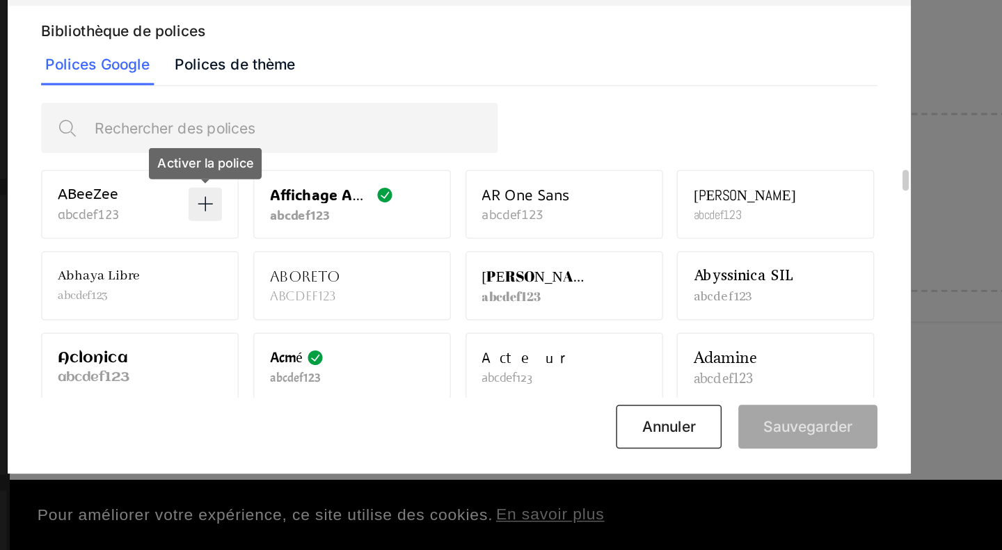
click at [329, 321] on icon at bounding box center [331, 319] width 11 height 11
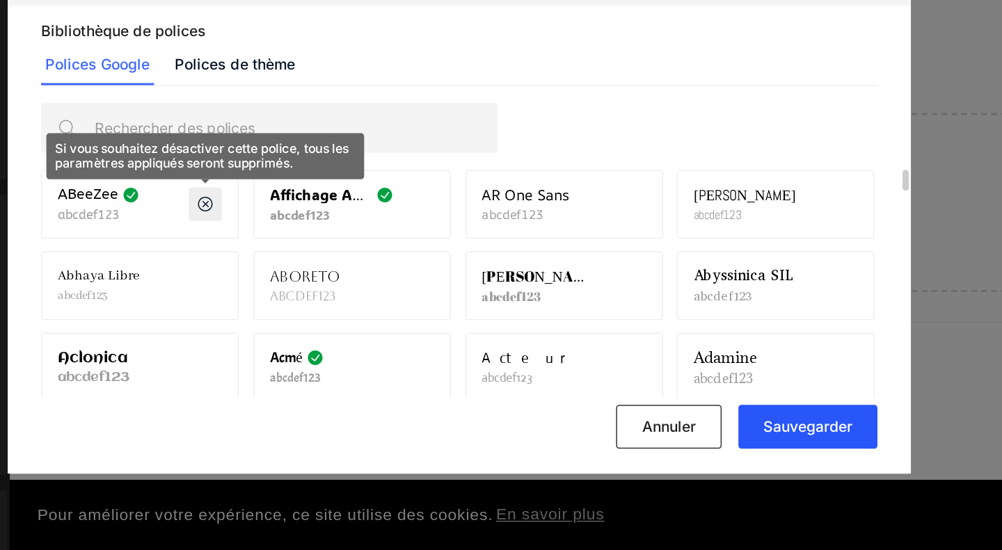
click at [708, 472] on font "Sauvegarder" at bounding box center [732, 468] width 59 height 12
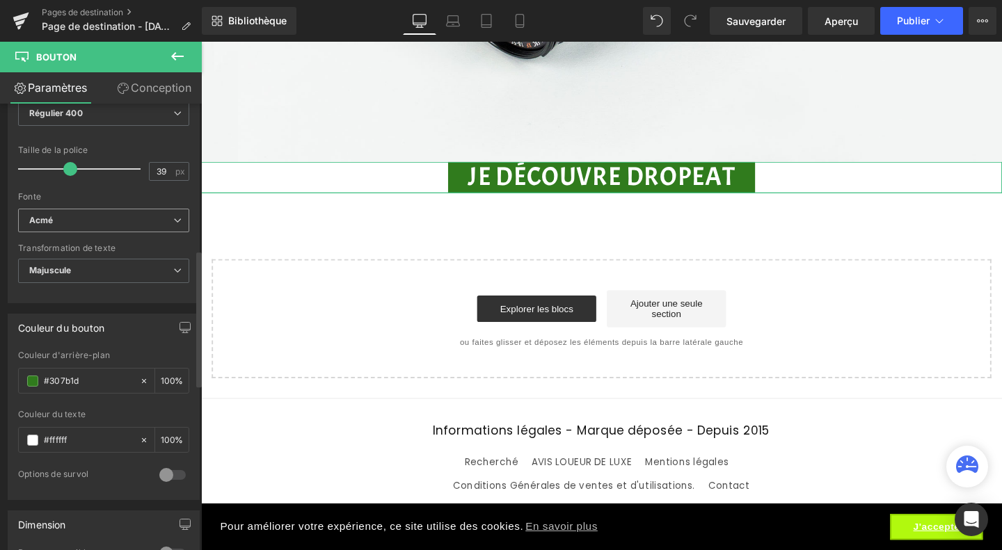
click at [116, 219] on b "Acmé" at bounding box center [101, 221] width 144 height 12
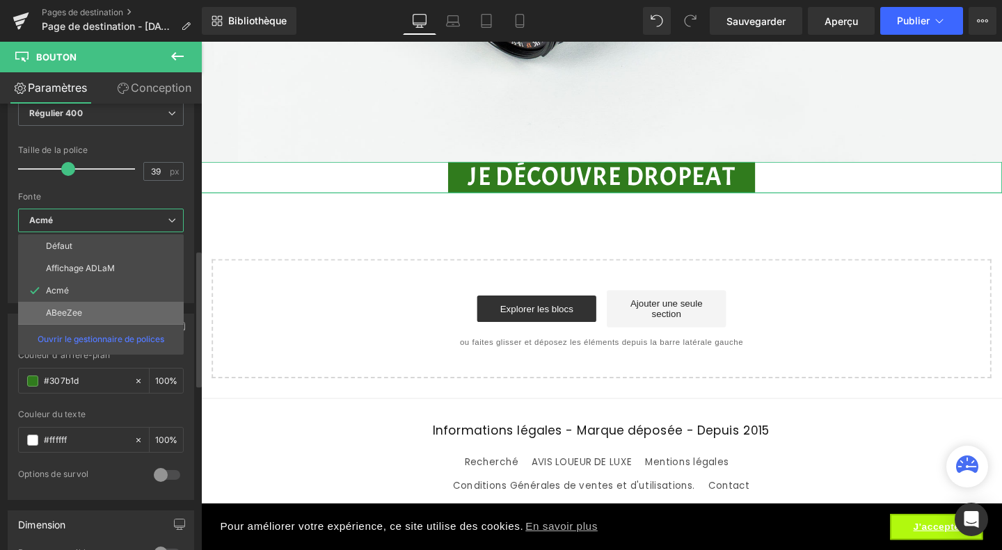
click at [82, 302] on li "ABeeZee" at bounding box center [101, 313] width 166 height 22
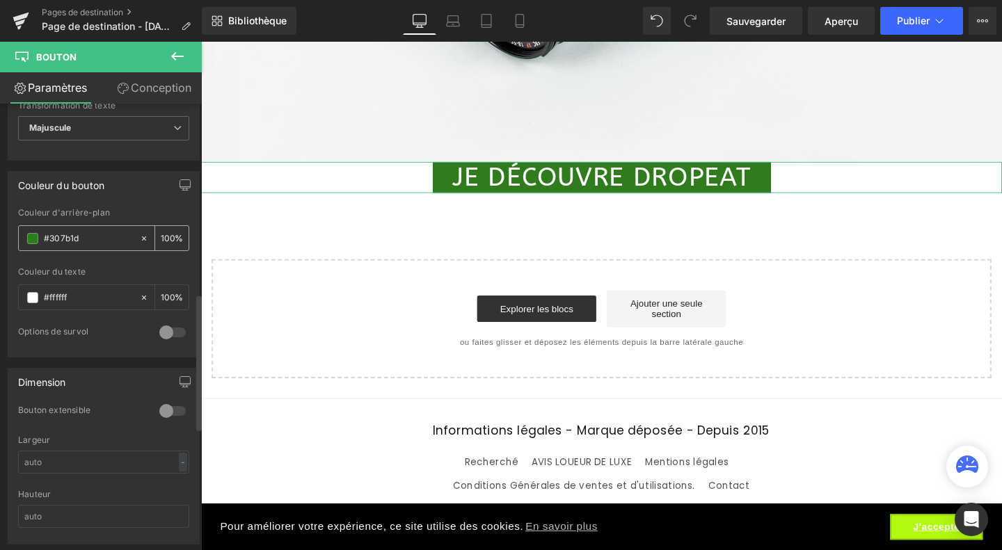
scroll to position [624, 0]
click at [146, 85] on font "Conception" at bounding box center [161, 88] width 61 height 14
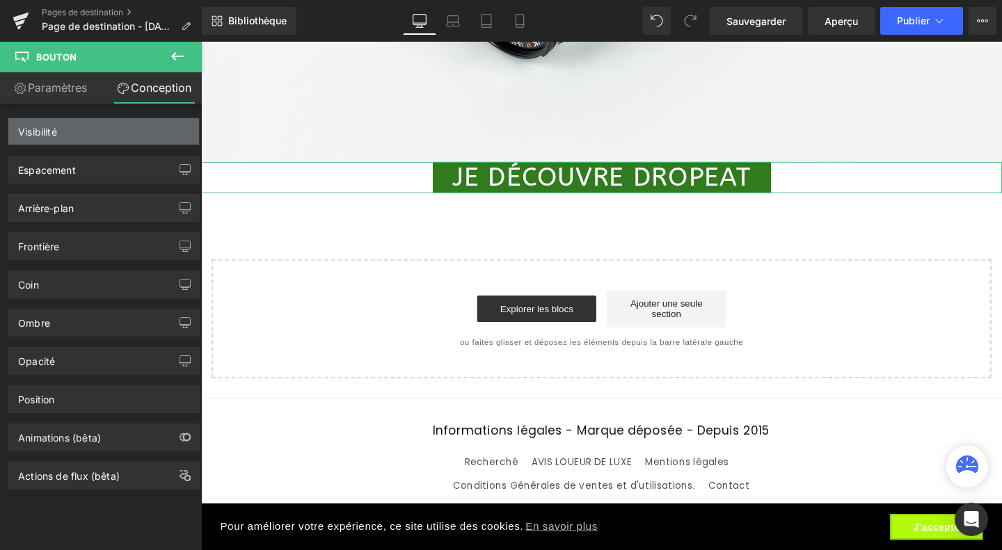
click at [110, 137] on div "Visibilité" at bounding box center [103, 131] width 191 height 26
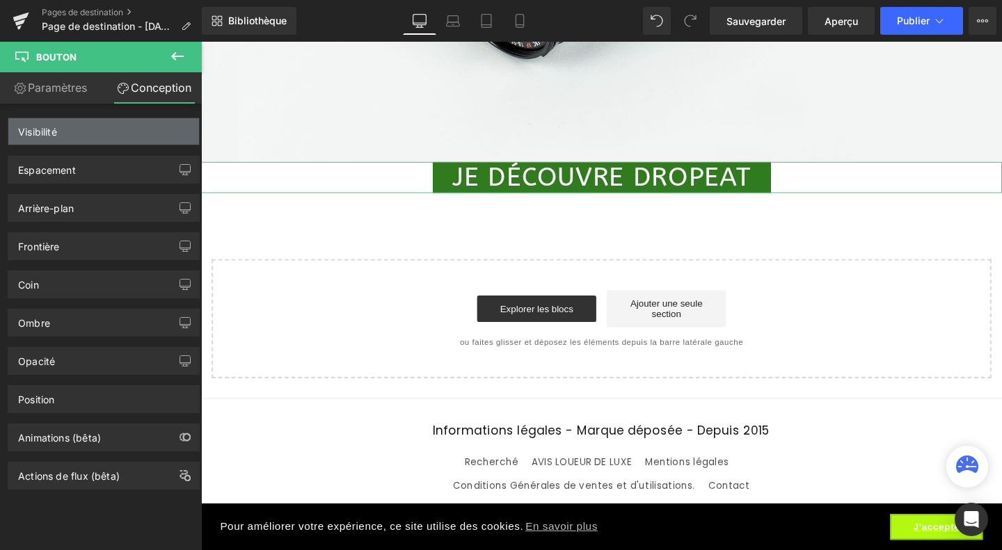
click at [110, 137] on div "Visibilité" at bounding box center [103, 131] width 191 height 26
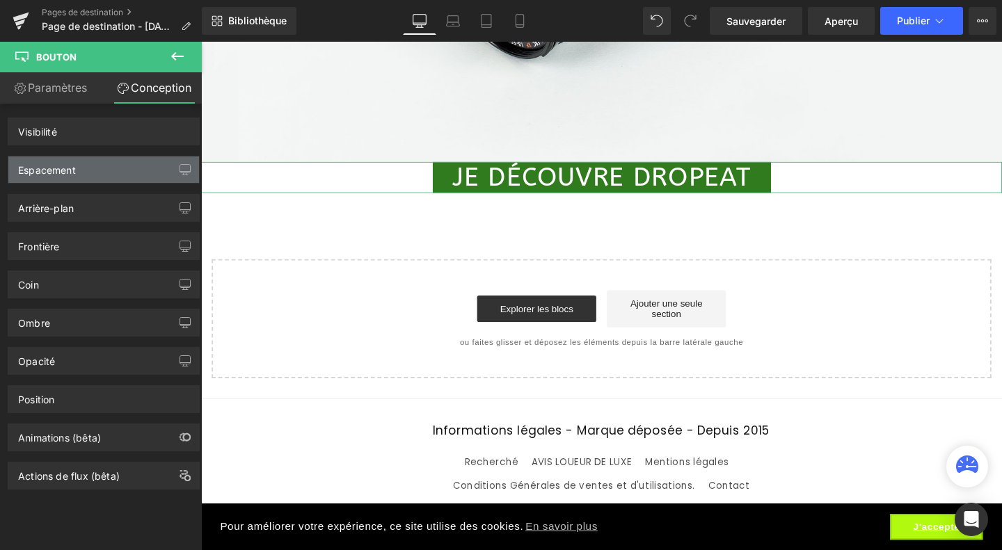
click at [103, 166] on div "Espacement" at bounding box center [103, 170] width 191 height 26
click at [60, 171] on font "Espacement" at bounding box center [47, 170] width 58 height 12
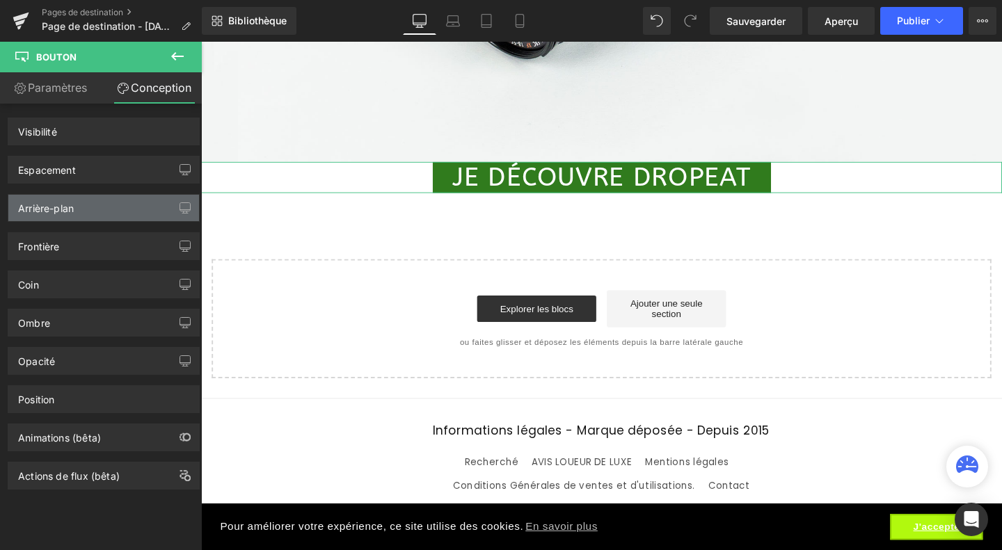
click at [51, 213] on div "Arrière-plan" at bounding box center [103, 208] width 191 height 26
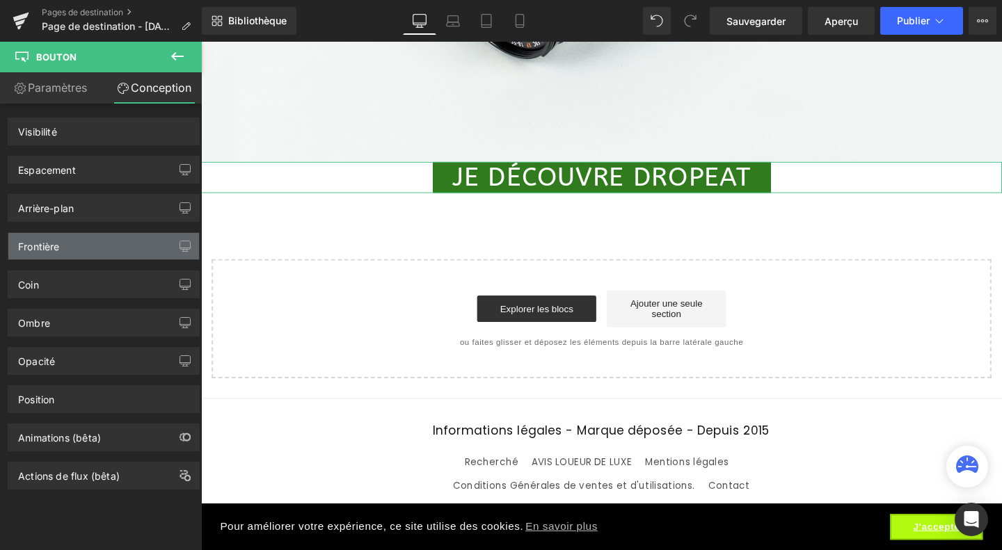
click at [46, 248] on font "Frontière" at bounding box center [39, 247] width 42 height 12
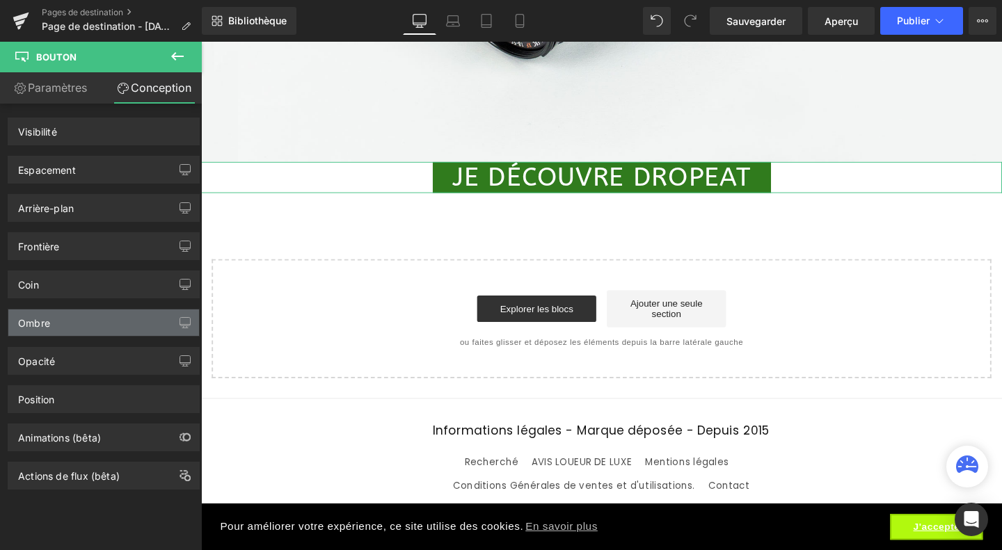
click at [58, 318] on div "Ombre" at bounding box center [103, 323] width 191 height 26
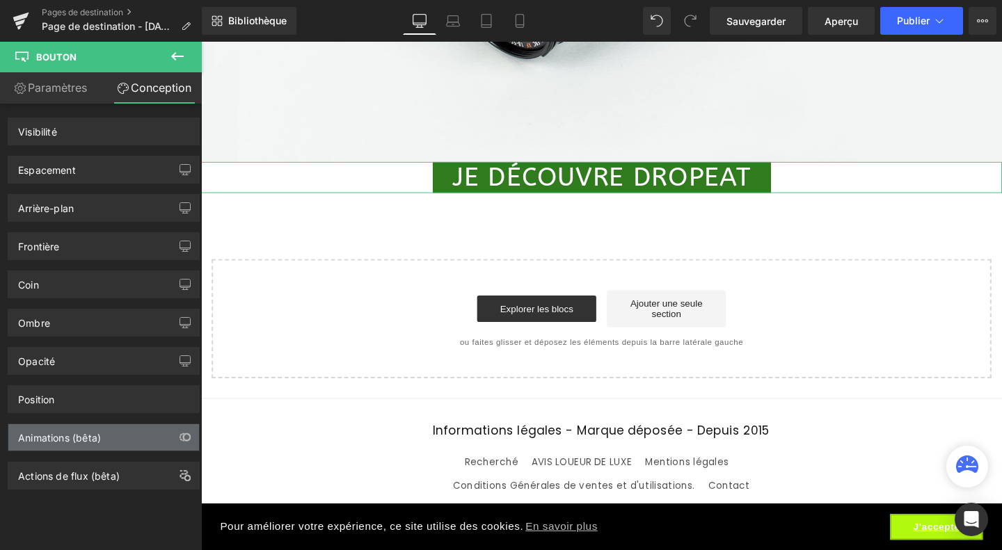
click at [90, 433] on font "Animations (bêta)" at bounding box center [59, 438] width 83 height 12
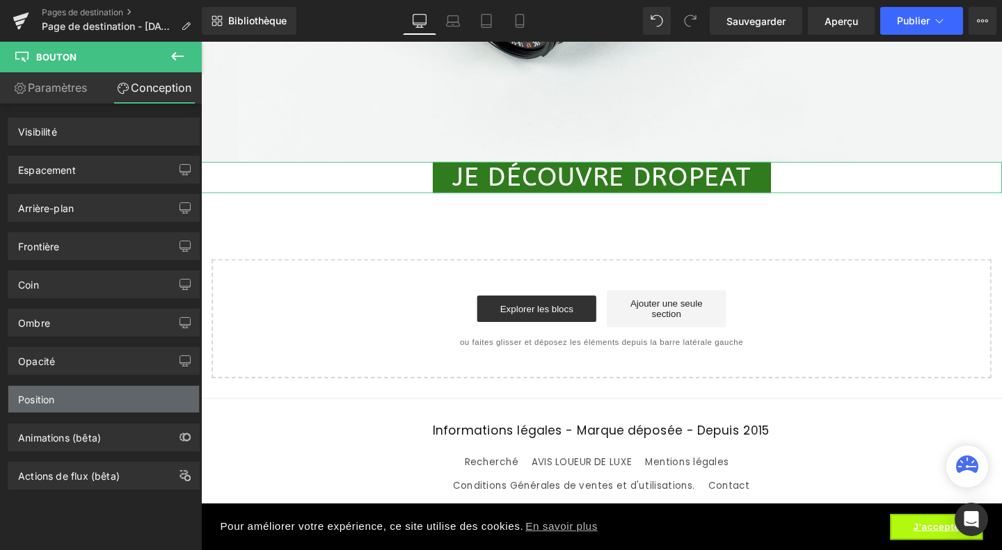
click at [100, 395] on div "Position" at bounding box center [103, 399] width 191 height 26
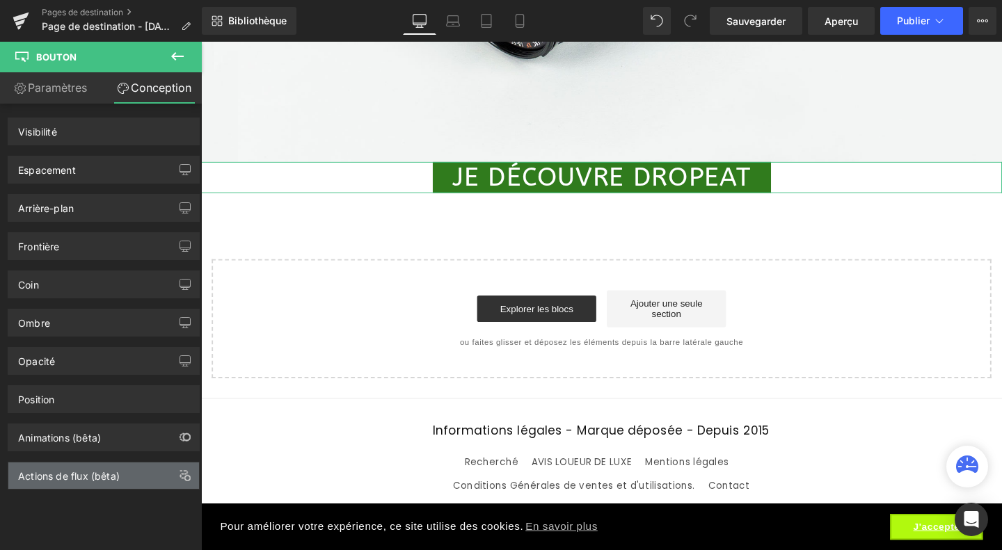
click at [89, 471] on font "Actions de flux (bêta)" at bounding box center [69, 476] width 102 height 12
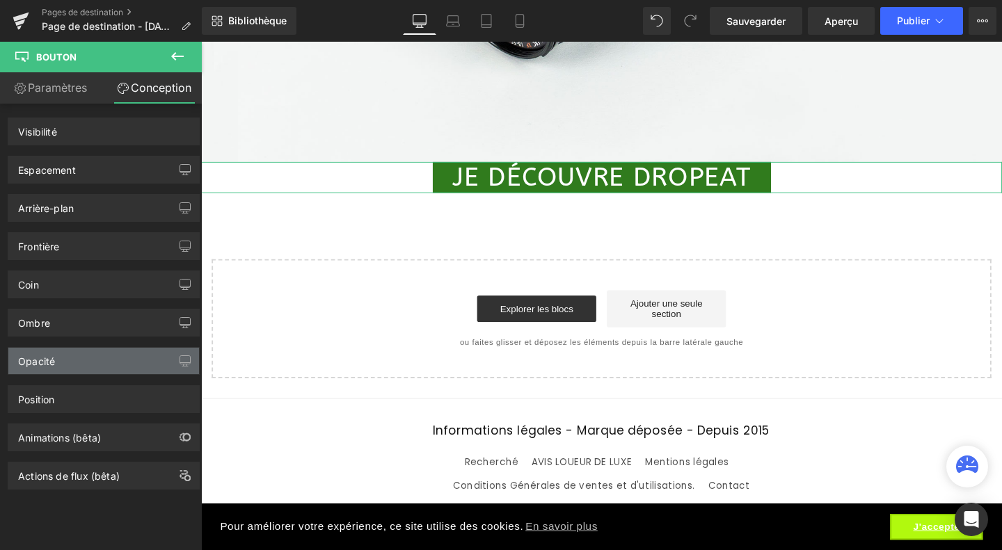
click at [164, 371] on div "Opacité 1" at bounding box center [104, 361] width 192 height 28
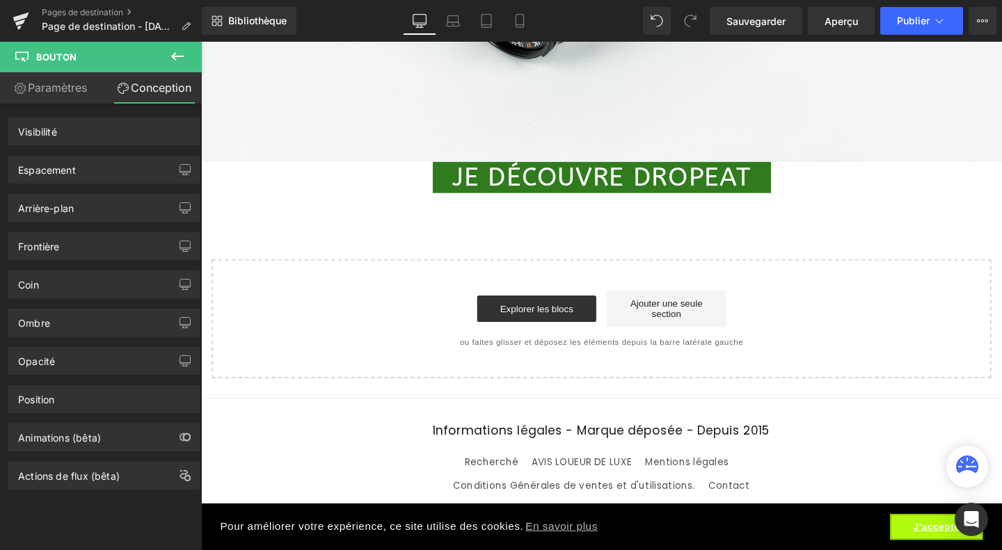
click at [177, 58] on icon at bounding box center [177, 56] width 17 height 17
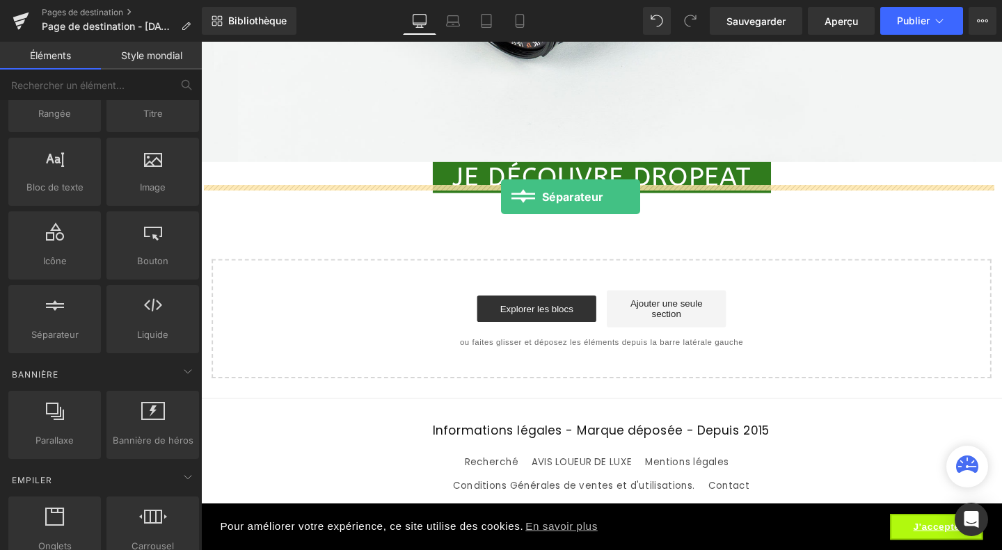
drag, startPoint x: 263, startPoint y: 367, endPoint x: 516, endPoint y: 205, distance: 300.7
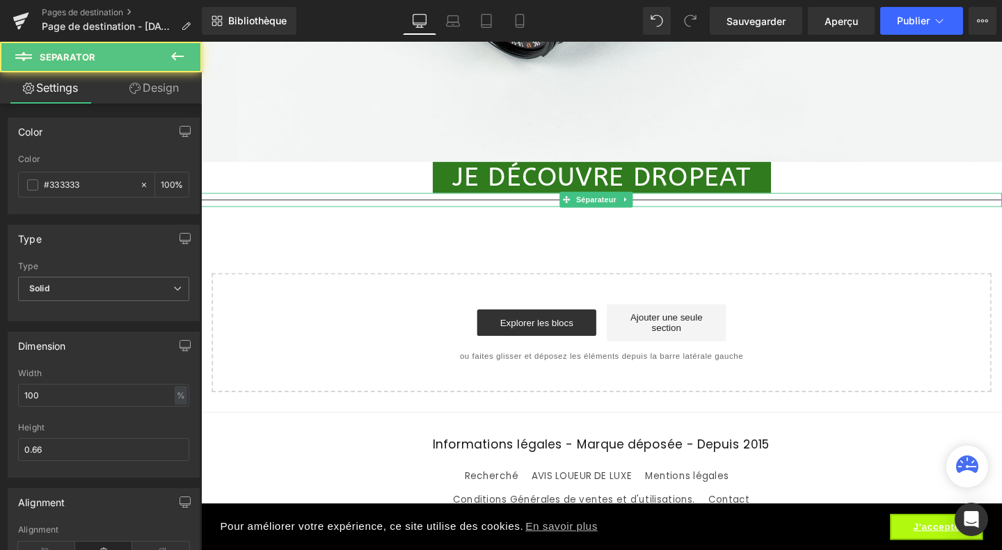
click at [351, 208] on hr at bounding box center [622, 212] width 842 height 8
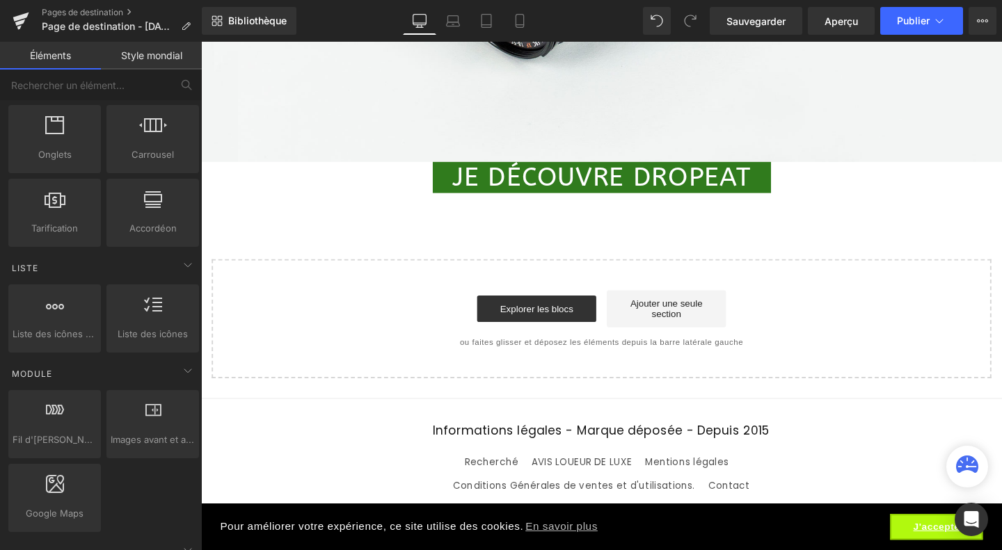
scroll to position [463, 0]
click at [56, 427] on div at bounding box center [55, 416] width 84 height 31
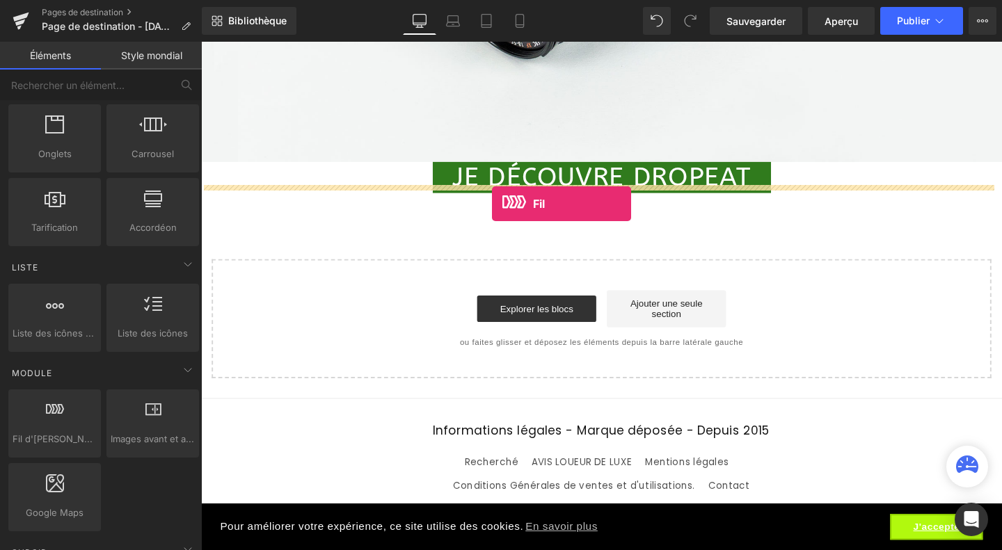
drag, startPoint x: 257, startPoint y: 468, endPoint x: 507, endPoint y: 212, distance: 358.2
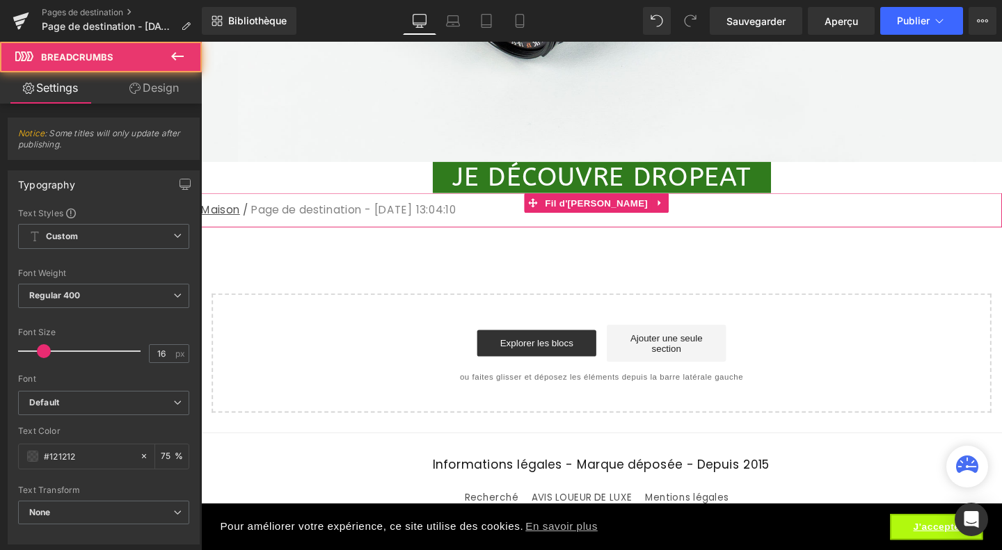
click at [404, 214] on nav "Maison / Page de destination - [DATE] 13:04:10" at bounding box center [622, 219] width 842 height 37
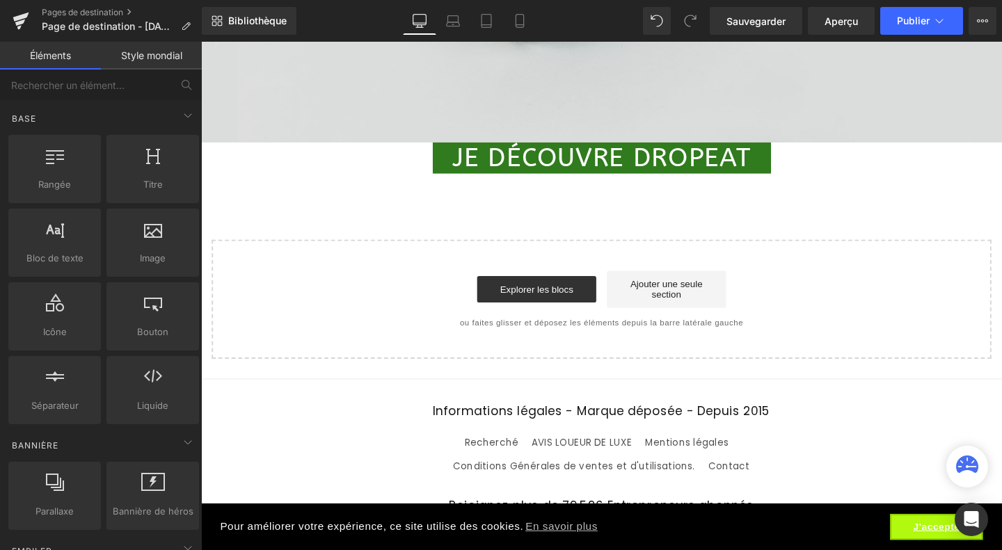
scroll to position [582, 0]
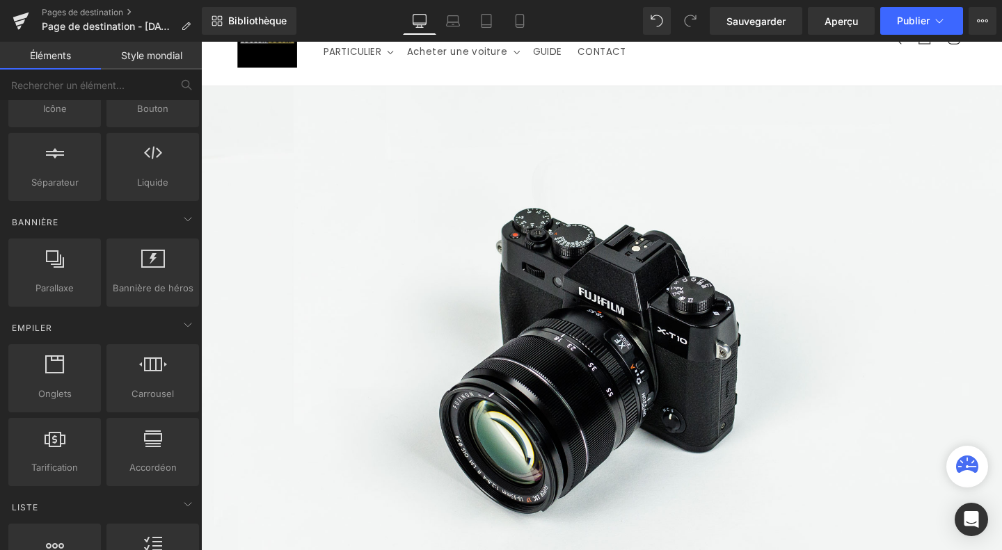
scroll to position [291, 0]
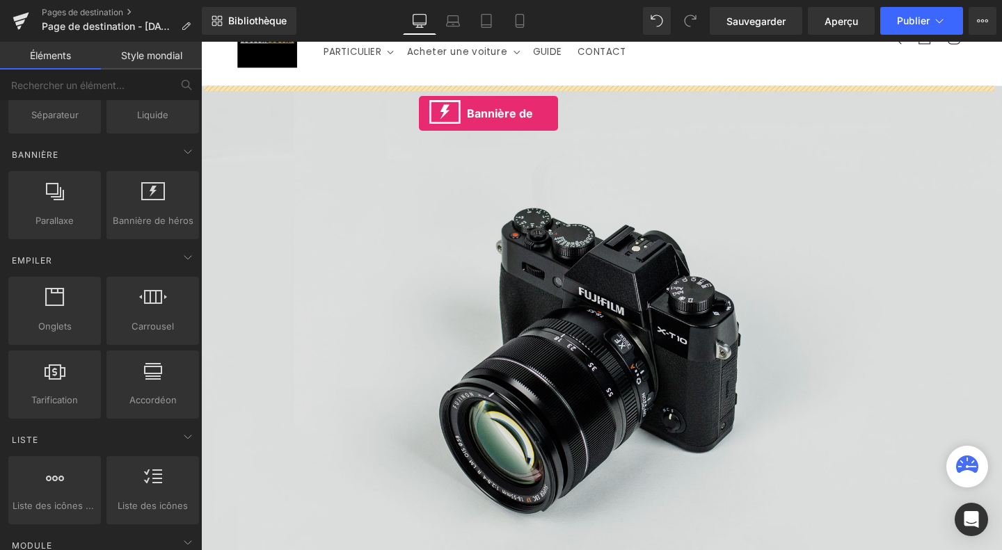
drag, startPoint x: 339, startPoint y: 255, endPoint x: 430, endPoint y: 117, distance: 165.8
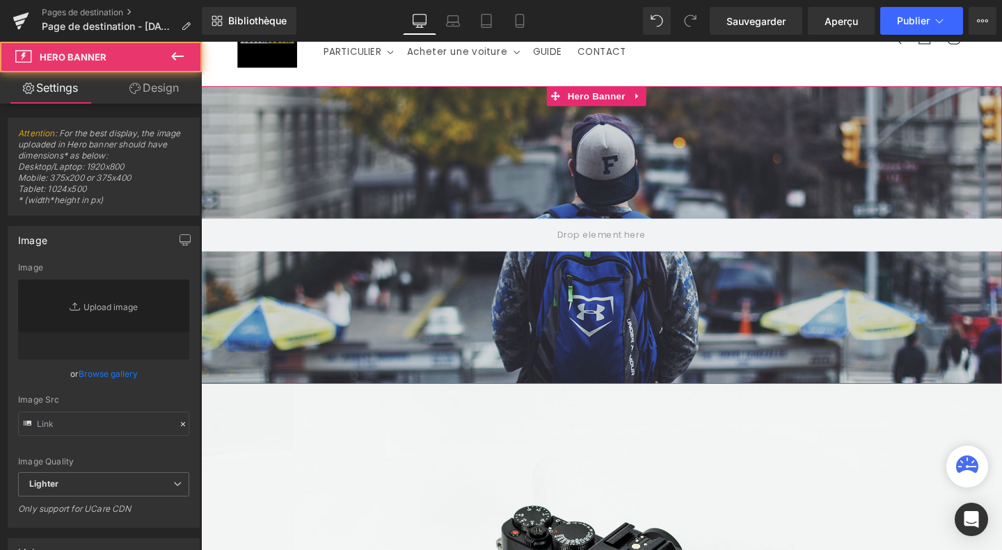
type input "[URL][DOMAIN_NAME]"
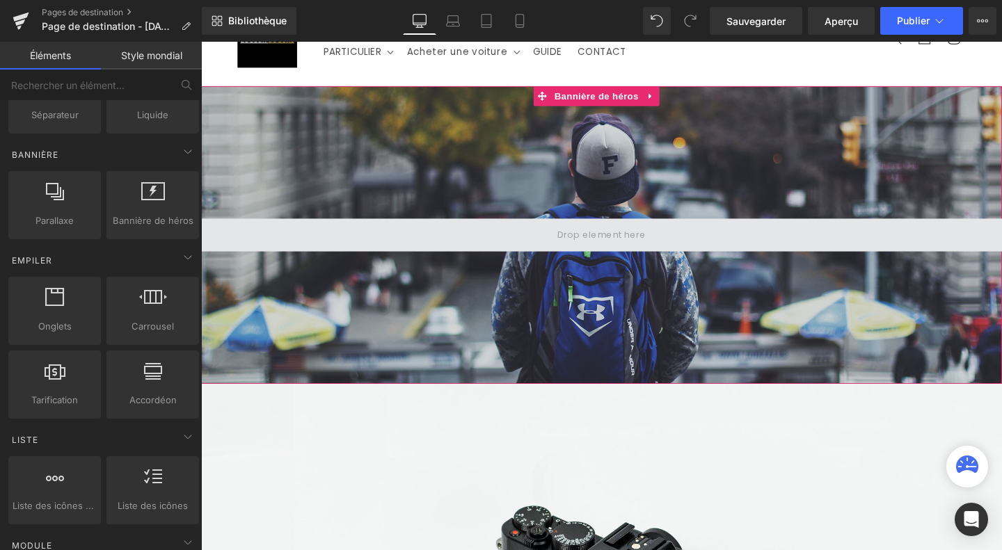
click at [616, 249] on span at bounding box center [622, 244] width 103 height 23
click at [595, 247] on span at bounding box center [622, 244] width 103 height 23
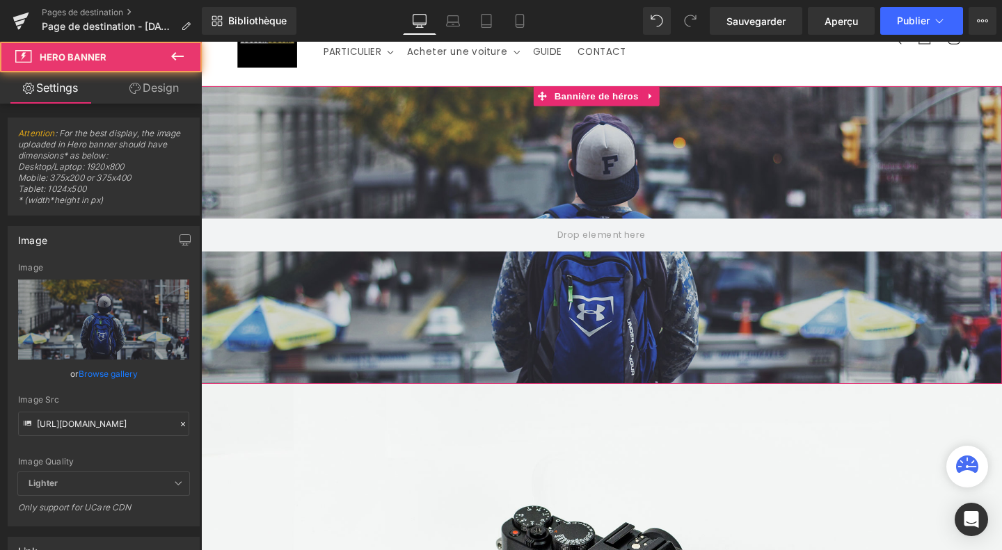
click at [596, 285] on div at bounding box center [622, 244] width 842 height 313
click at [565, 192] on div at bounding box center [622, 244] width 842 height 313
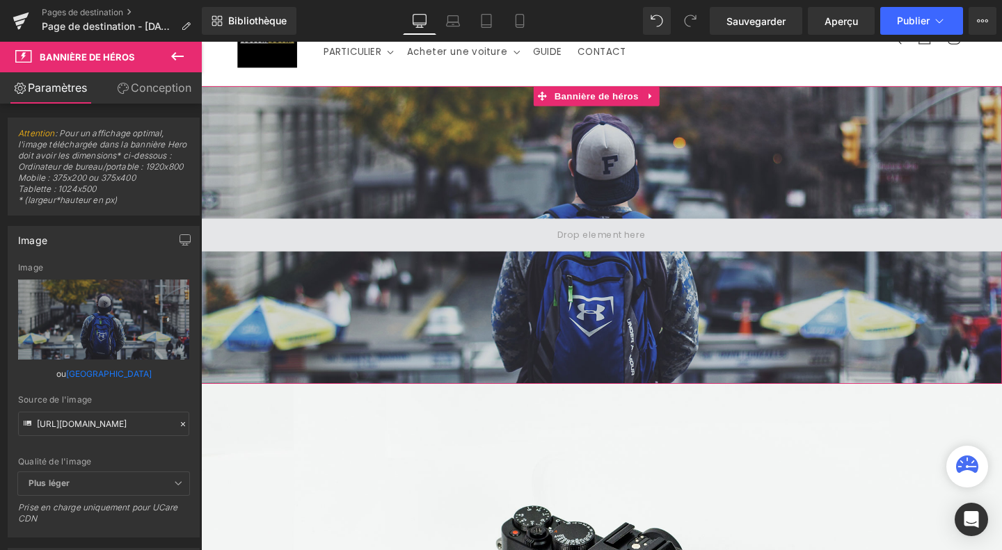
click at [566, 249] on span at bounding box center [622, 245] width 842 height 35
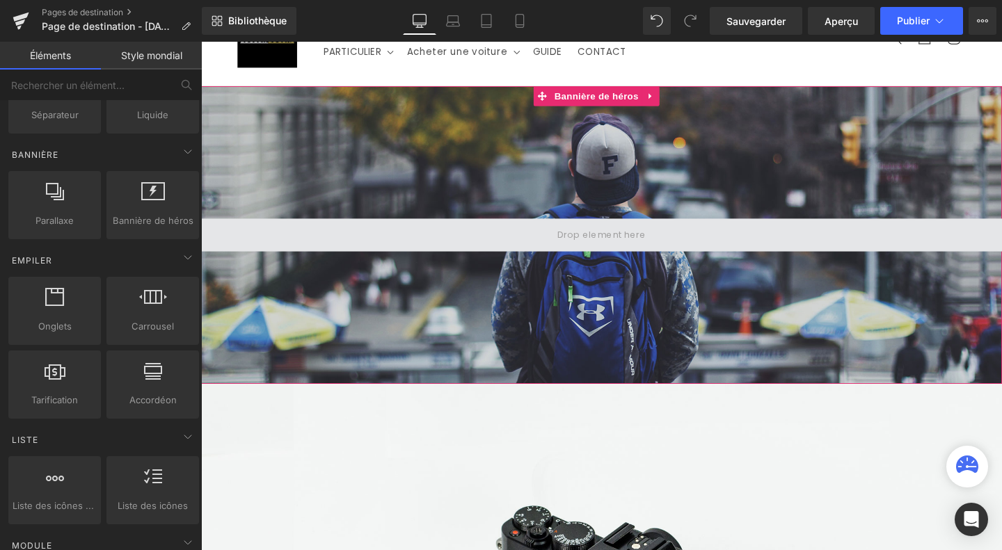
click at [622, 246] on span at bounding box center [622, 244] width 103 height 23
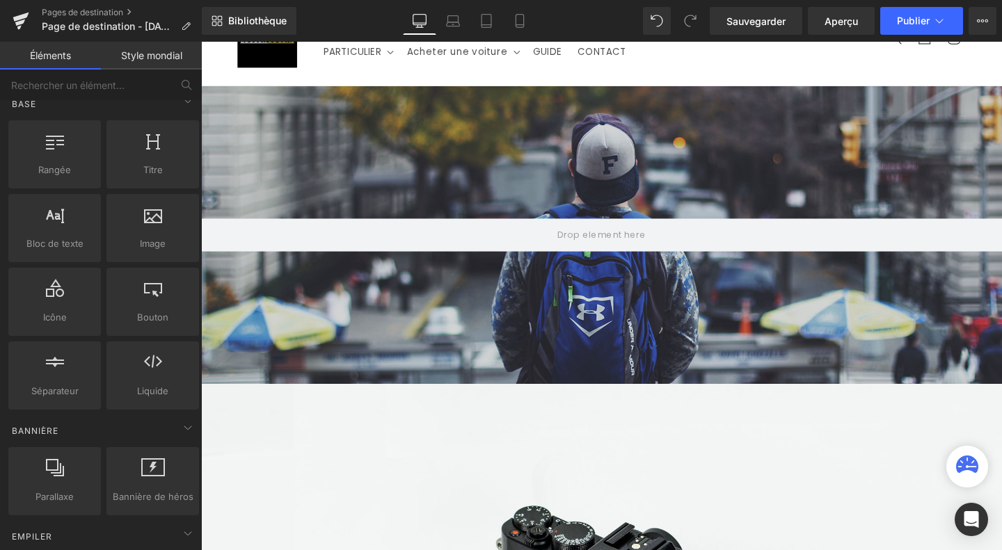
scroll to position [14, 0]
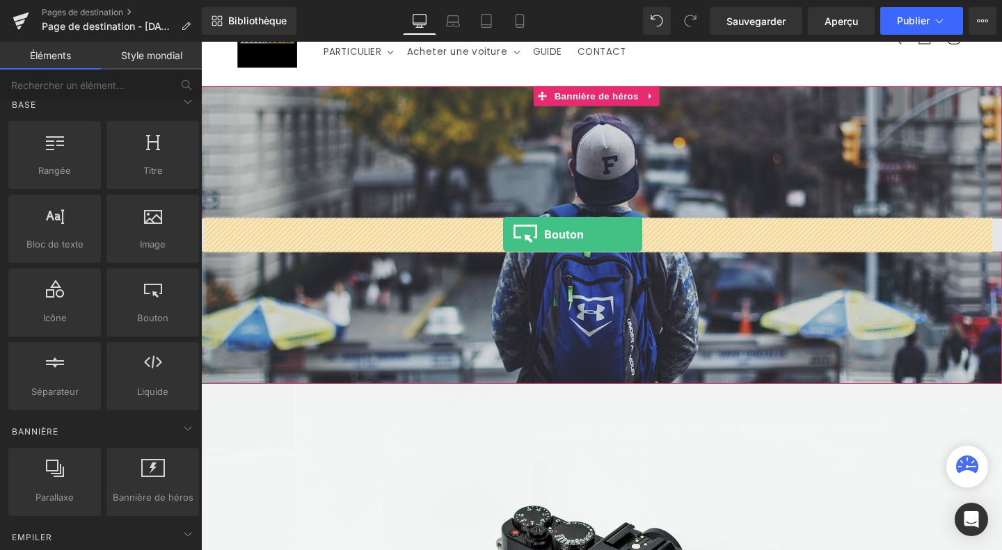
drag, startPoint x: 345, startPoint y: 363, endPoint x: 518, endPoint y: 244, distance: 210.2
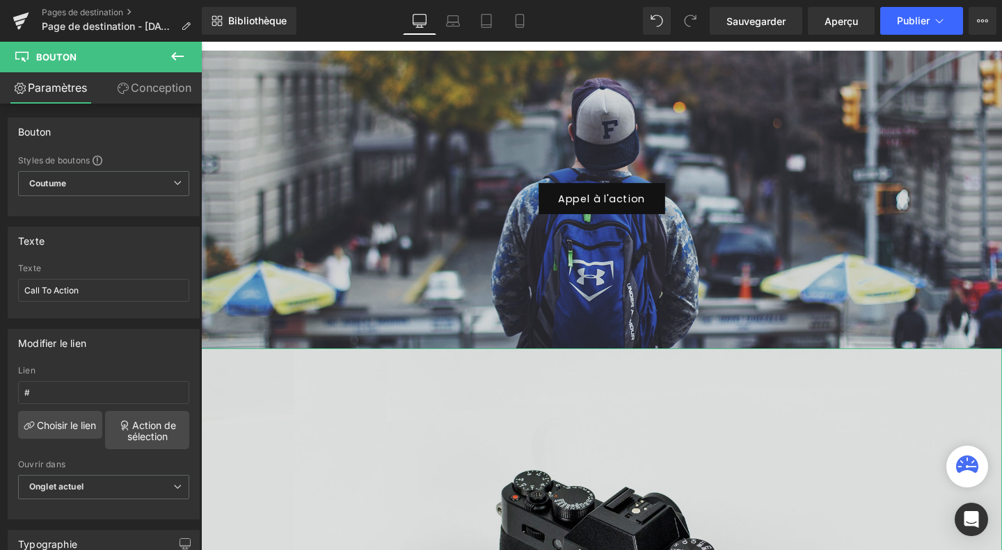
scroll to position [118, 0]
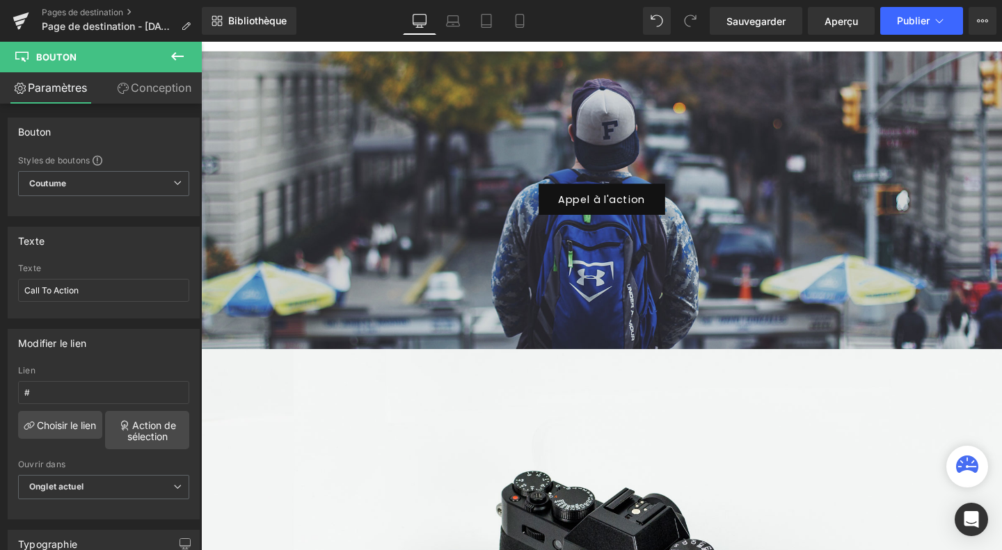
click at [182, 56] on icon at bounding box center [177, 56] width 13 height 8
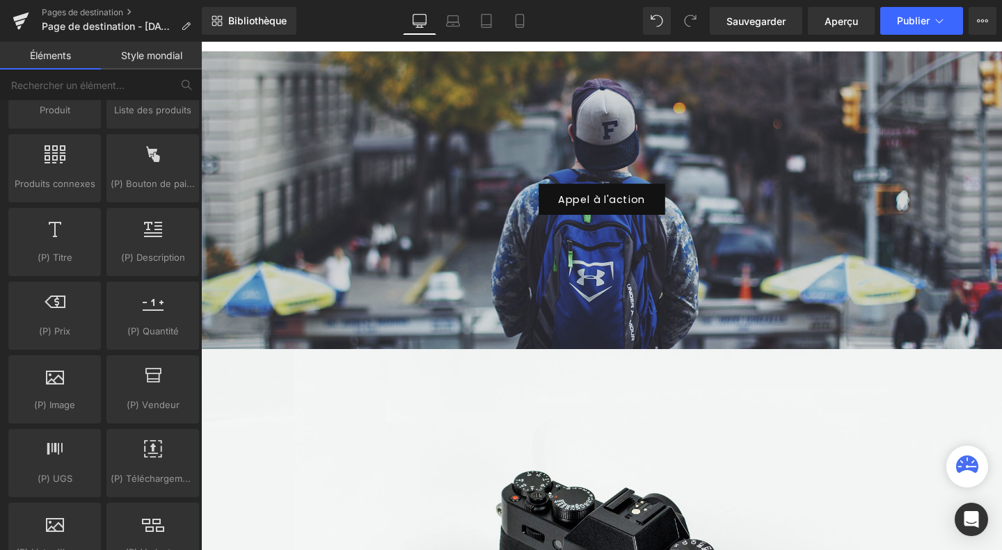
scroll to position [1249, 0]
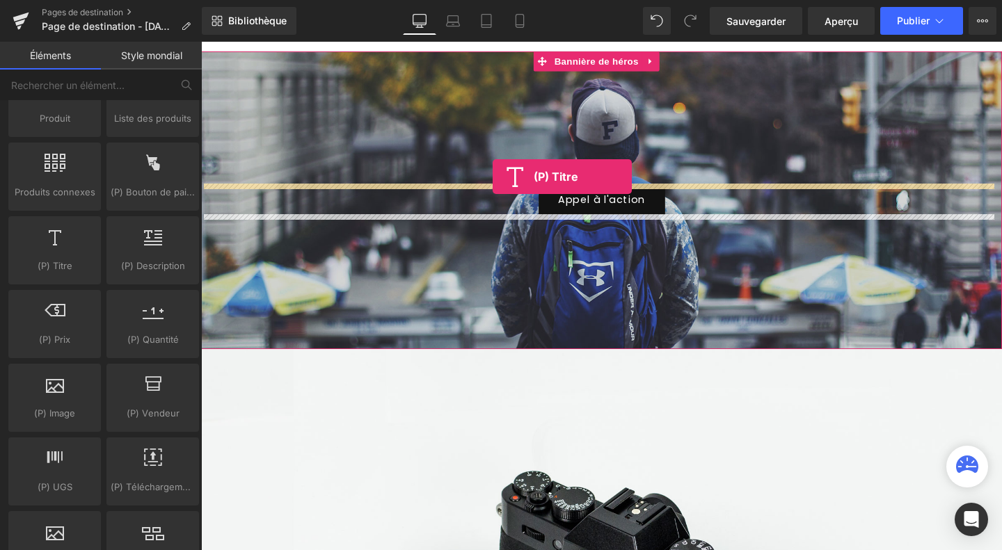
drag, startPoint x: 253, startPoint y: 298, endPoint x: 511, endPoint y: 189, distance: 280.3
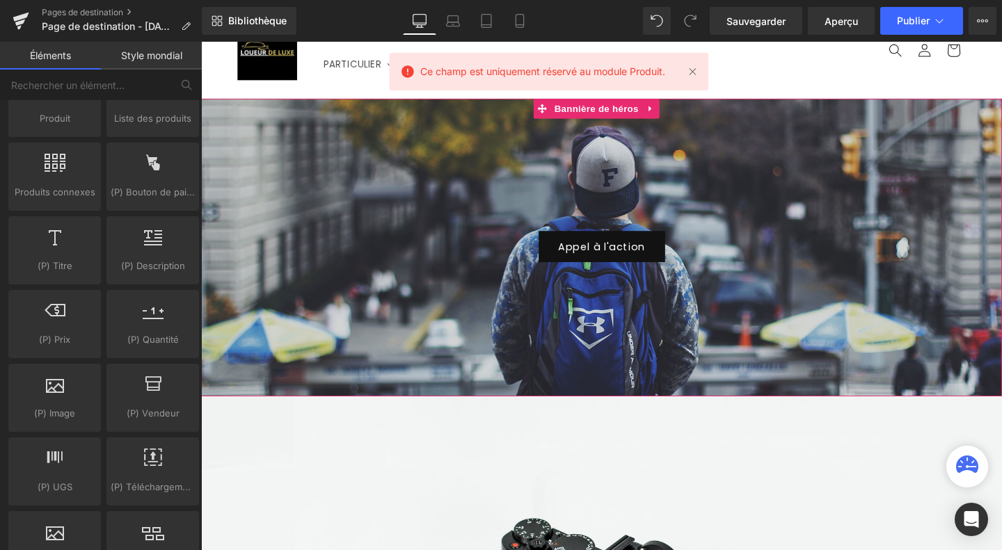
scroll to position [68, 0]
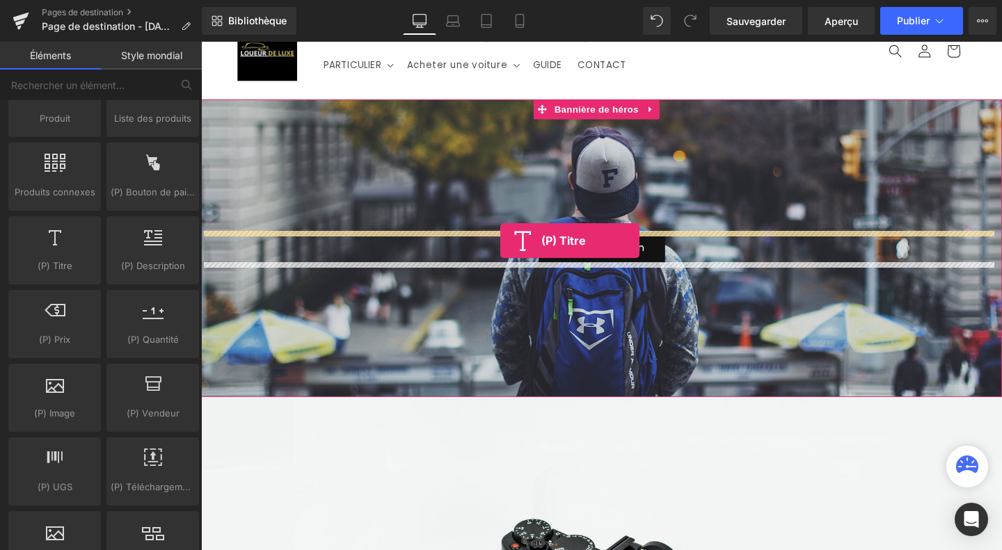
drag, startPoint x: 268, startPoint y: 307, endPoint x: 516, endPoint y: 251, distance: 253.9
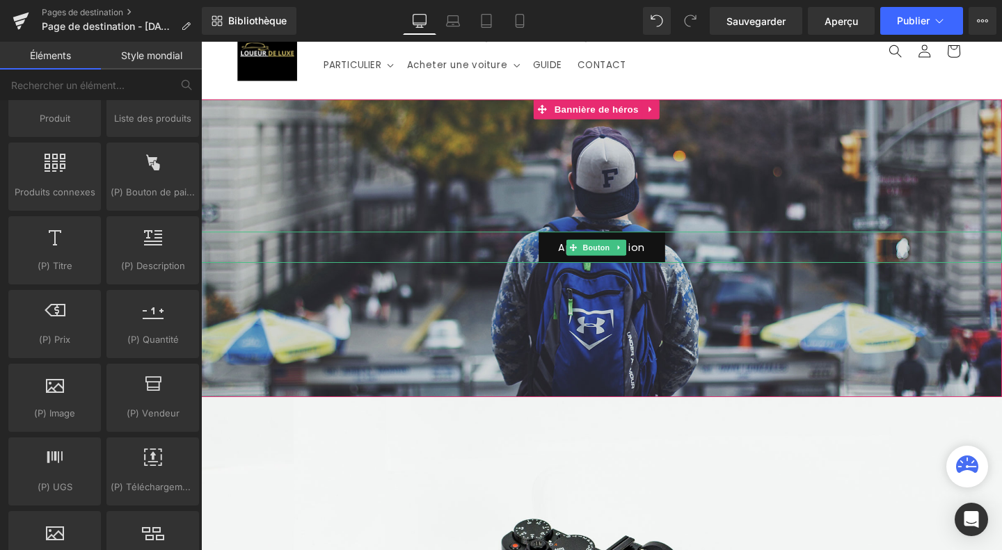
click at [526, 257] on div "Appel à l'action" at bounding box center [622, 257] width 842 height 33
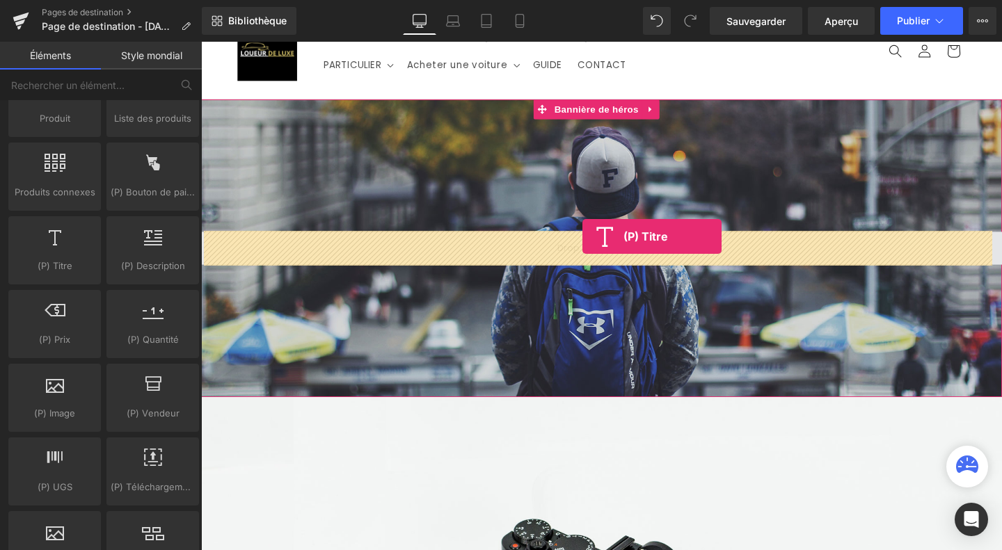
drag, startPoint x: 253, startPoint y: 287, endPoint x: 601, endPoint y: 246, distance: 351.0
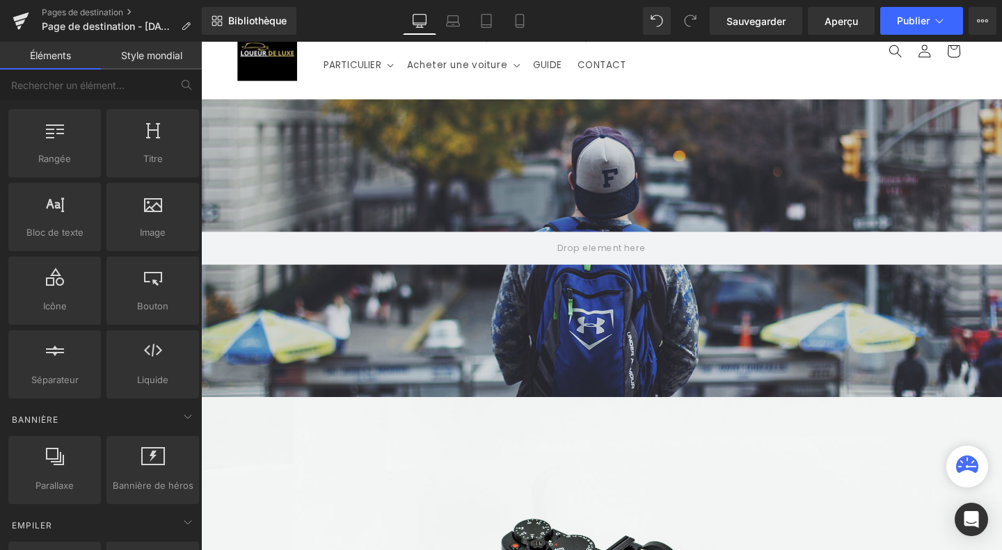
scroll to position [0, 0]
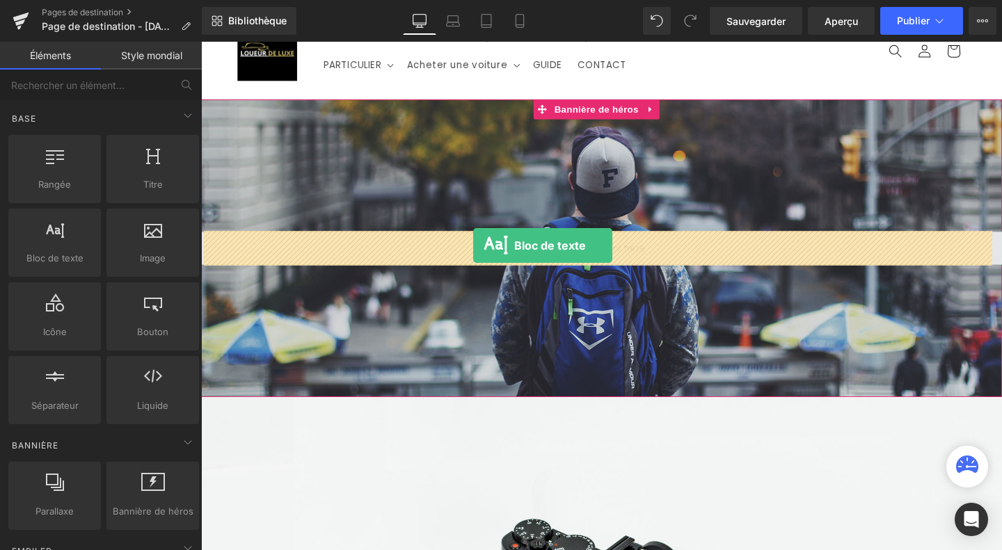
drag, startPoint x: 270, startPoint y: 292, endPoint x: 487, endPoint y: 256, distance: 220.0
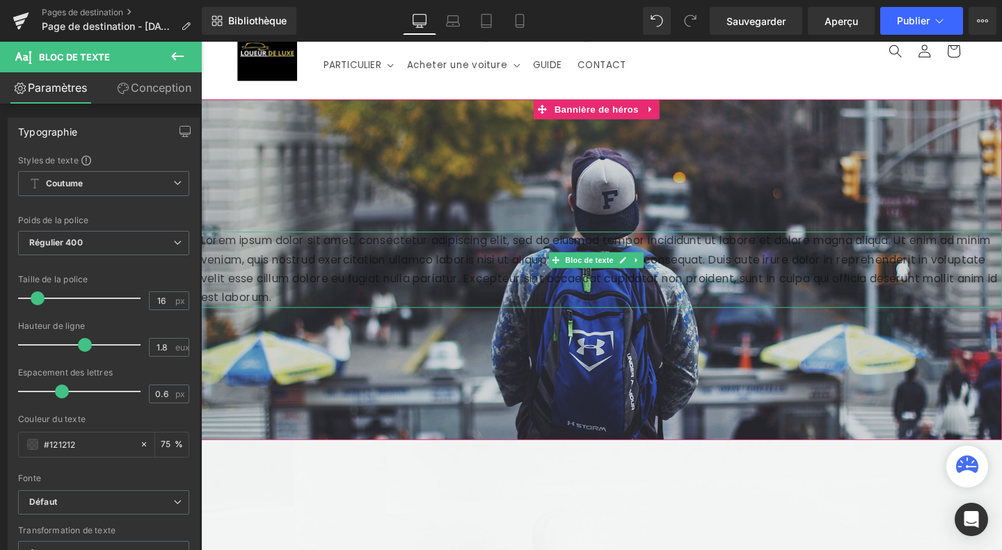
click at [379, 282] on p "Lorem ipsum dolor sit amet, consectetur adipiscing elit, sed do eiusmod tempor …" at bounding box center [622, 281] width 842 height 80
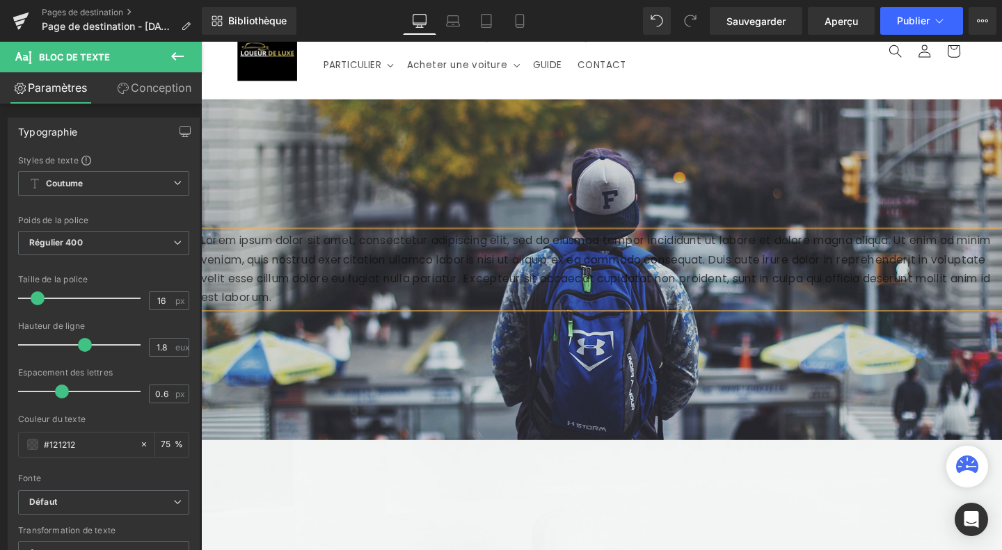
click at [457, 271] on font "Lorem ipsum dolor sit amet, consectetur adipiscing elit, sed do eiusmod tempor …" at bounding box center [616, 281] width 830 height 76
click at [517, 272] on font "Lorem ipsum dolor sit amet, consectetur adipiscing elit, sed do eiusmod tempor …" at bounding box center [616, 281] width 830 height 76
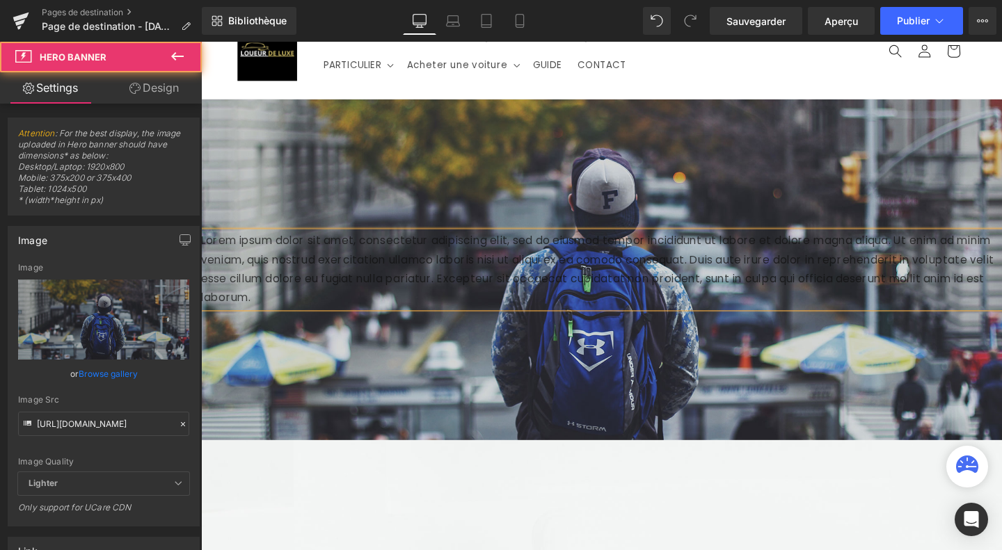
click at [655, 358] on div at bounding box center [622, 281] width 842 height 358
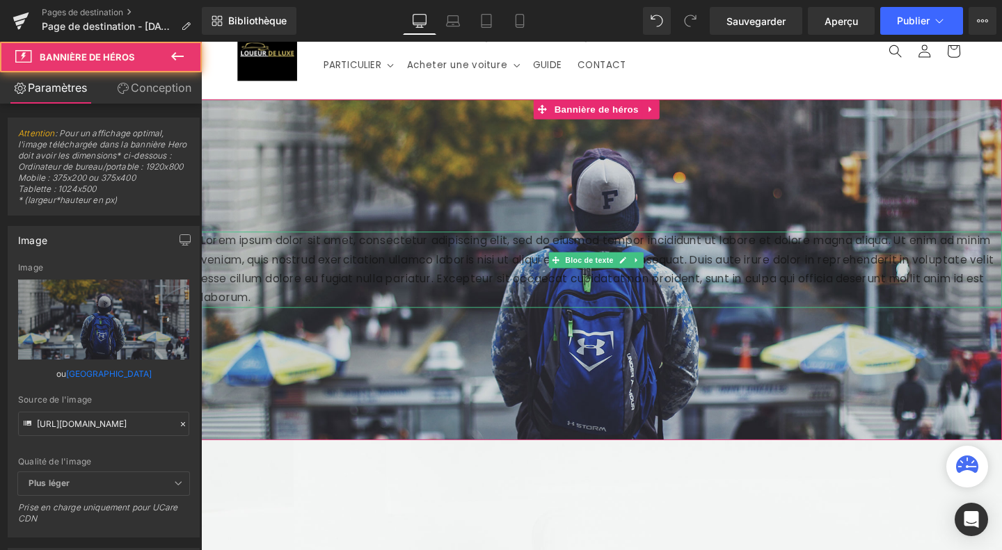
click at [637, 282] on p "Lorem ipsum dolor sit amet, consectetur adipiscing elit, sed do eiusmod tempor …" at bounding box center [622, 281] width 842 height 80
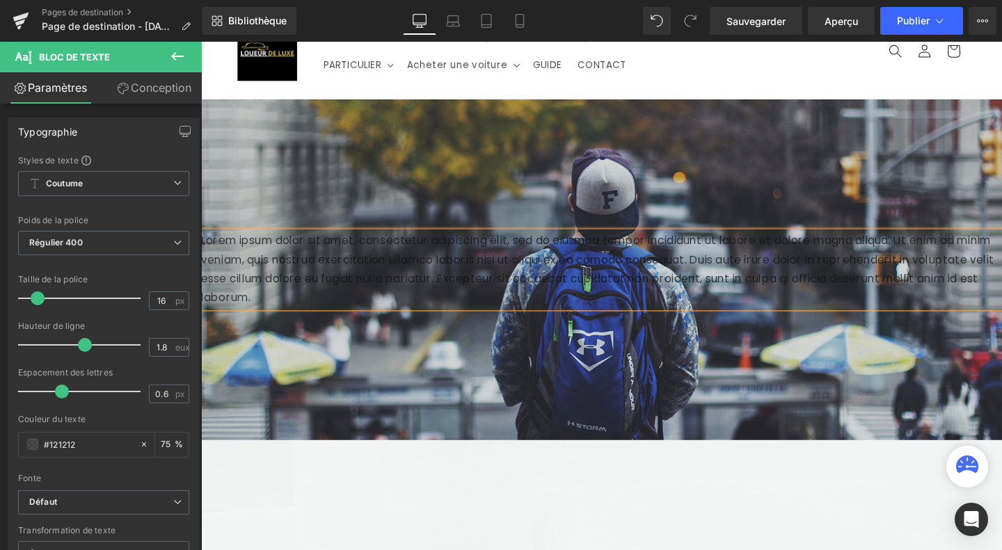
click at [657, 393] on div at bounding box center [622, 281] width 842 height 358
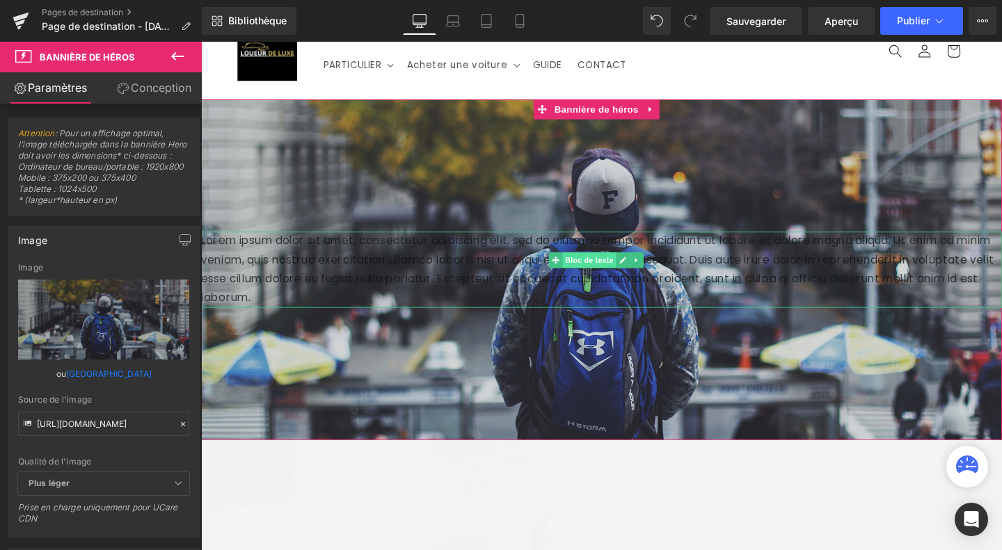
click at [612, 267] on font "Bloc de texte" at bounding box center [609, 271] width 51 height 9
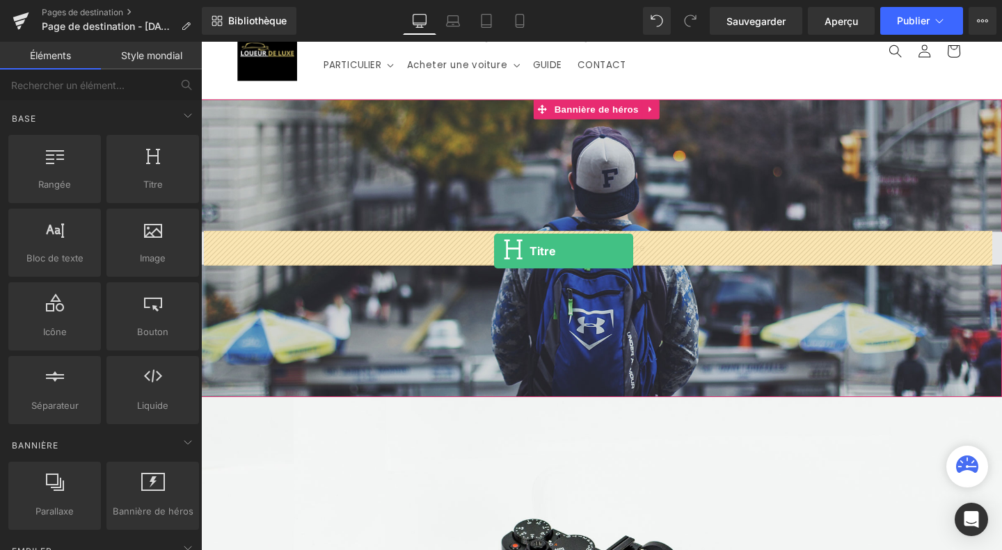
drag, startPoint x: 353, startPoint y: 218, endPoint x: 513, endPoint y: 258, distance: 165.5
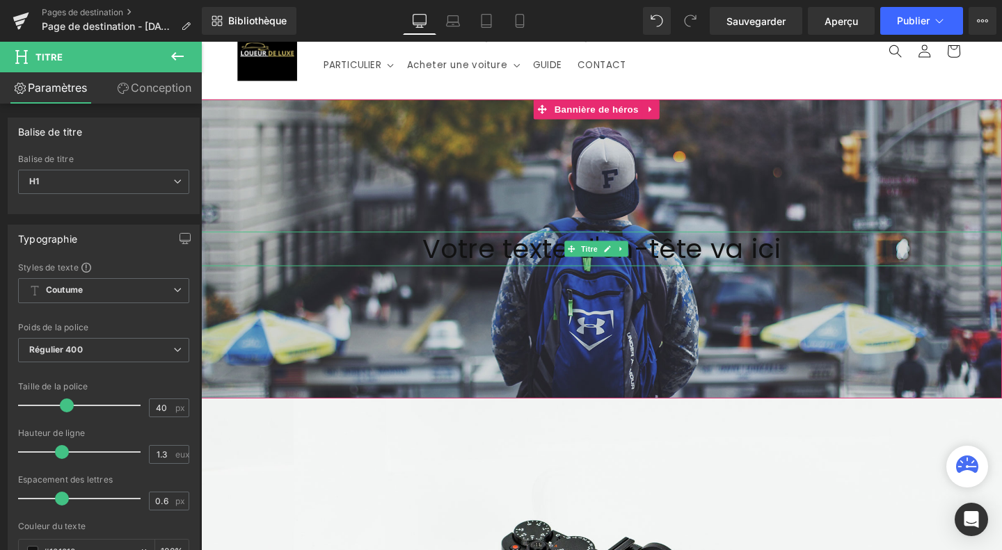
click at [392, 271] on h1 "Votre texte d'en-tête va ici" at bounding box center [622, 259] width 842 height 36
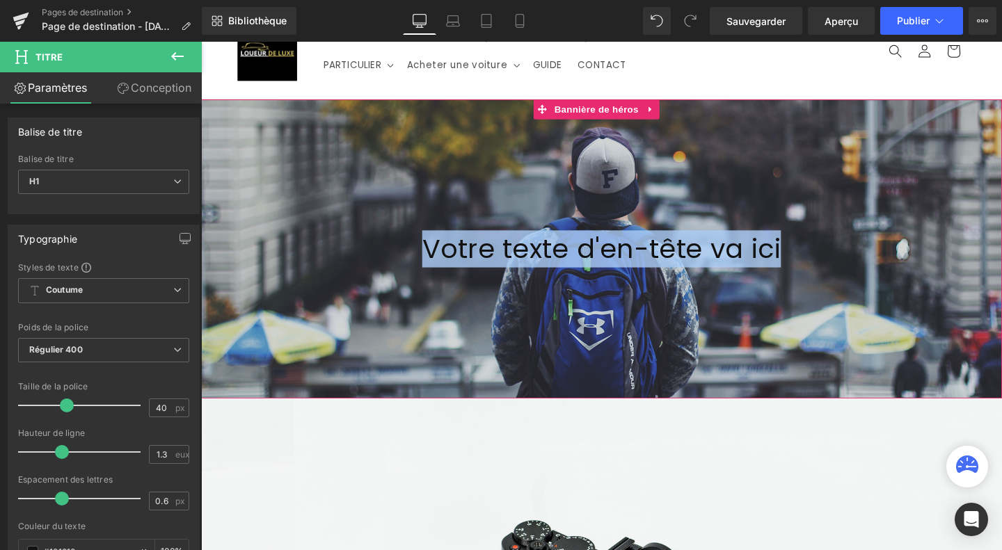
paste div
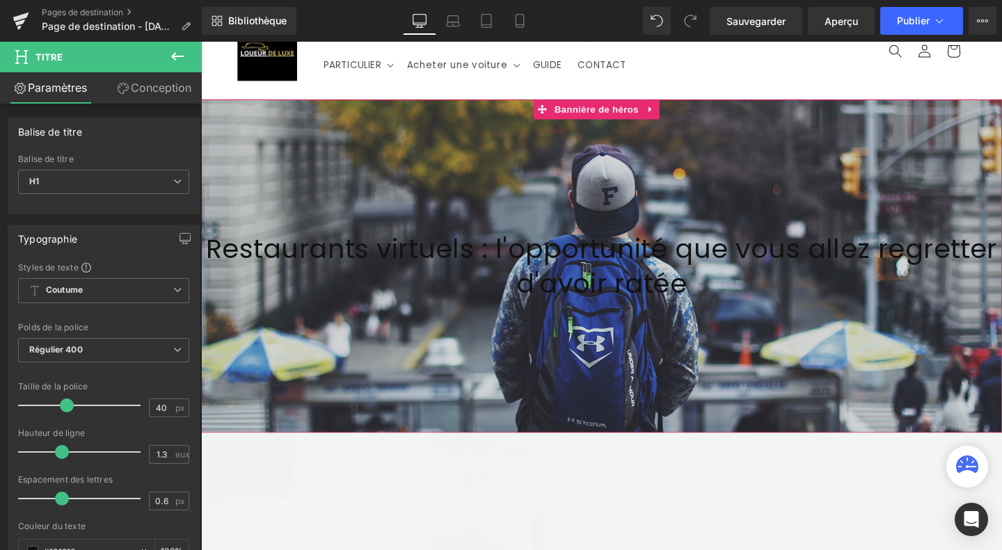
click at [332, 180] on div at bounding box center [622, 277] width 842 height 351
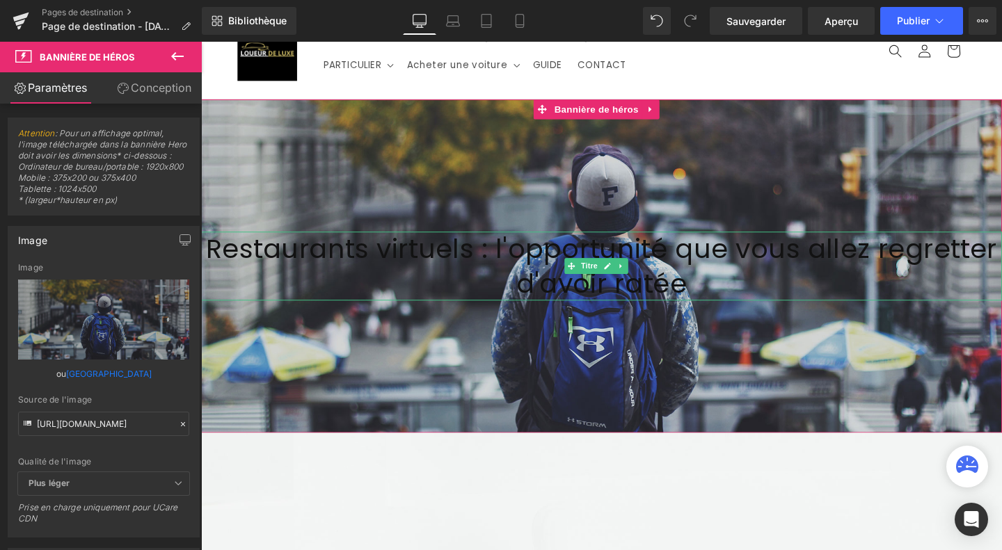
click at [387, 263] on font "Restaurants virtuels : l'opportunité que vous allez regretter d'avoir ratée" at bounding box center [622, 277] width 832 height 75
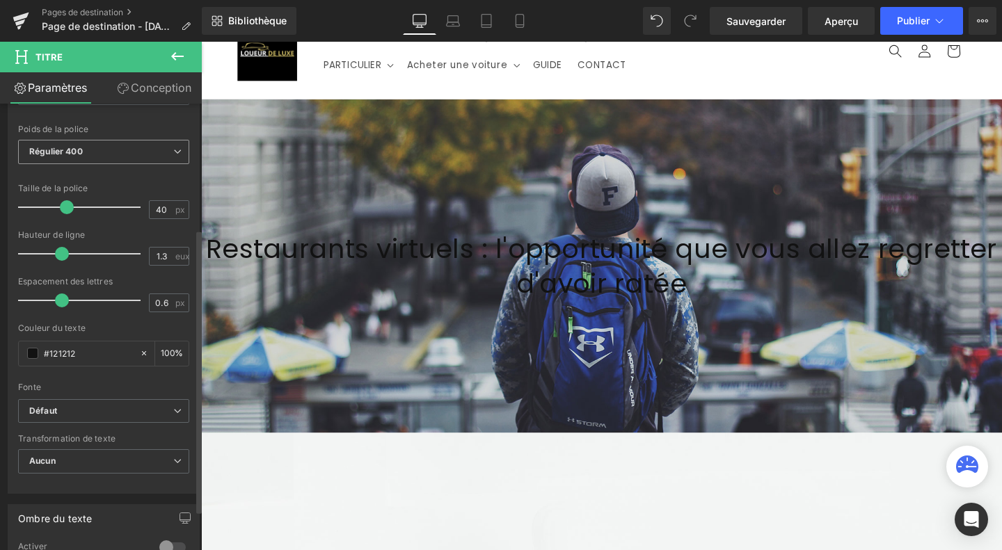
scroll to position [198, 0]
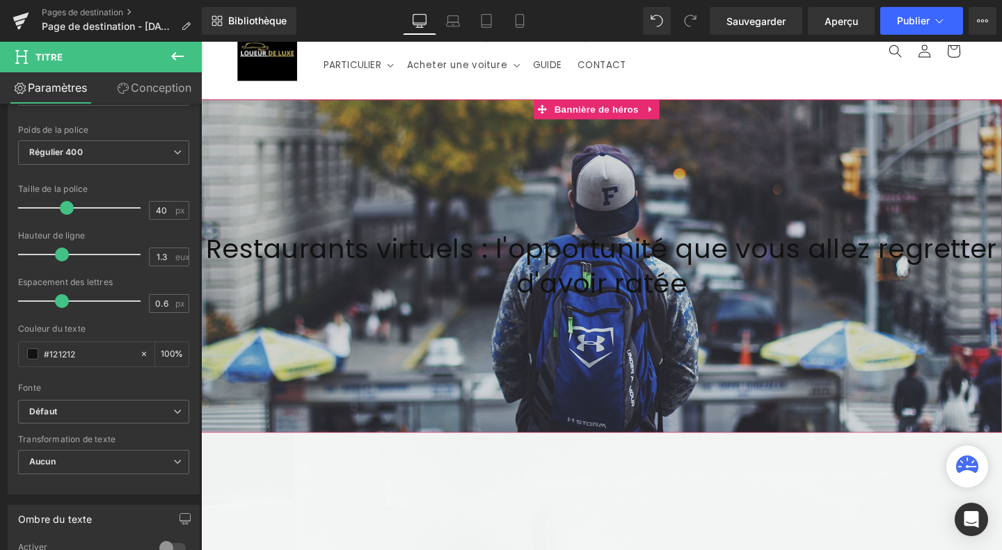
click at [264, 161] on div at bounding box center [622, 277] width 842 height 351
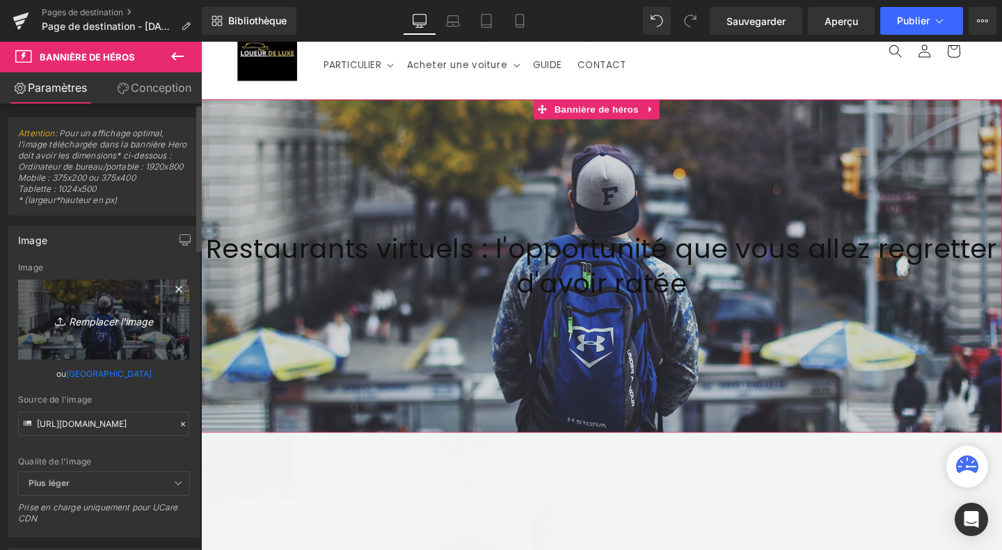
click at [122, 328] on icon "Remplacer l'image" at bounding box center [103, 319] width 111 height 17
type input "C:\fakepath\Black and White Minimalist Professional Initial Logo.jpg"
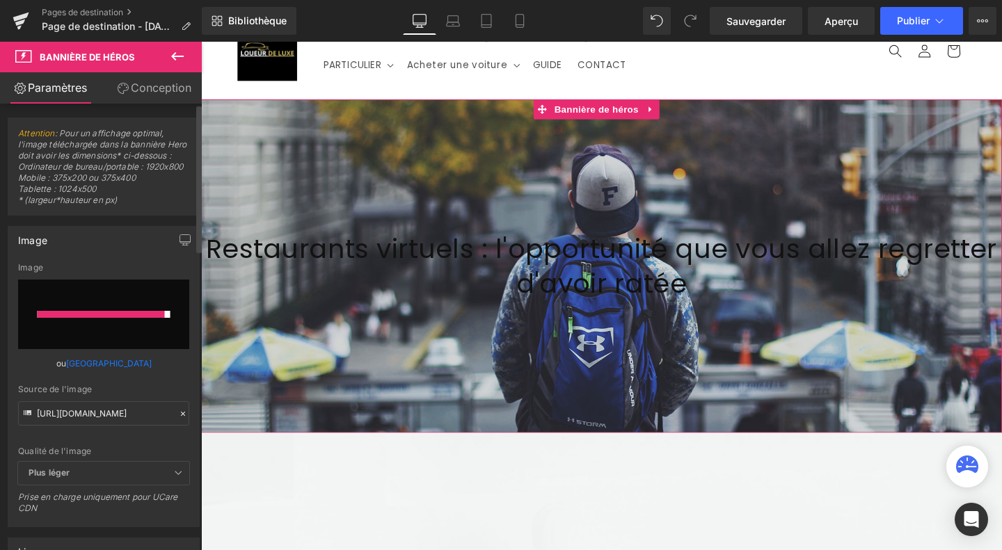
type input "[URL][DOMAIN_NAME]"
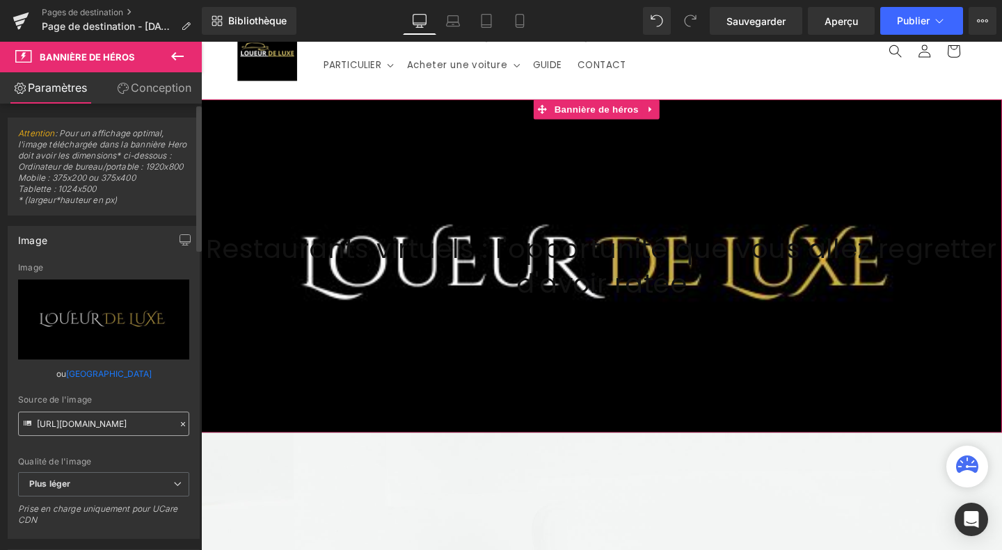
scroll to position [144, 0]
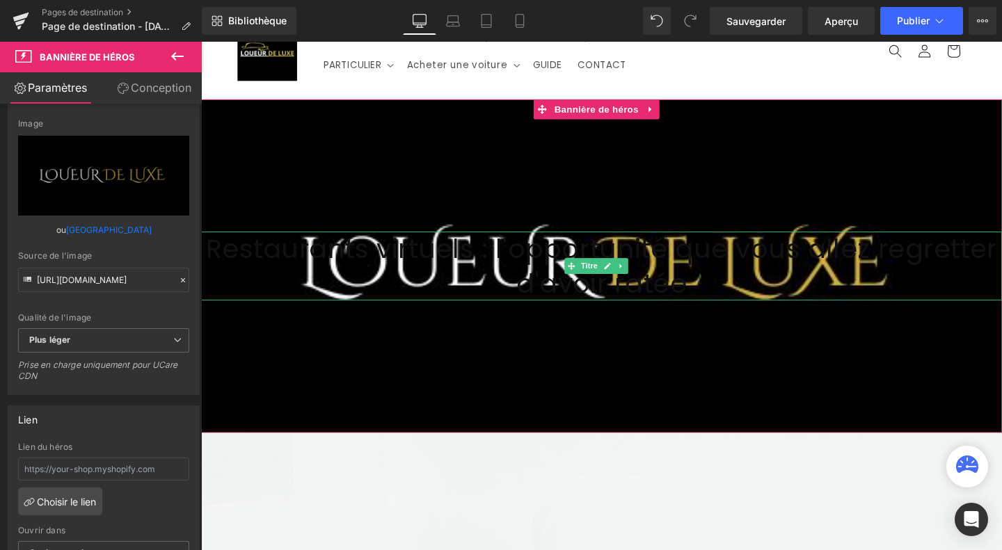
click at [412, 277] on h1 "Restaurants virtuels : l'opportunité que vous allez regretter d'avoir ratée" at bounding box center [622, 277] width 842 height 72
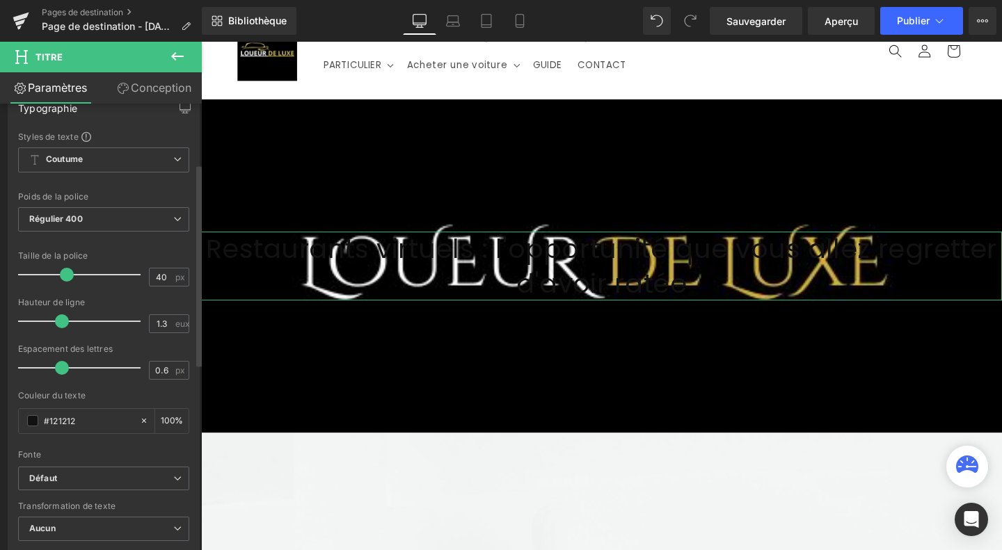
scroll to position [133, 0]
click at [31, 417] on span at bounding box center [32, 418] width 11 height 11
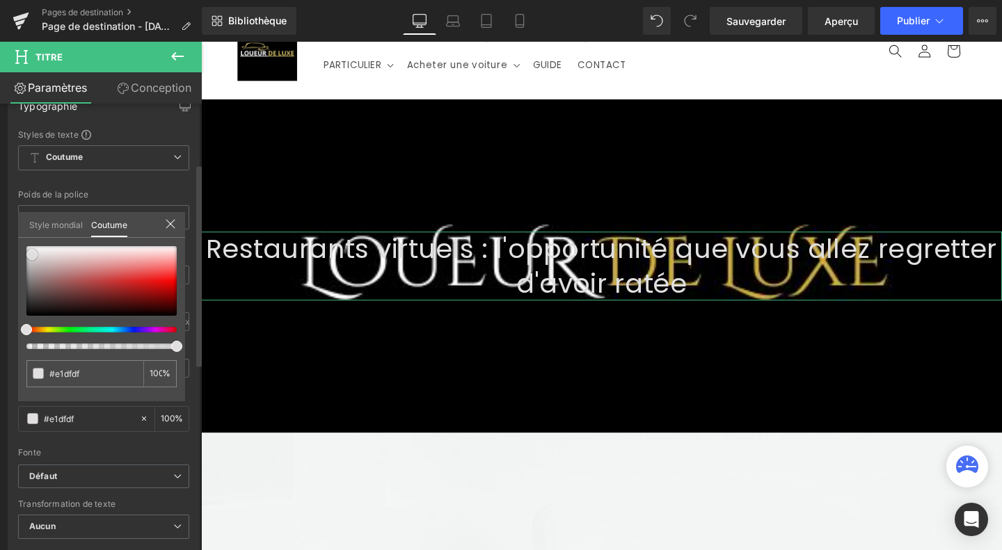
type input "#e1dfdf"
type input "#e3e2e2"
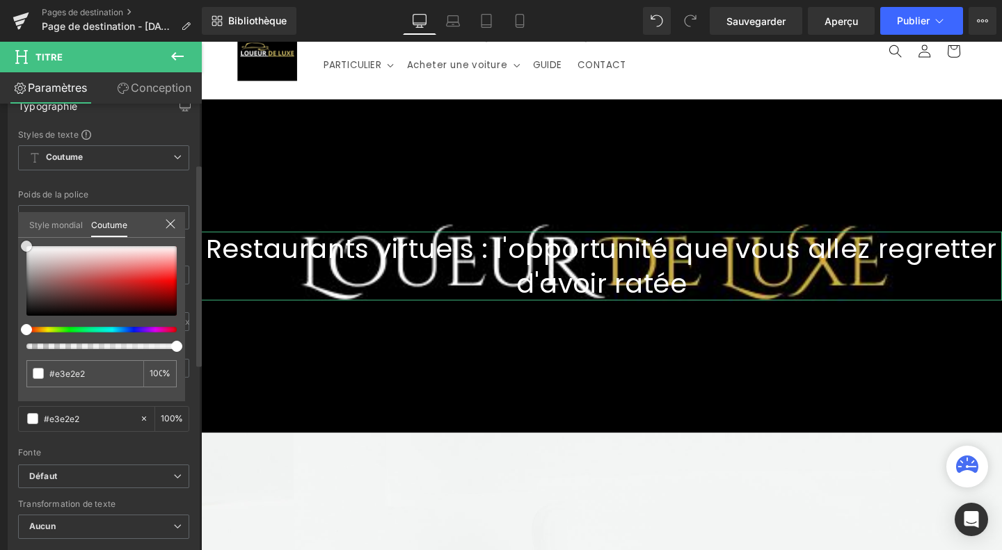
type input "#ffffff"
drag, startPoint x: 32, startPoint y: 255, endPoint x: 23, endPoint y: 237, distance: 19.6
click at [23, 238] on div "#ffffff 100 %" at bounding box center [101, 246] width 167 height 17
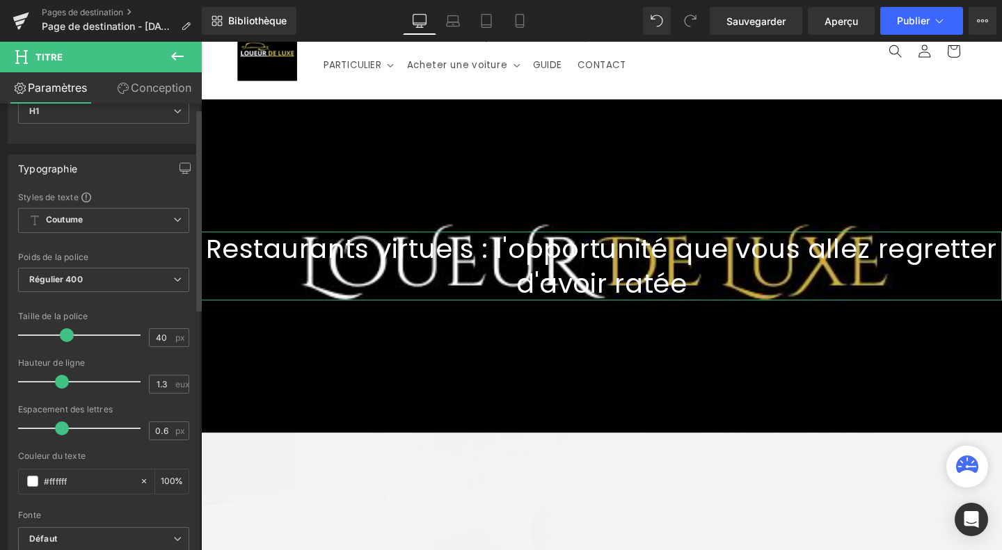
scroll to position [0, 0]
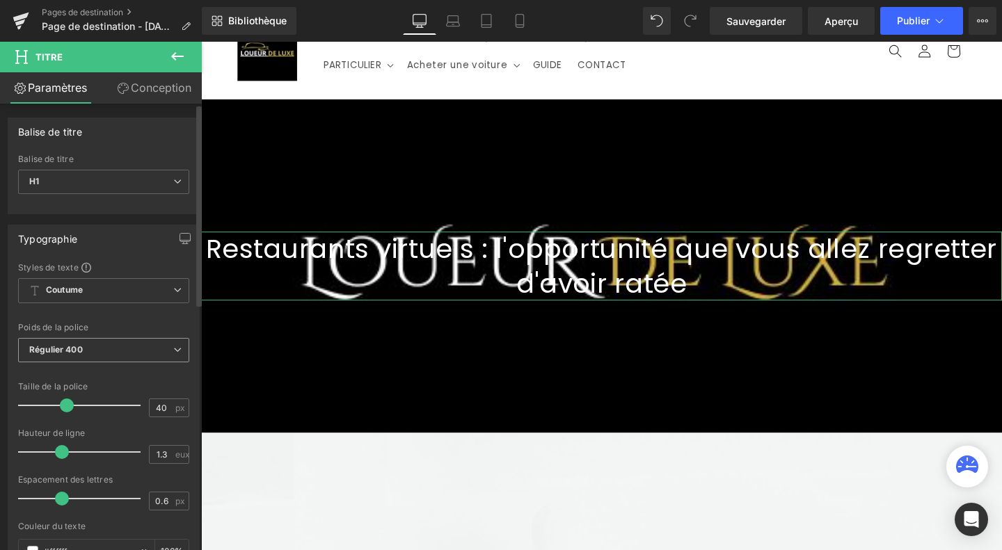
click at [125, 351] on span "Régulier 400" at bounding box center [103, 350] width 171 height 24
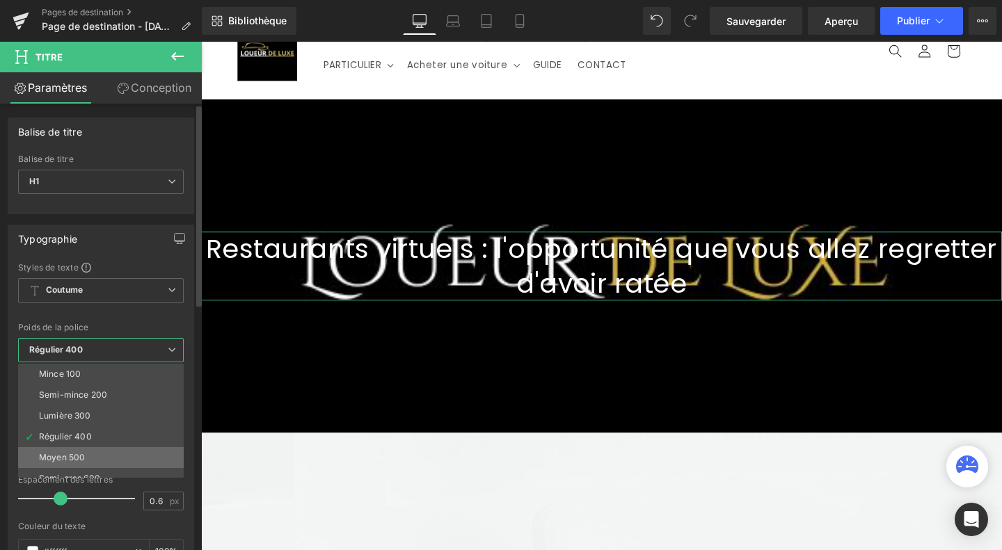
click at [109, 455] on li "Moyen 500" at bounding box center [104, 457] width 172 height 21
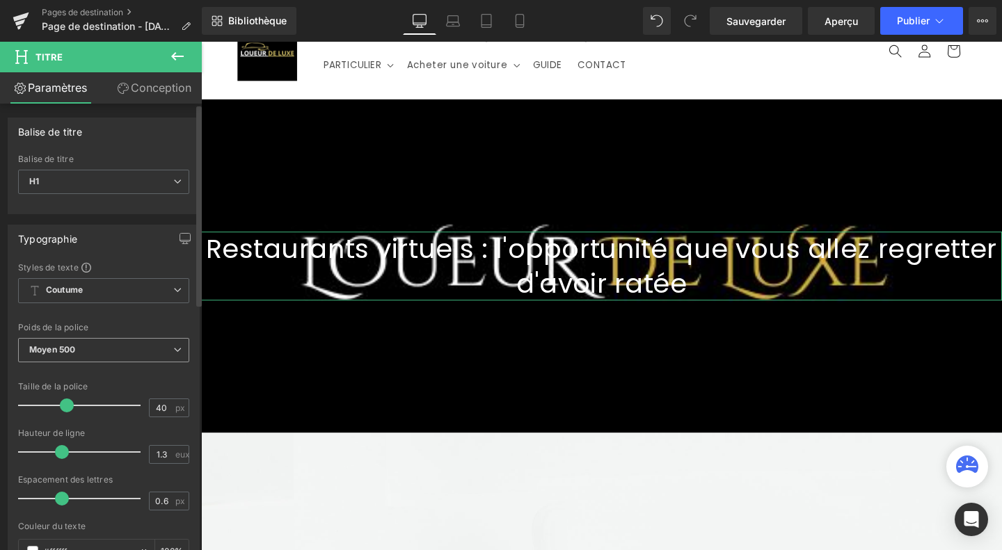
click at [135, 347] on span "Moyen 500" at bounding box center [103, 350] width 171 height 24
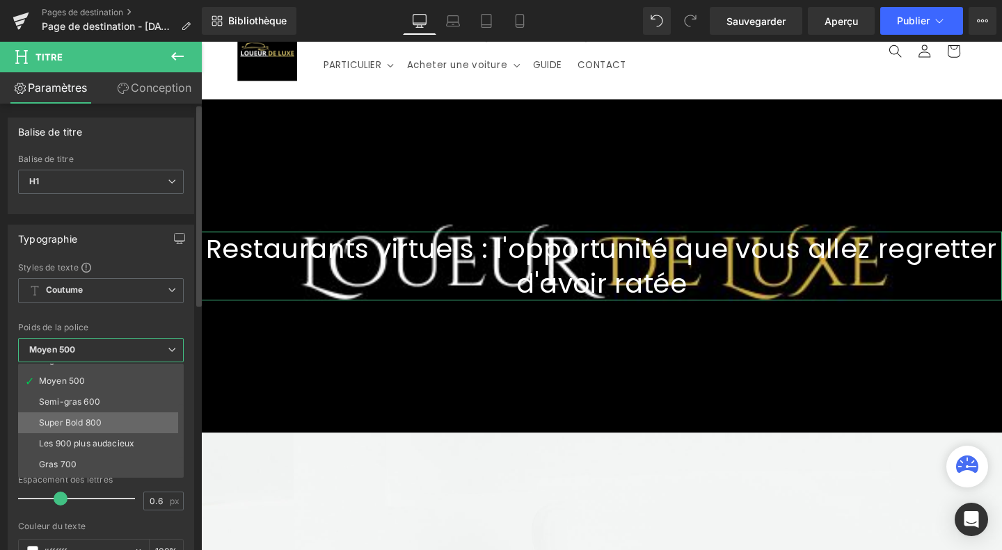
scroll to position [81, 0]
click at [96, 401] on li "Semi-gras 600" at bounding box center [104, 398] width 172 height 21
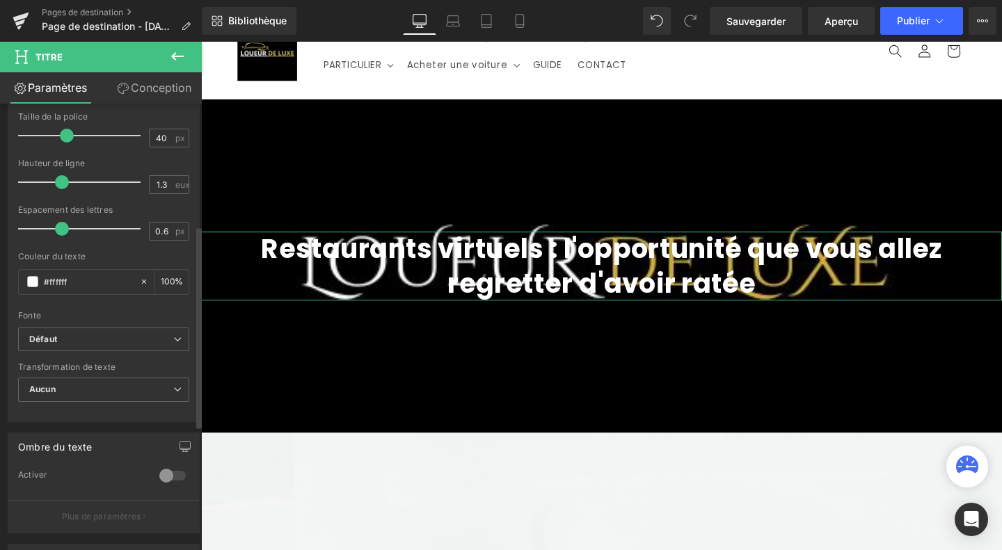
scroll to position [271, 0]
click at [79, 388] on span "Aucun" at bounding box center [103, 388] width 171 height 24
click at [104, 310] on div "Fonte" at bounding box center [103, 315] width 171 height 10
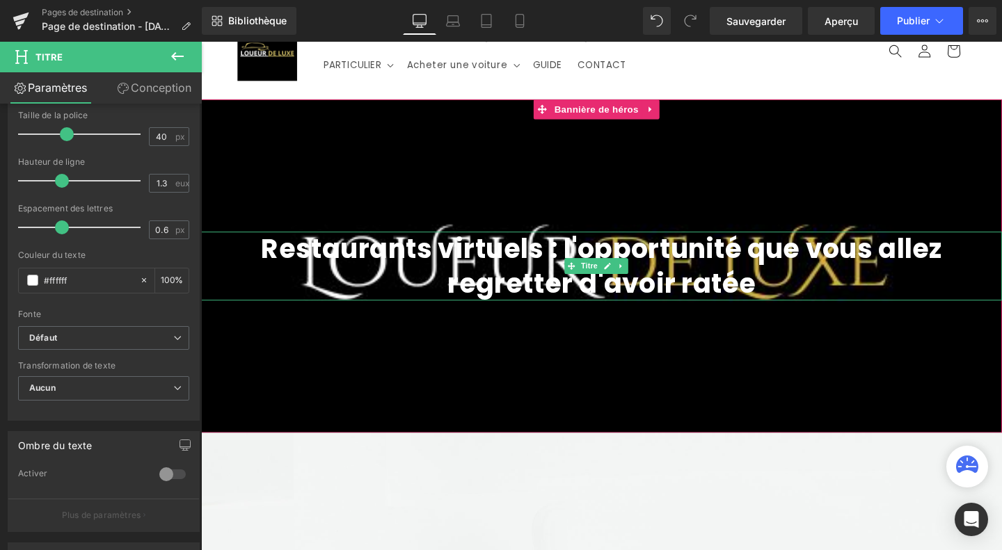
click at [901, 262] on font "Restaurants virtuels : l'opportunité que vous allez regretter d'avoir ratée" at bounding box center [622, 277] width 716 height 75
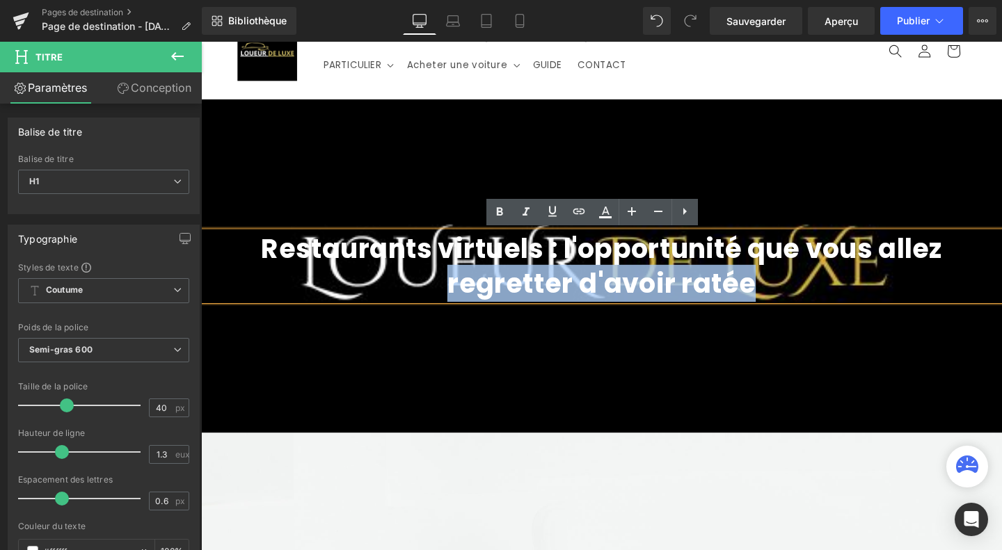
drag, startPoint x: 901, startPoint y: 262, endPoint x: 893, endPoint y: 289, distance: 27.5
click at [893, 289] on h1 "Restaurants virtuels : l'opportunité que vous allez regretter d'avoir ratée" at bounding box center [622, 277] width 842 height 72
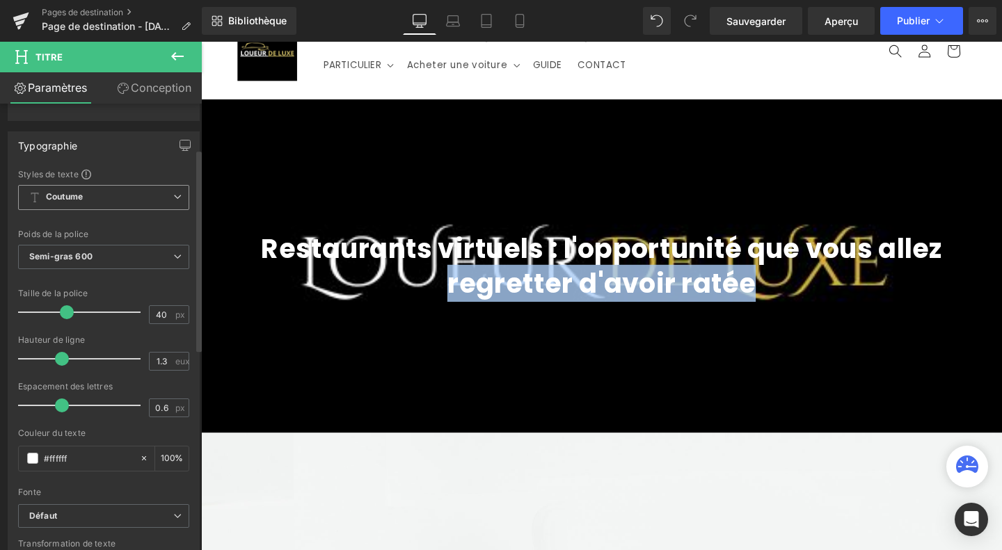
scroll to position [102, 0]
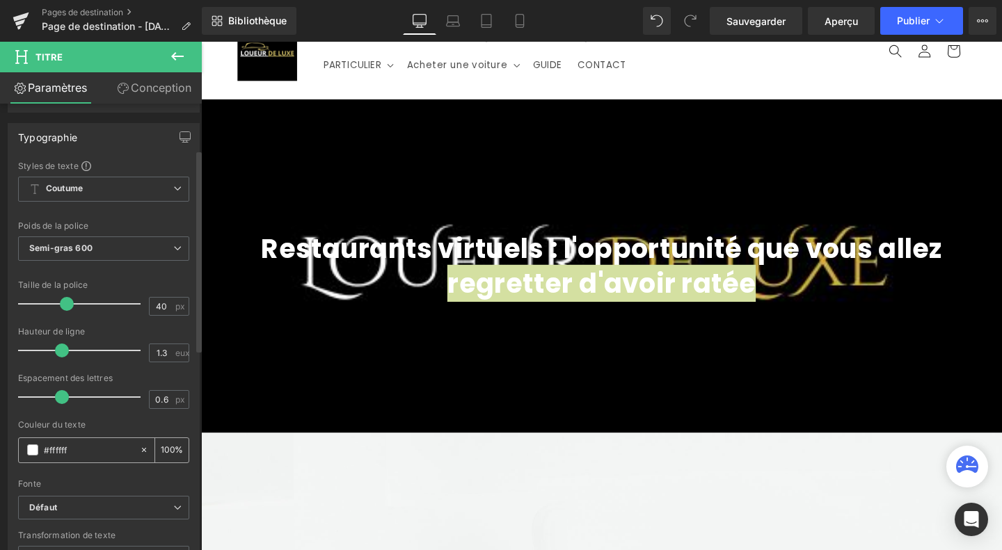
click at [33, 446] on span at bounding box center [32, 450] width 11 height 11
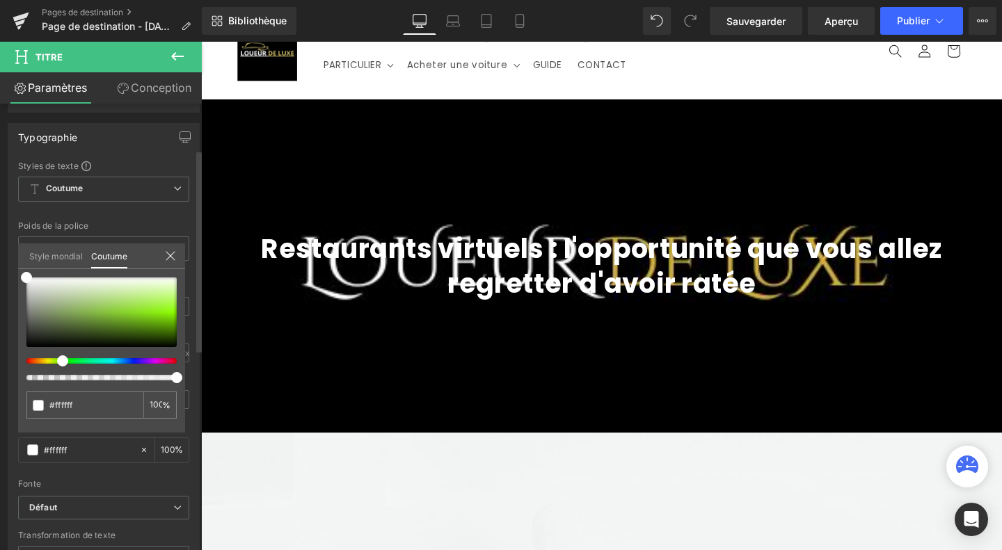
click at [57, 363] on div at bounding box center [96, 361] width 150 height 6
type input "#cae6a7"
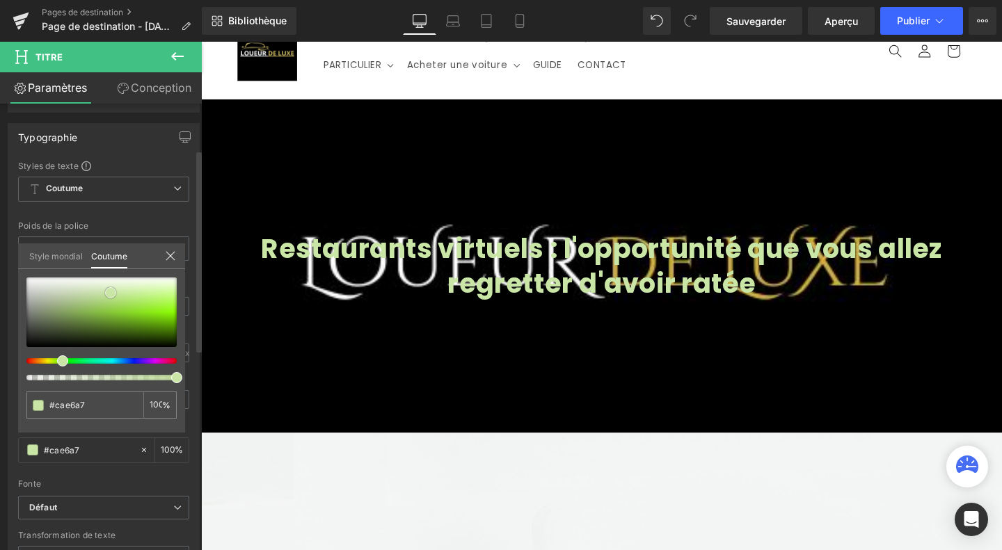
type input "#c7e5a3"
type input "#73ab30"
type input "#619027"
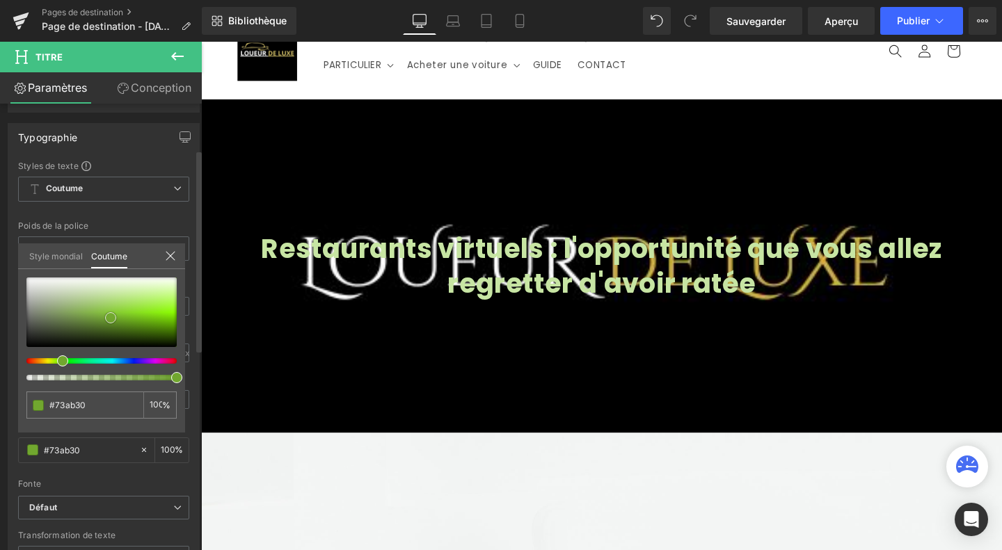
type input "#619027"
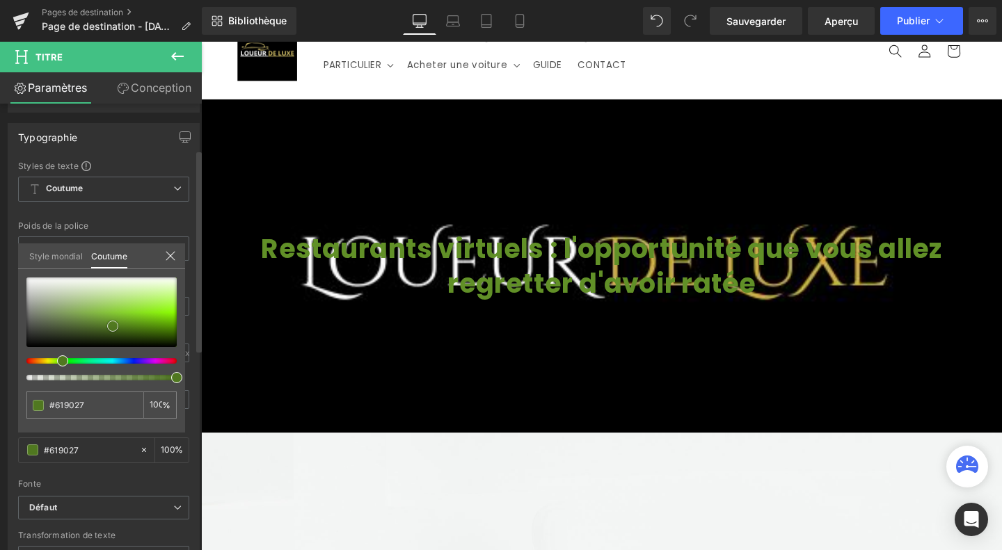
type input "#507820"
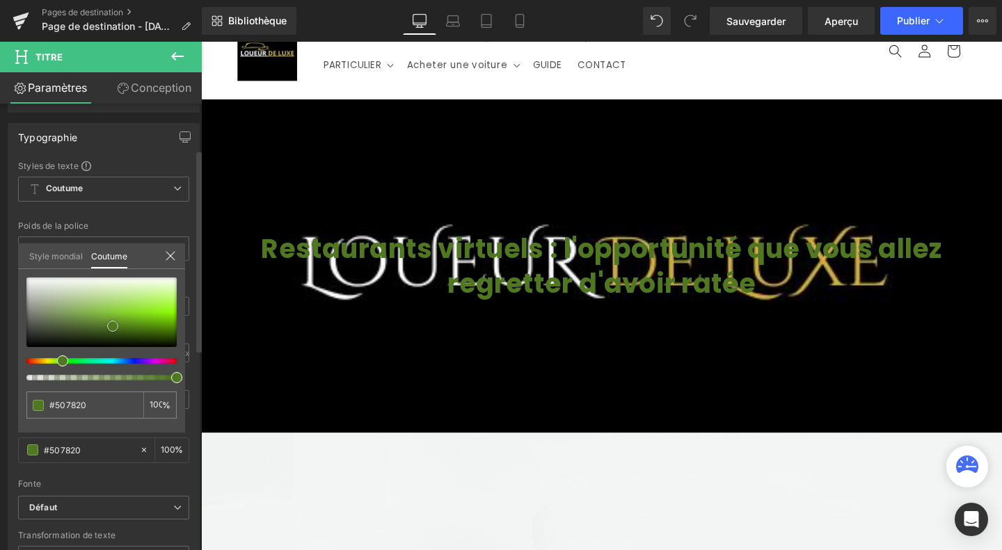
type input "#5b8824"
type input "#7bb633"
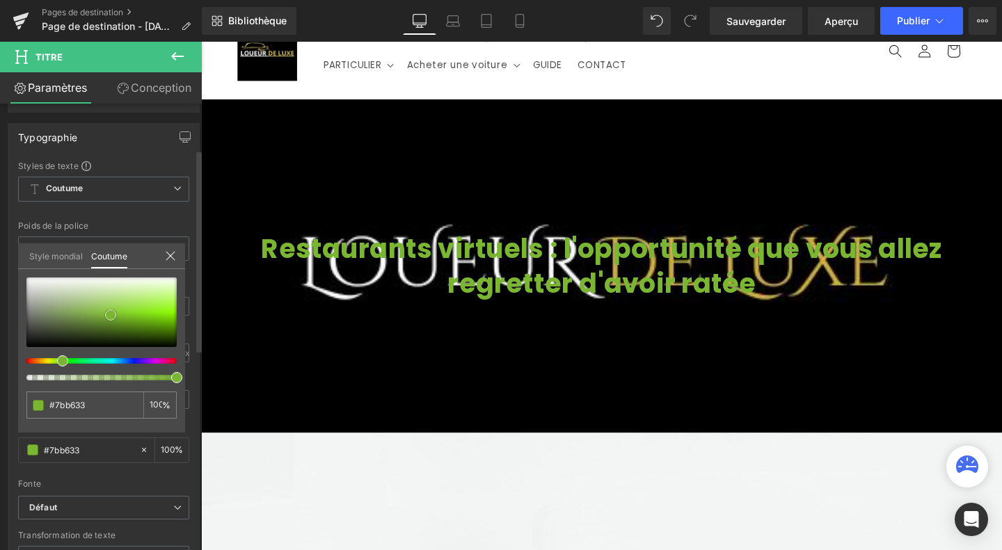
type input "#79b332"
drag, startPoint x: 111, startPoint y: 293, endPoint x: 110, endPoint y: 316, distance: 23.0
click at [110, 316] on div at bounding box center [101, 313] width 150 height 70
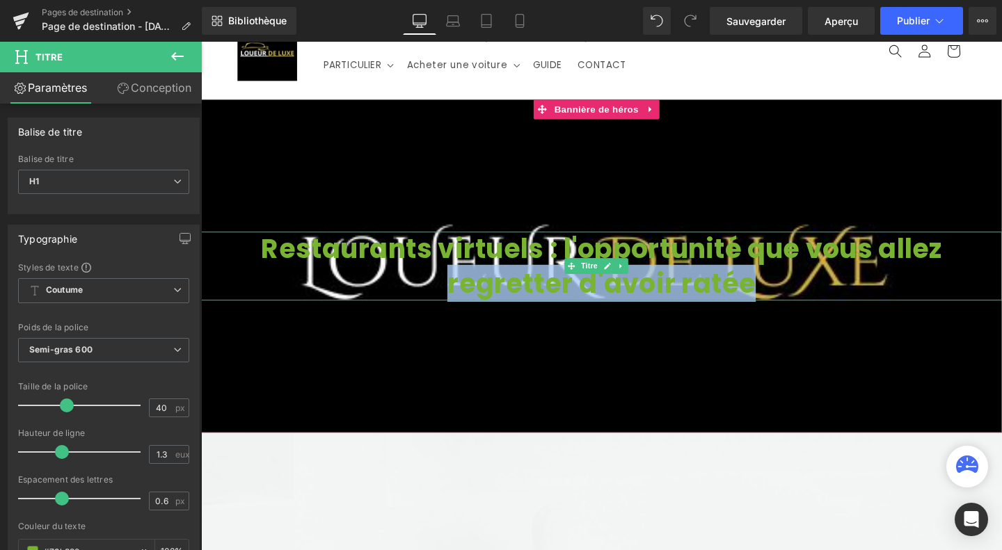
drag, startPoint x: 902, startPoint y: 264, endPoint x: 701, endPoint y: 300, distance: 204.3
click at [701, 300] on font "Restaurants virtuels : l'opportunité que vous allez regretter d'avoir ratée" at bounding box center [622, 277] width 716 height 75
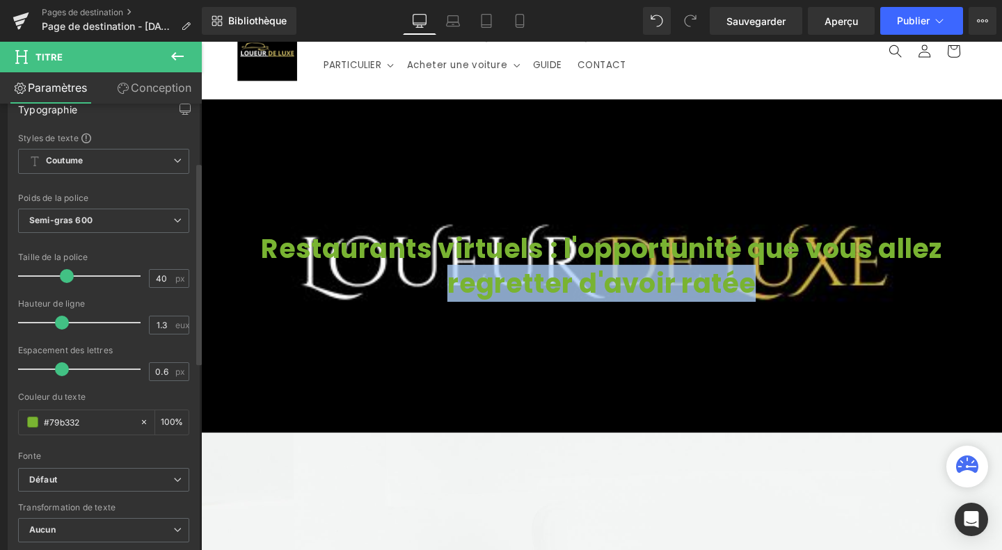
scroll to position [135, 0]
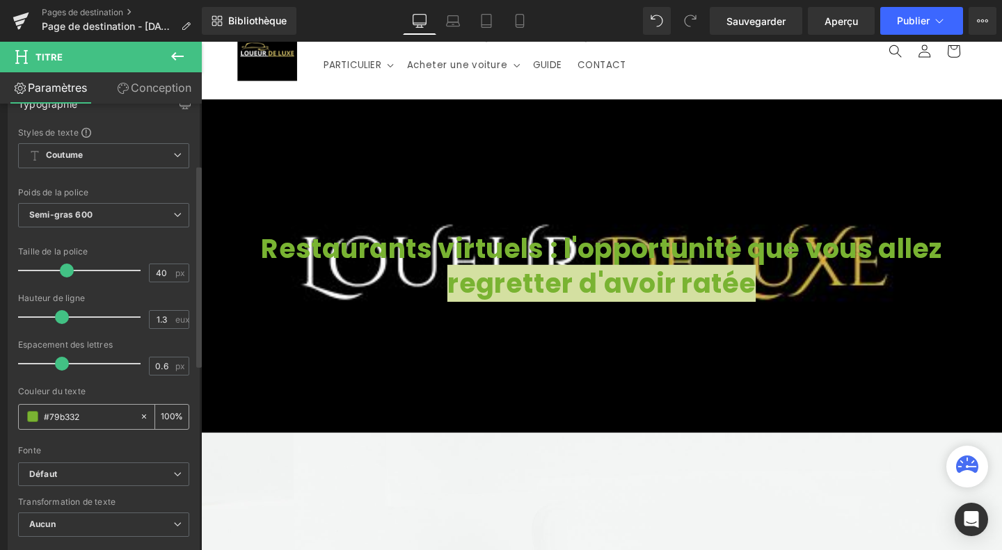
click at [31, 417] on span at bounding box center [32, 416] width 11 height 11
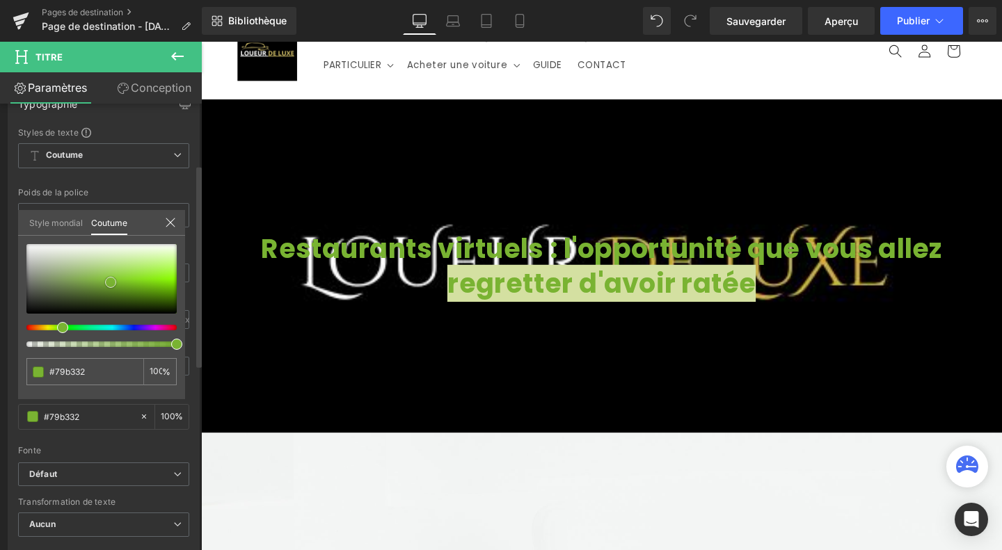
type input "#82b148"
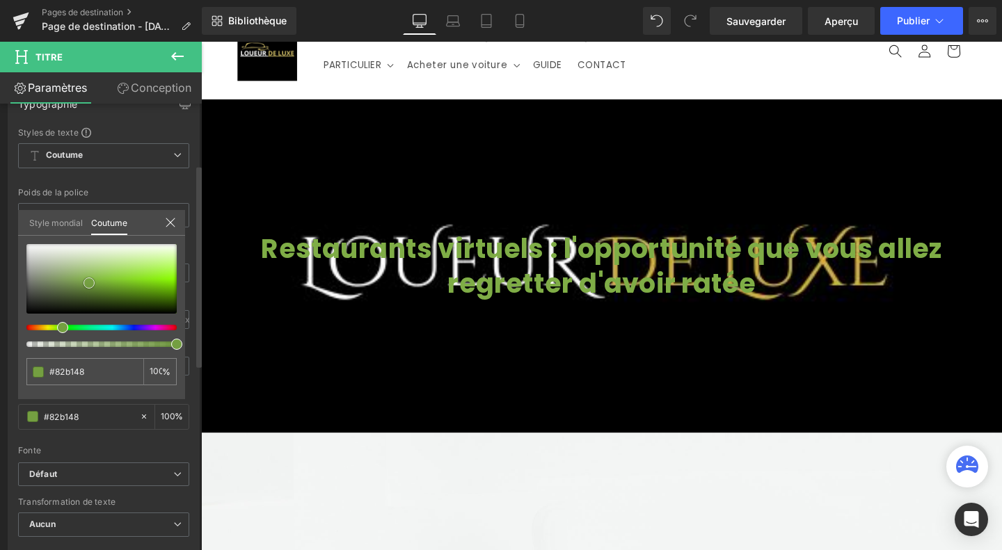
type input "#7fad46"
type input "#7caa45"
type input "#95cd4f"
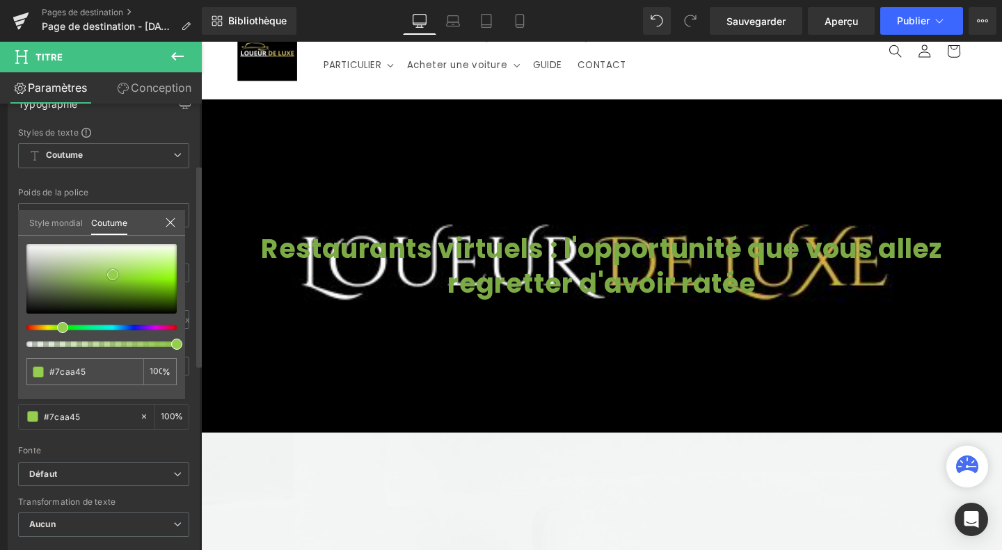
type input "#95cd4f"
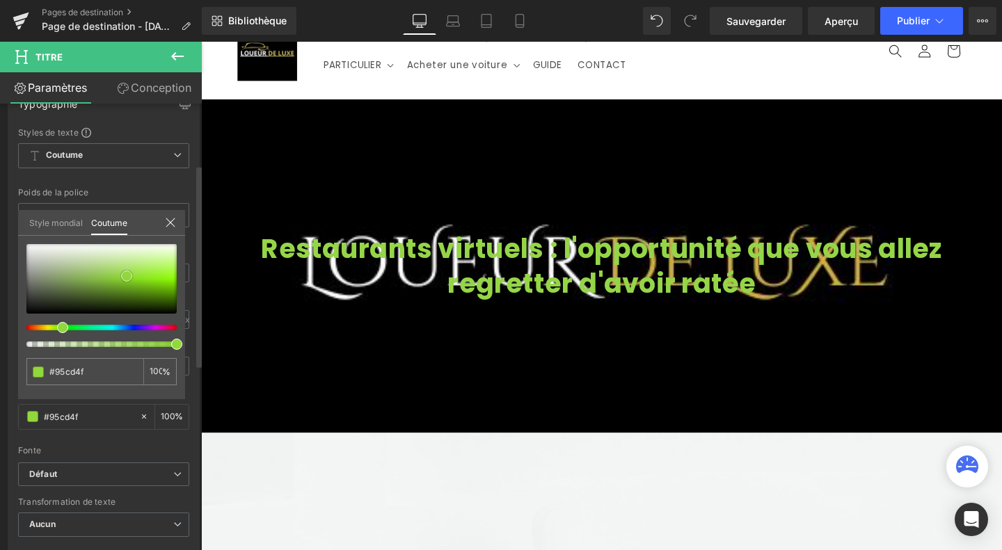
type input "#95d548"
type input "#93d740"
type input "#72b81d"
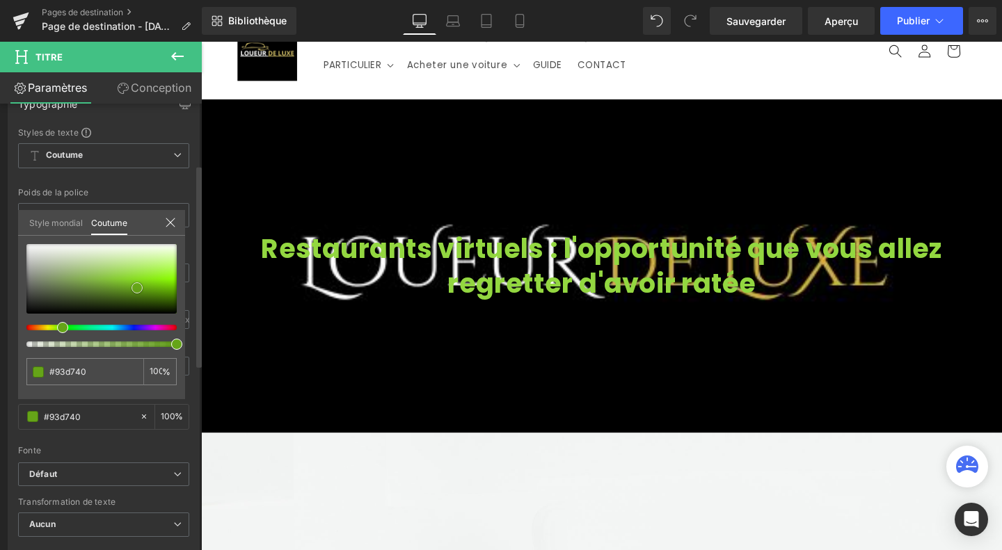
type input "#72b81d"
type input "#5a9315"
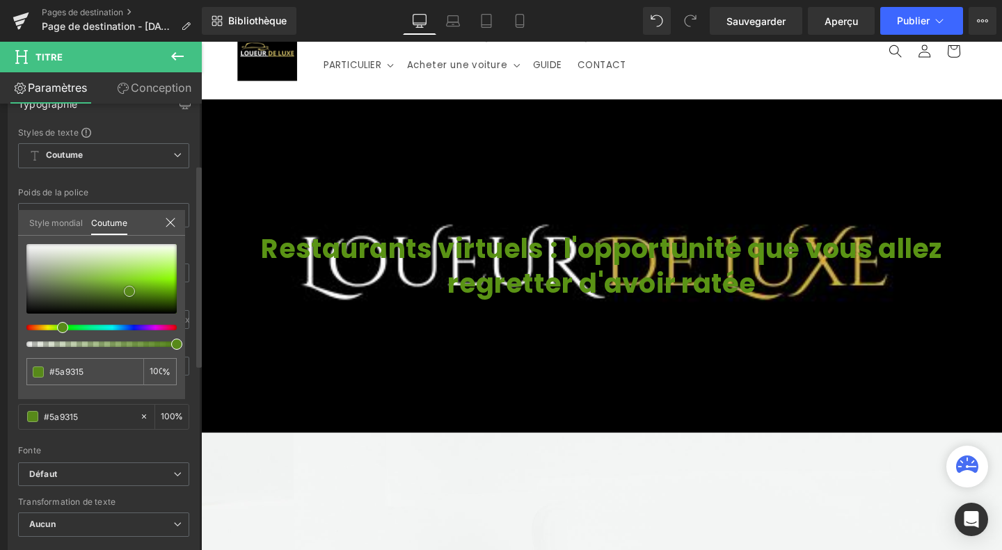
type input "#578919"
type input "#70a035"
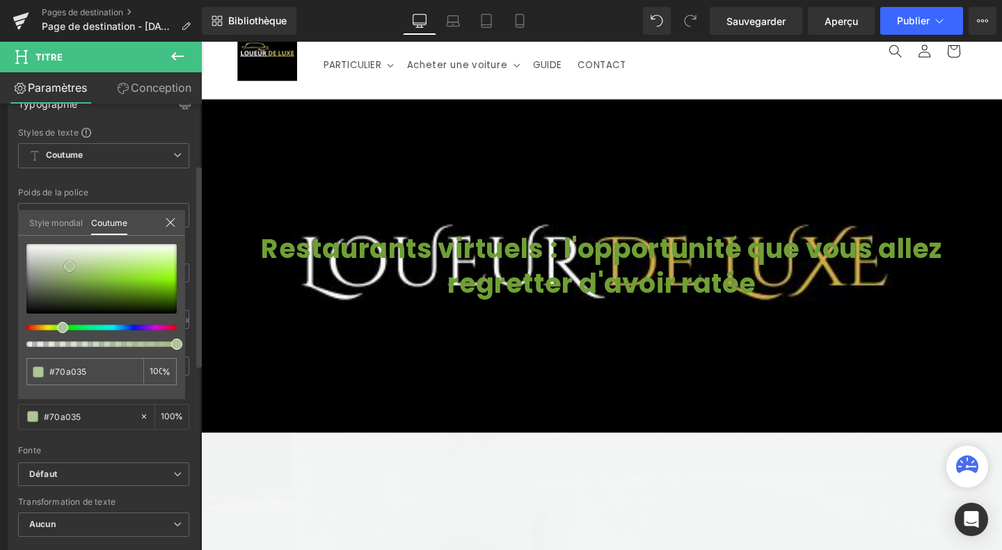
type input "#aac38d"
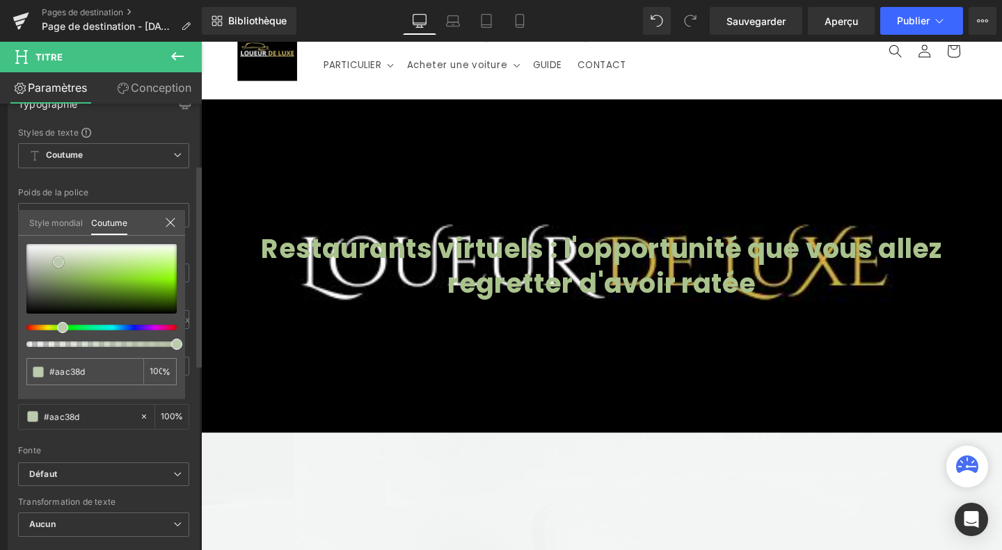
type input "#bac9ab"
type input "#bccaae"
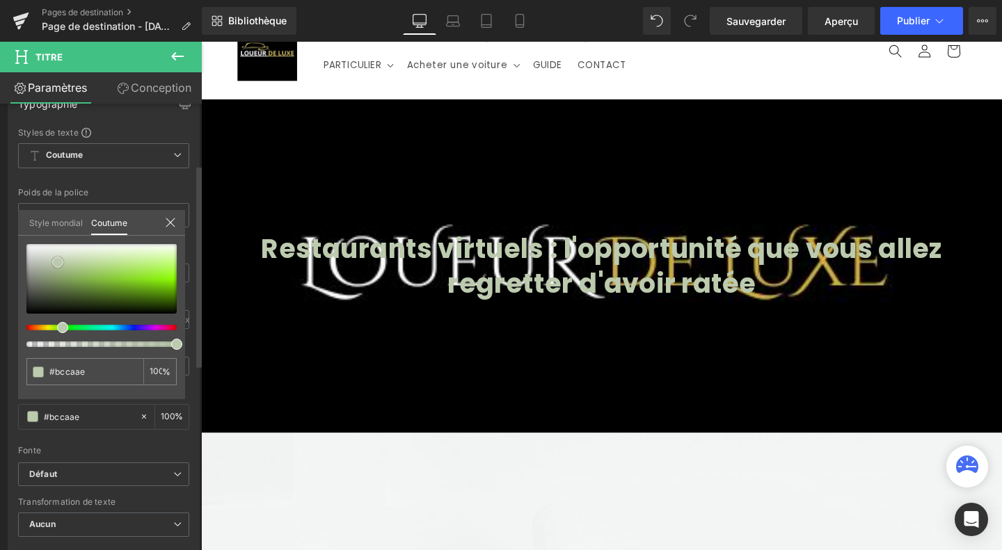
type input "#bfcbb3"
type input "#c4ceba"
type input "#c6d0bc"
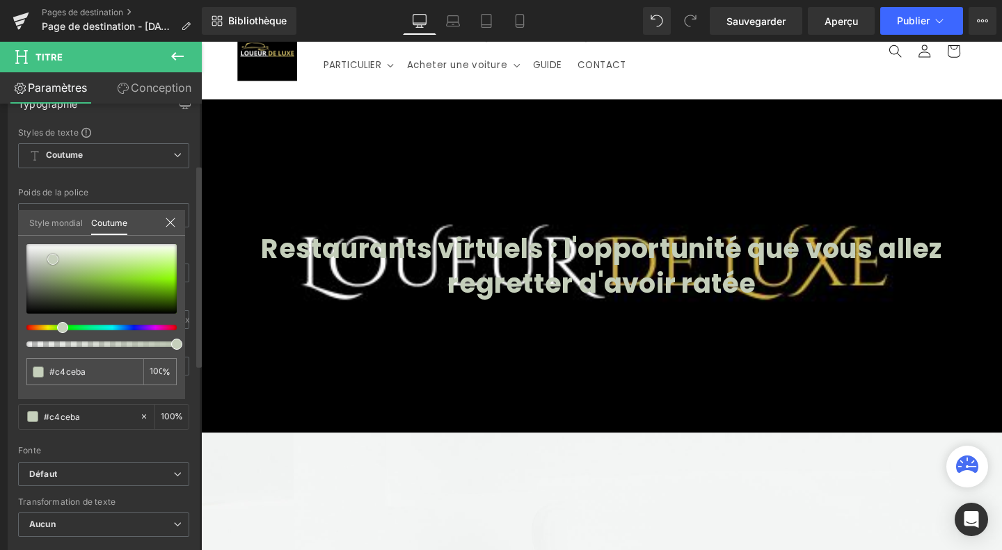
type input "#c6d0bc"
type input "#c6d2bb"
type input "#c3d1b6"
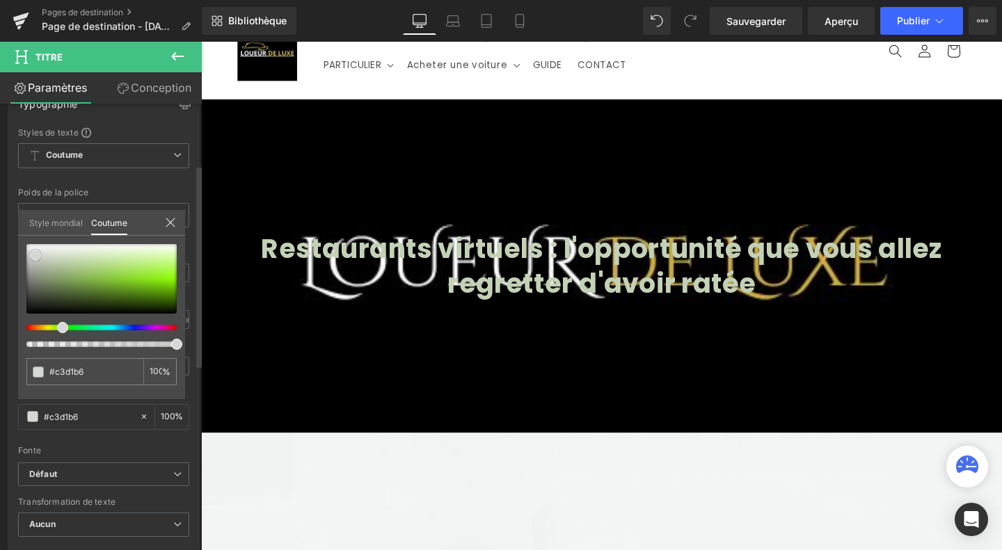
type input "#cbd1c6"
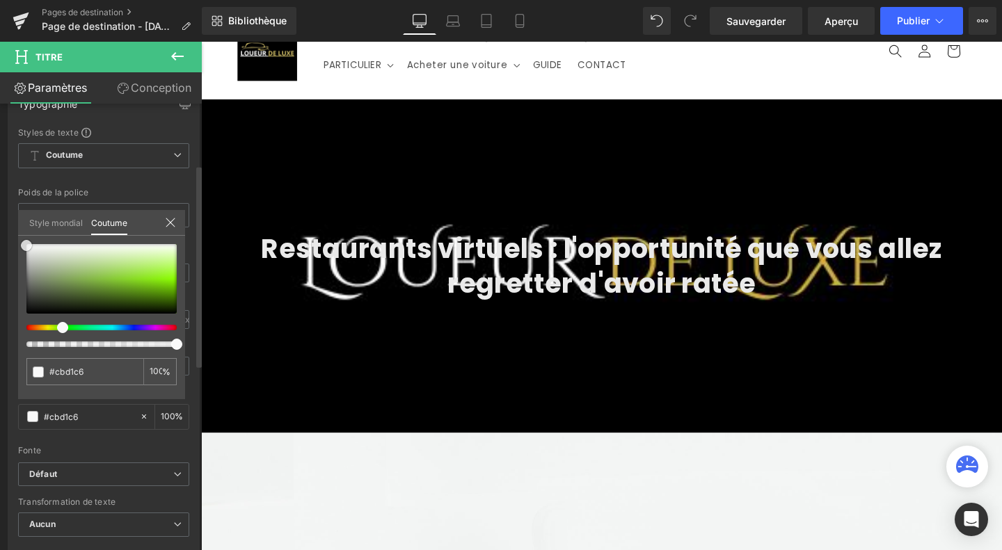
type input "#eaeaea"
type input "#f9f9f9"
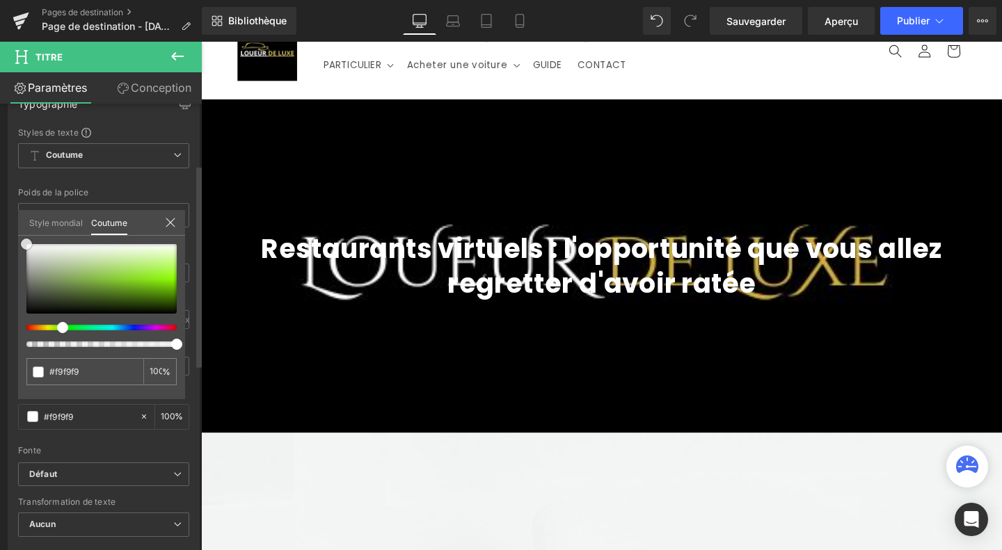
type input "#ffffff"
type input "#c6c6c6"
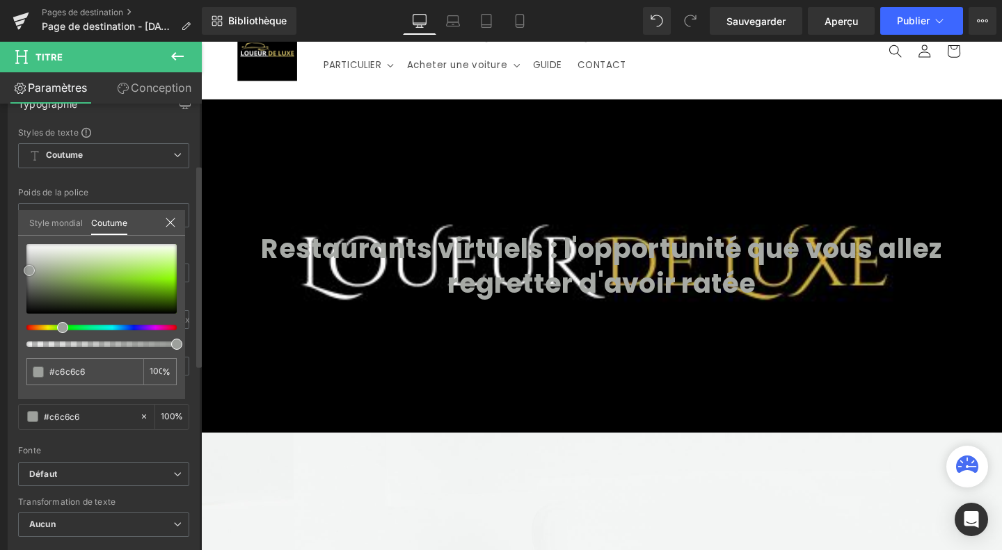
type input "#a7aaa6"
type input "#9da09c"
type input "#a2a4a2"
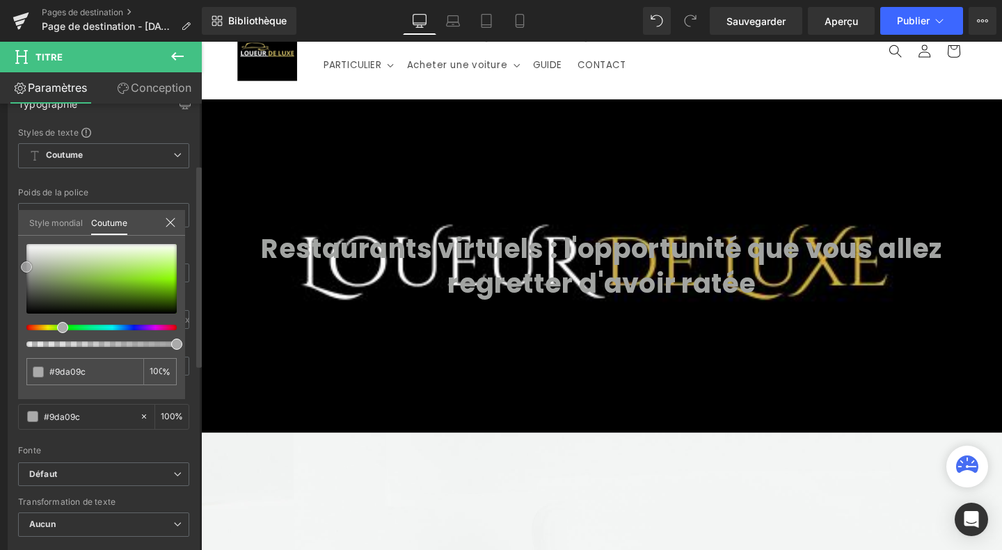
type input "#a2a4a2"
type input "#aaaaaa"
type input "#b7b7b7"
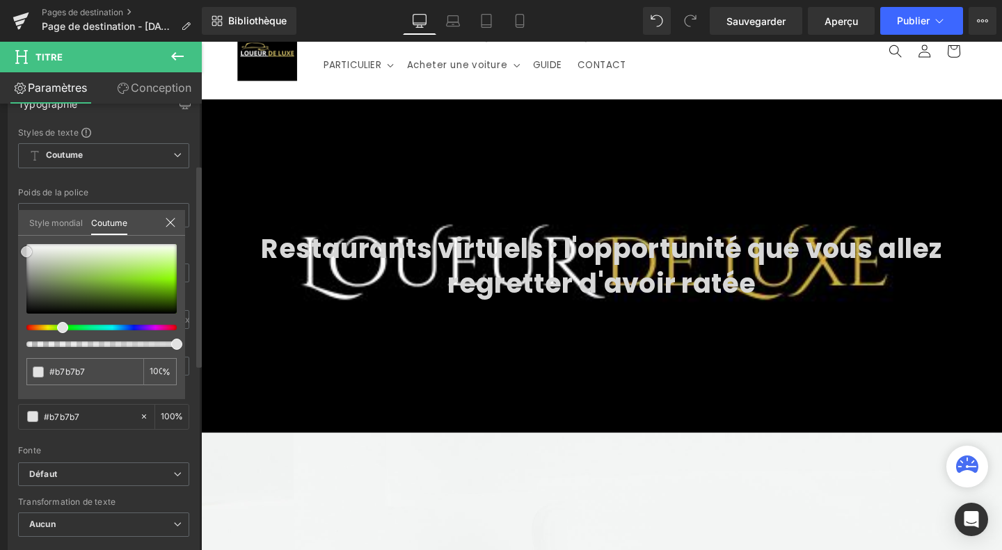
type input "#d8d8d8"
type input "#e2e2e2"
type input "#ffffff"
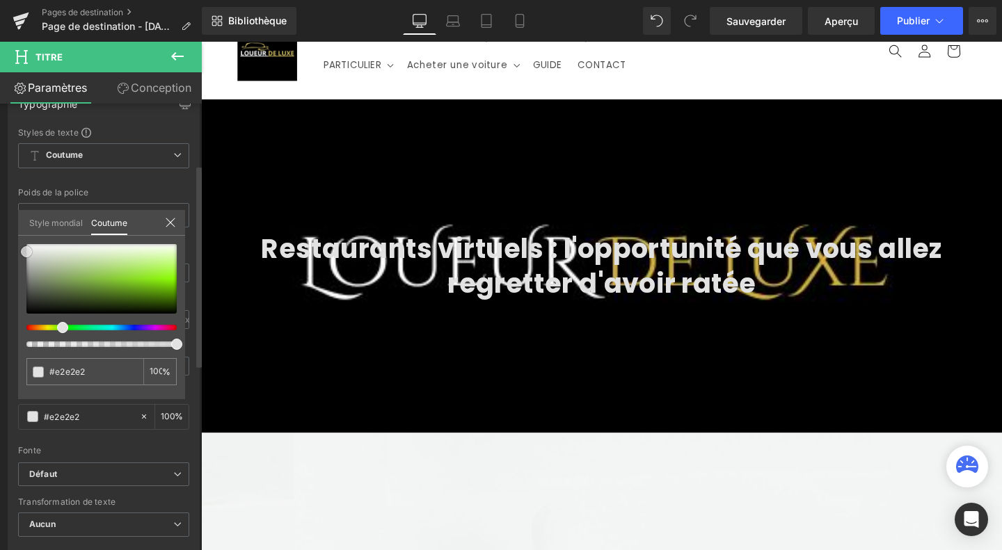
type input "#ffffff"
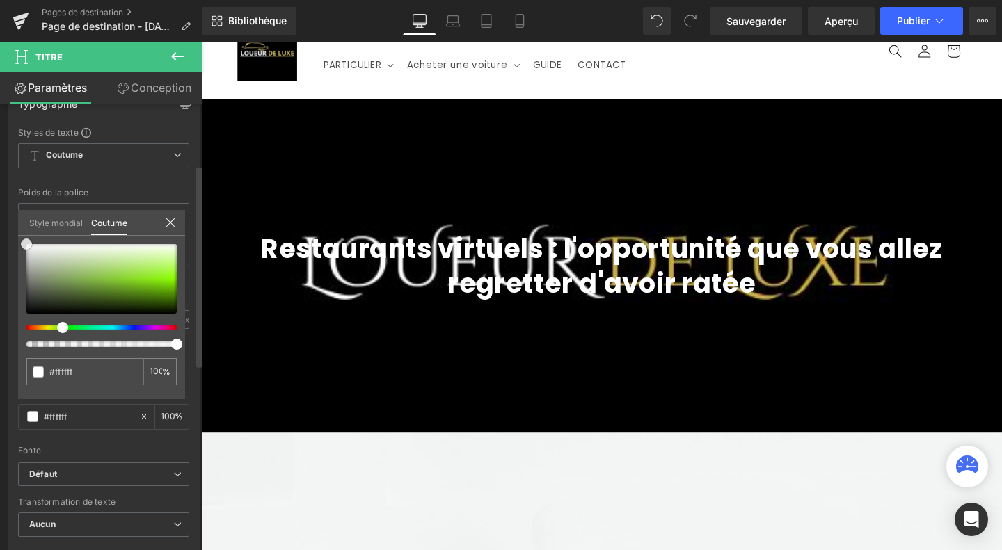
drag, startPoint x: 90, startPoint y: 280, endPoint x: 14, endPoint y: 241, distance: 84.9
click at [14, 241] on div "Typographie Styles de texte Coutume Coutume Configurer le style global Coutume …" at bounding box center [104, 318] width 208 height 478
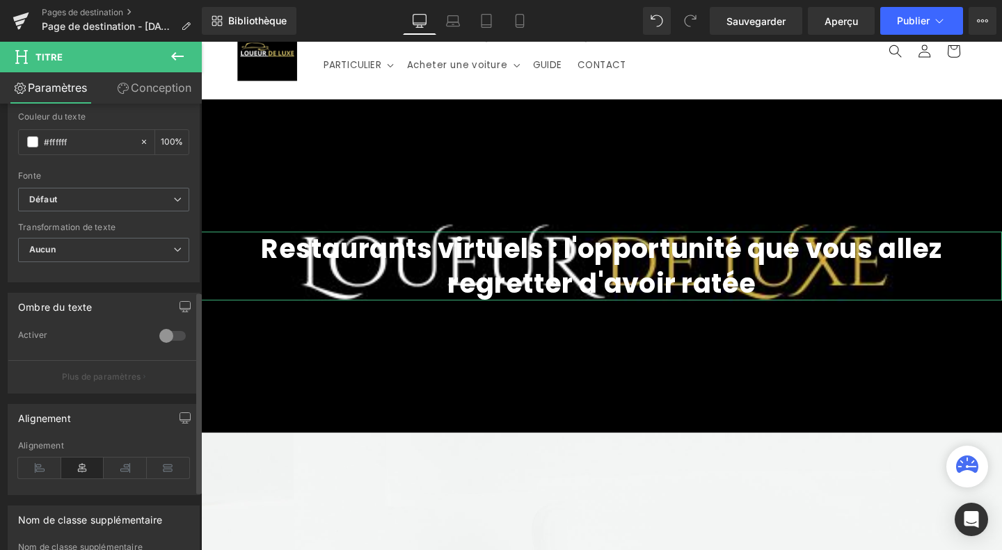
scroll to position [404, 0]
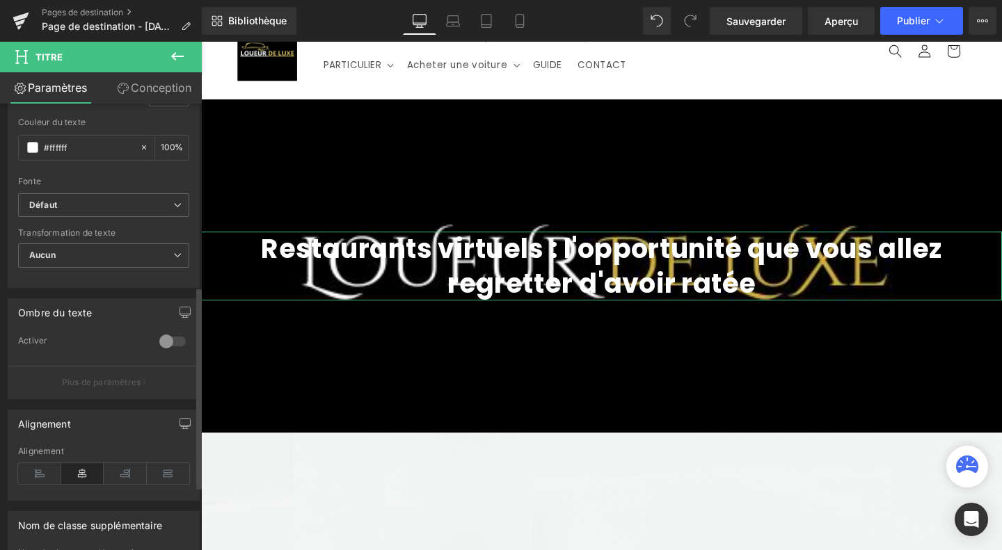
click at [170, 331] on div at bounding box center [172, 341] width 33 height 22
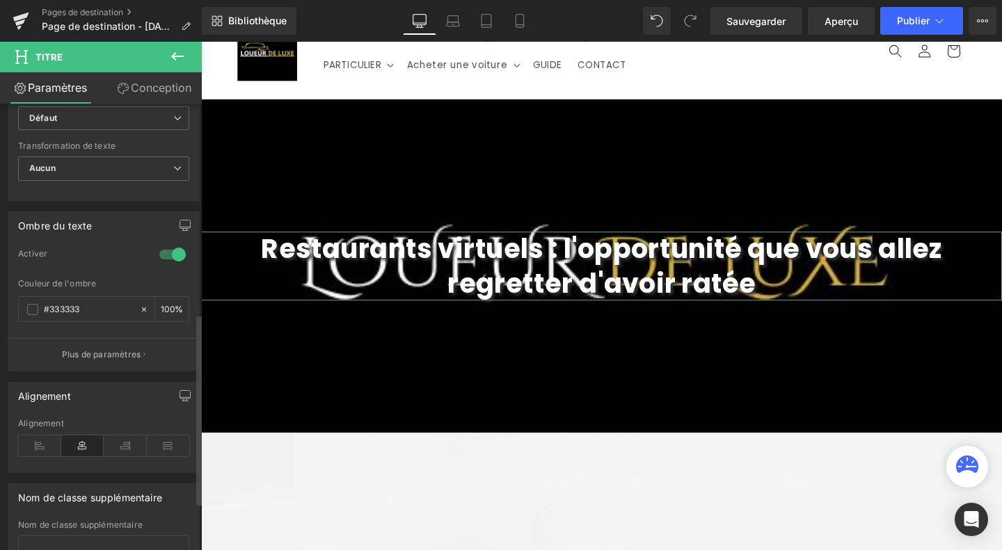
scroll to position [492, 0]
click at [109, 358] on button "Plus de paramètres" at bounding box center [103, 353] width 191 height 33
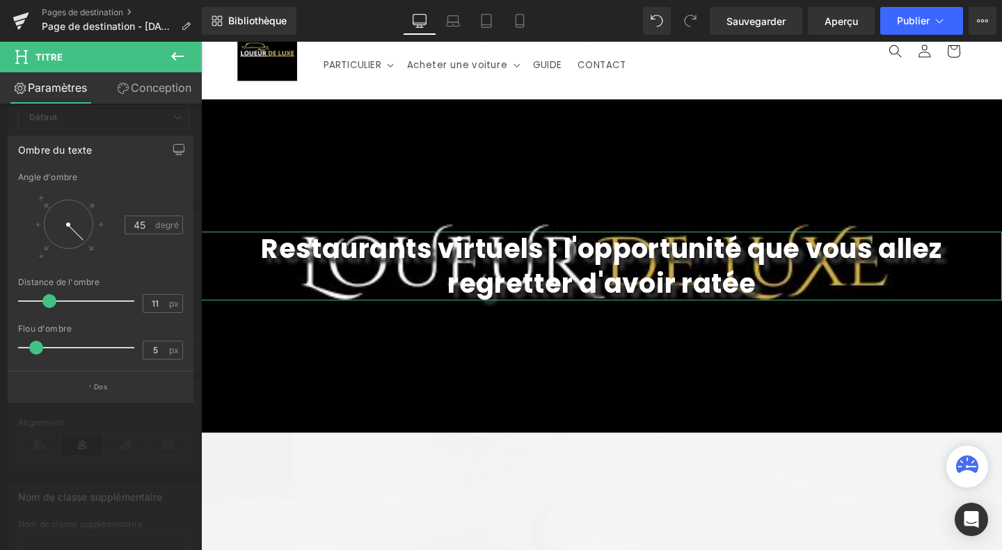
type input "0"
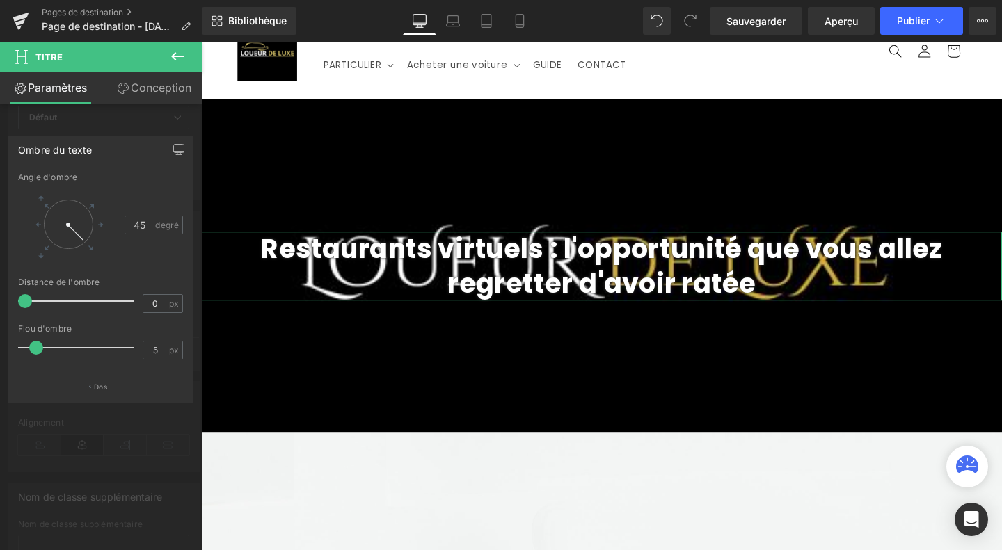
drag, startPoint x: 38, startPoint y: 305, endPoint x: 26, endPoint y: 300, distance: 12.4
click at [26, 300] on span at bounding box center [25, 301] width 14 height 14
click at [113, 436] on div at bounding box center [101, 300] width 202 height 516
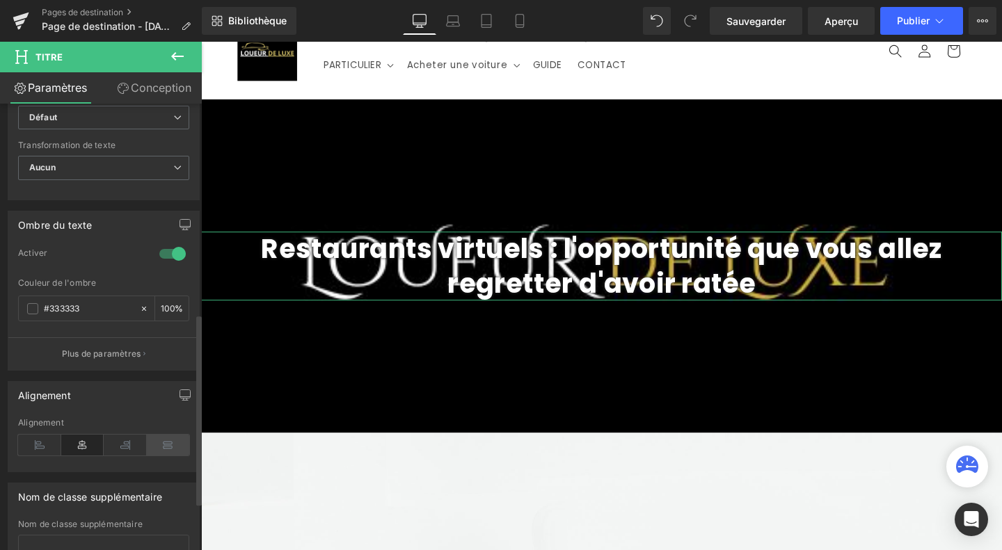
click at [174, 437] on icon at bounding box center [168, 445] width 43 height 21
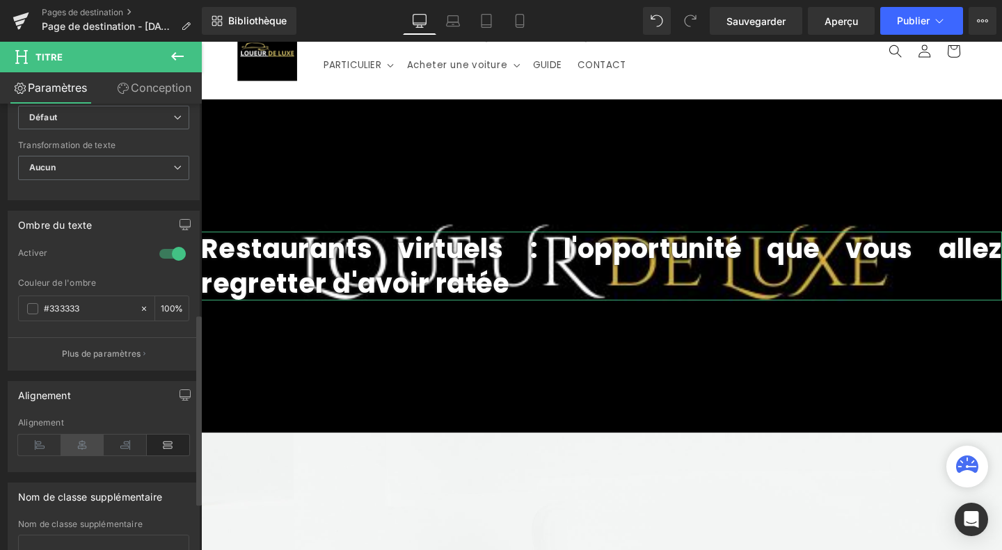
click at [79, 440] on icon at bounding box center [82, 445] width 43 height 21
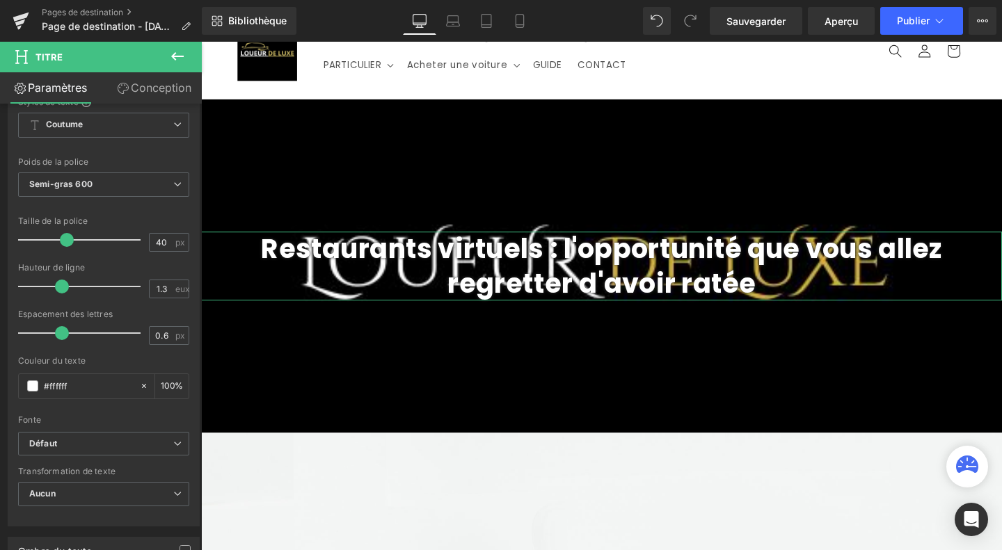
scroll to position [145, 0]
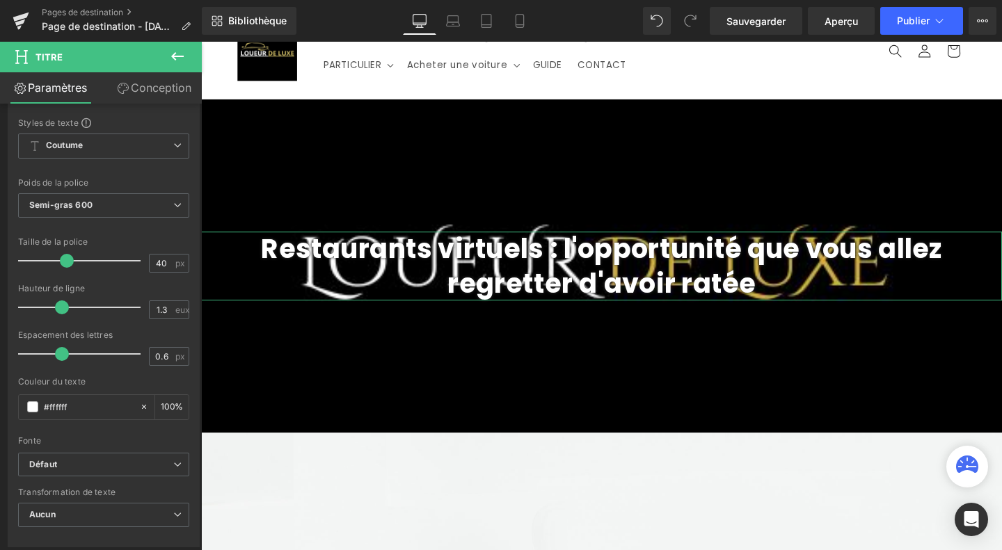
click at [148, 87] on font "Conception" at bounding box center [161, 88] width 61 height 14
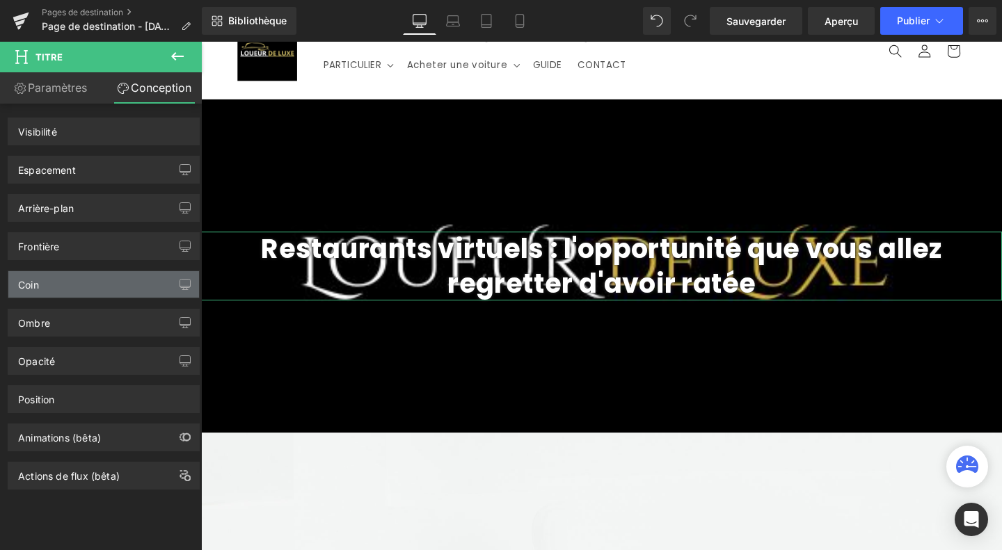
click at [91, 280] on div "Coin" at bounding box center [103, 284] width 191 height 26
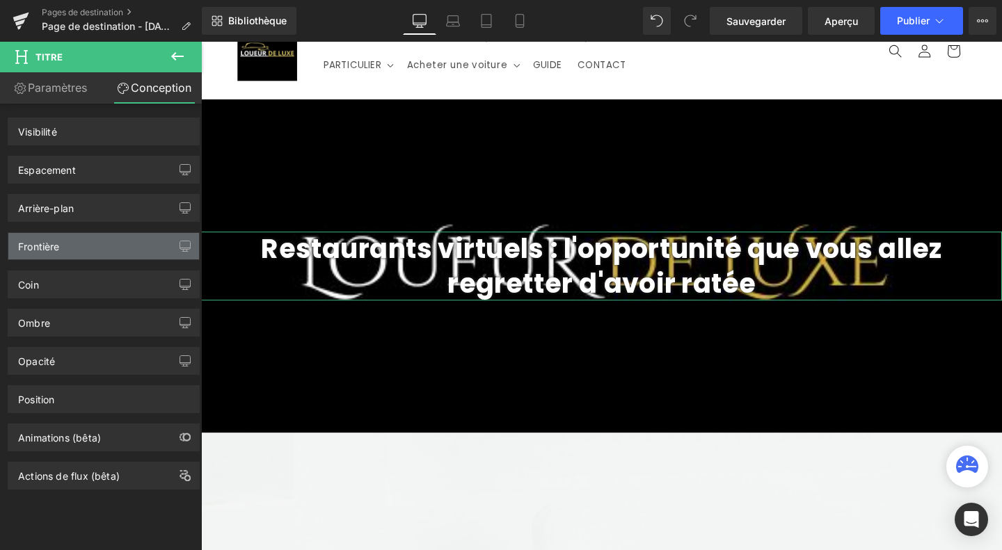
click at [102, 245] on div "Frontière" at bounding box center [103, 246] width 191 height 26
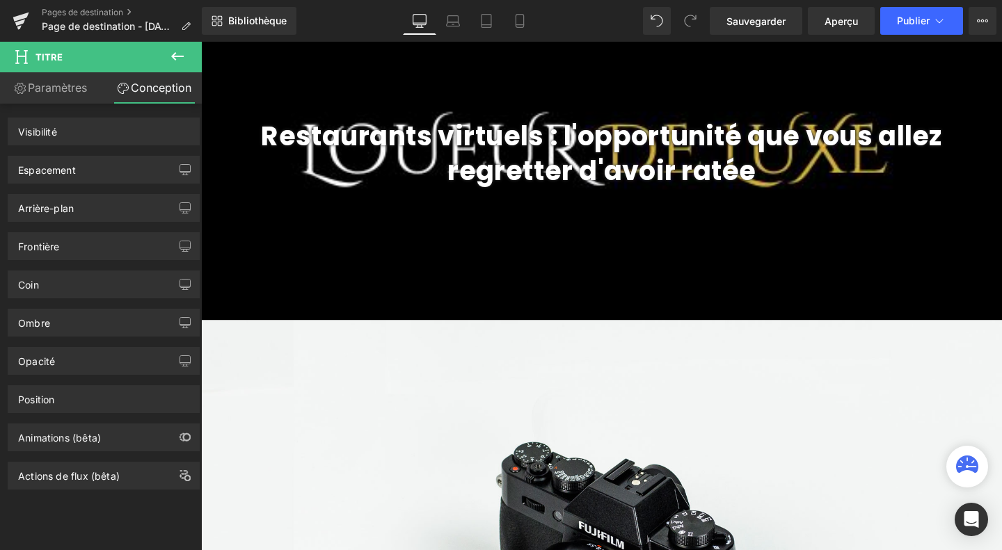
scroll to position [0, 0]
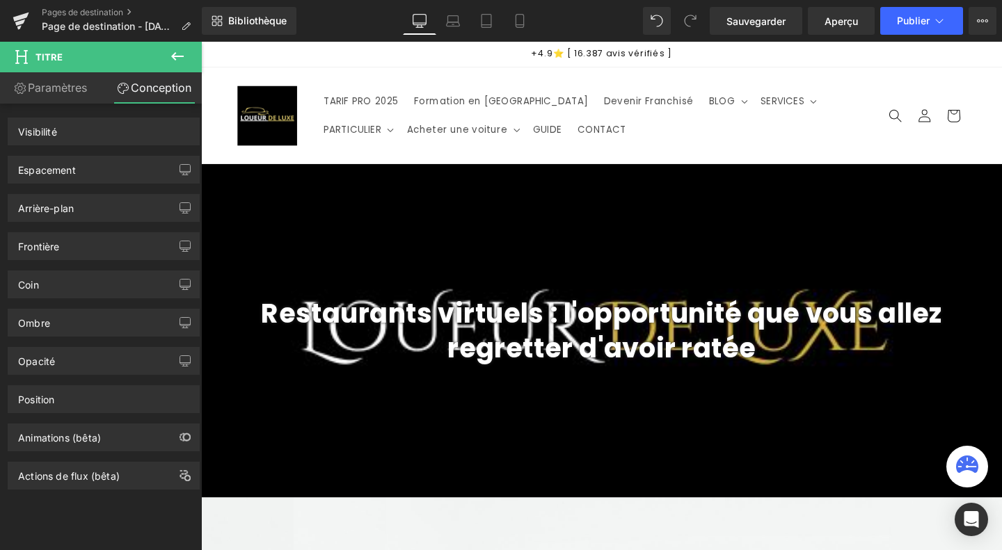
click at [180, 61] on icon at bounding box center [177, 56] width 17 height 17
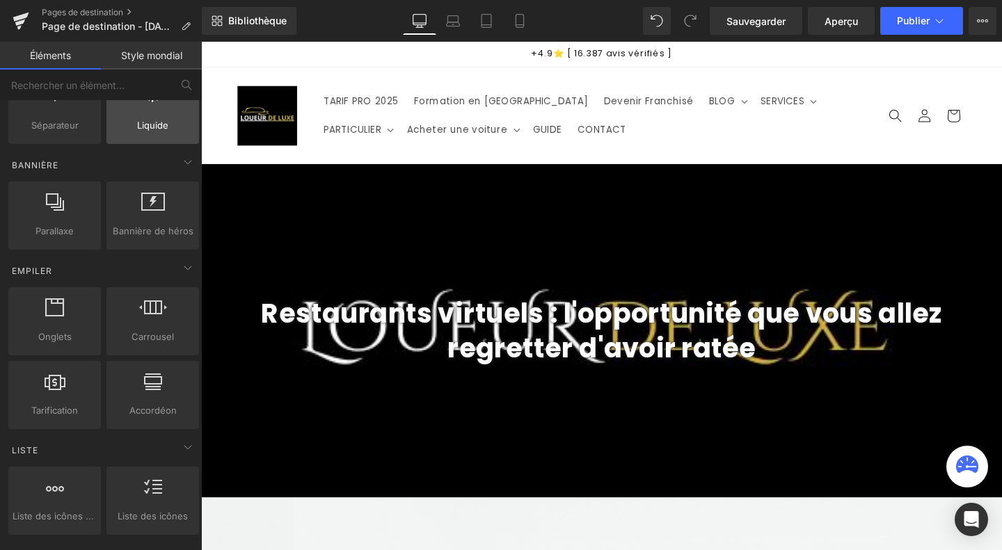
scroll to position [280, 0]
click at [184, 159] on icon at bounding box center [188, 162] width 17 height 17
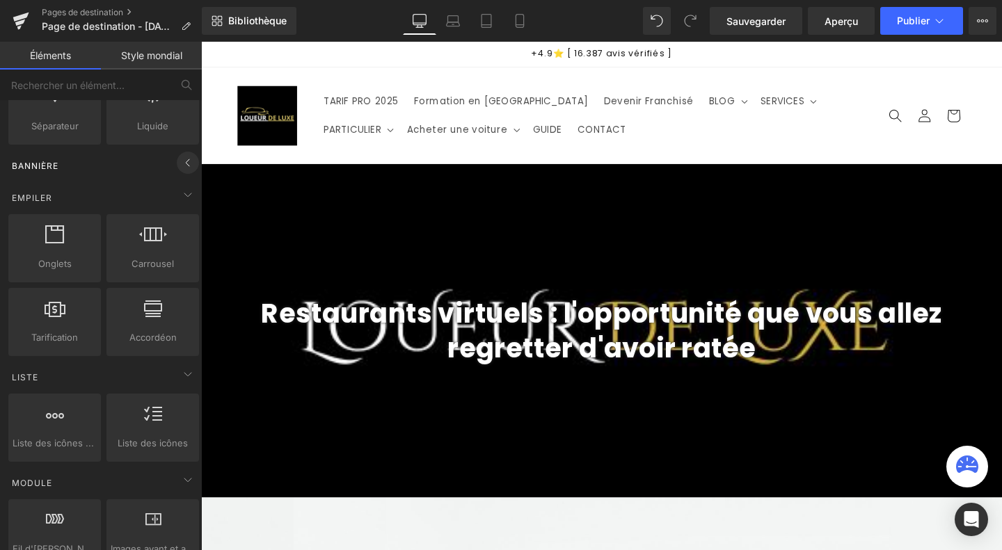
click at [184, 159] on icon at bounding box center [188, 162] width 17 height 17
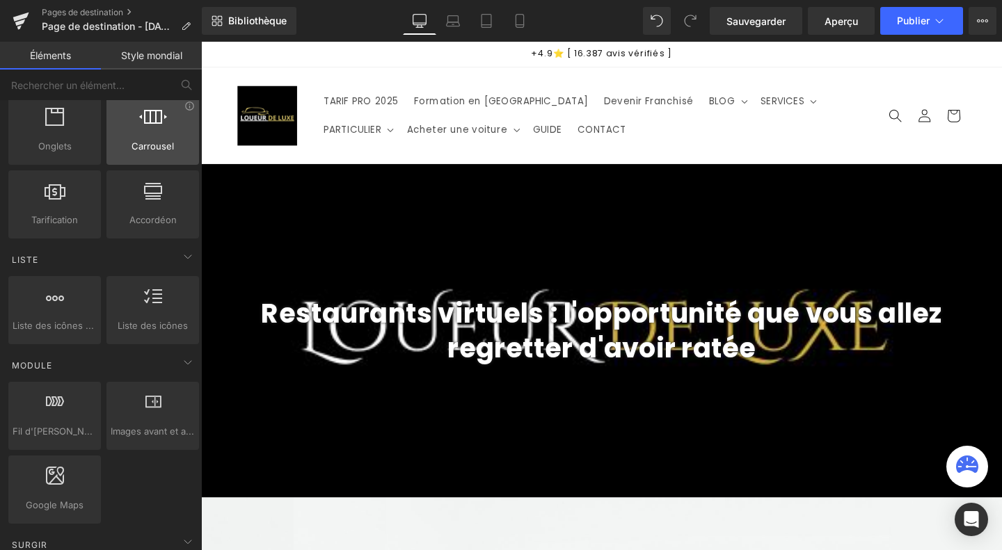
scroll to position [472, 0]
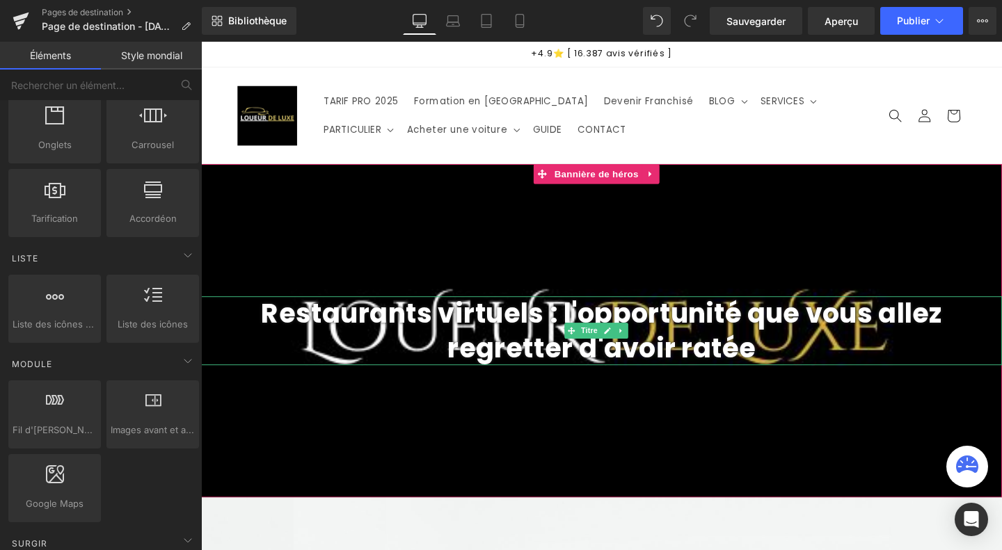
click at [555, 342] on font "Restaurants virtuels : l'opportunité que vous allez regretter d'avoir ratée" at bounding box center [622, 345] width 716 height 75
